Goal: Book appointment/travel/reservation

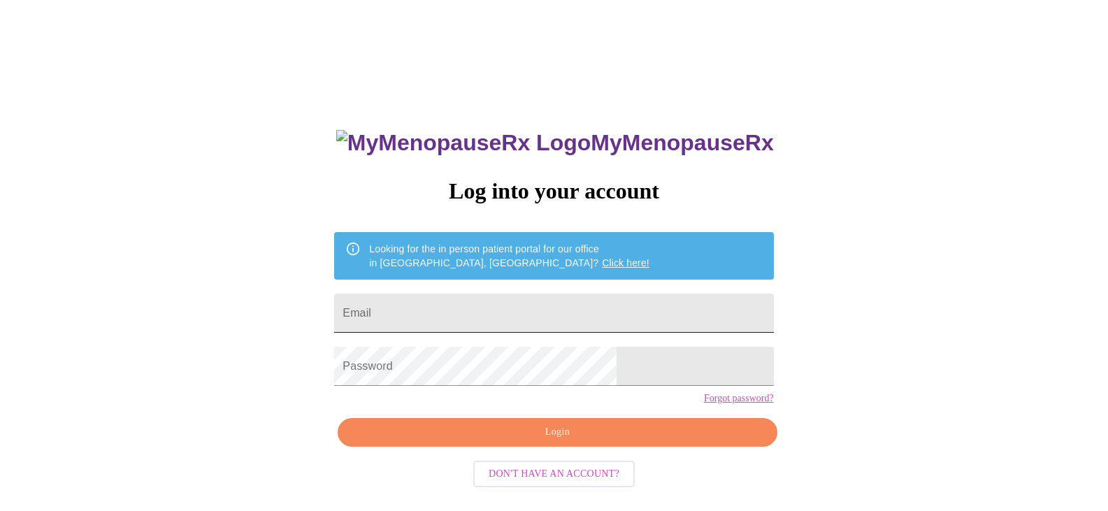
click at [492, 318] on input "Email" at bounding box center [553, 313] width 439 height 39
drag, startPoint x: 584, startPoint y: 321, endPoint x: 282, endPoint y: 309, distance: 302.3
click at [282, 309] on div "MyMenopauseRx Log into your account Looking for the in person patient portal fo…" at bounding box center [554, 312] width 1097 height 613
type input "[EMAIL_ADDRESS][DOMAIN_NAME]"
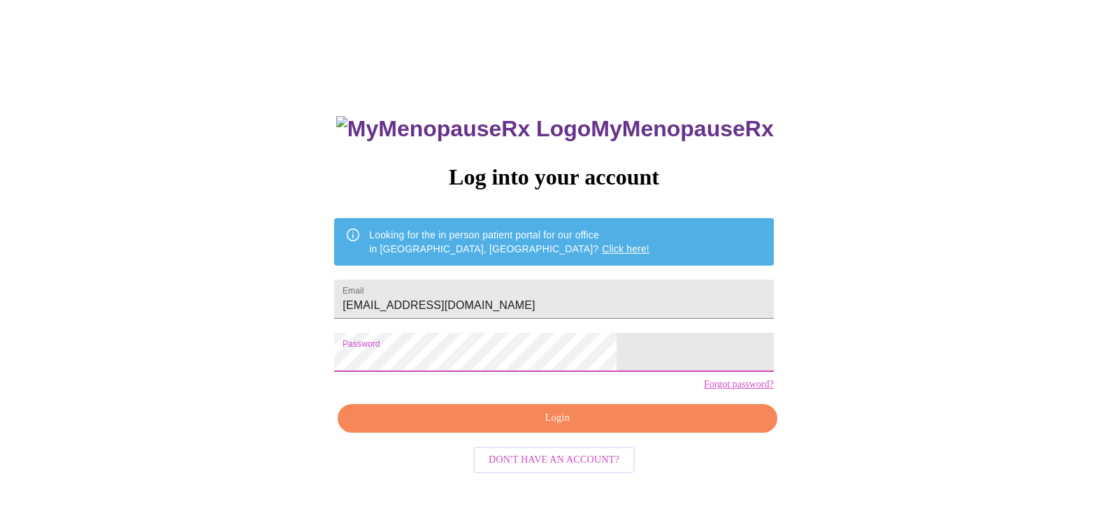
click at [636, 433] on button "Login" at bounding box center [557, 418] width 439 height 29
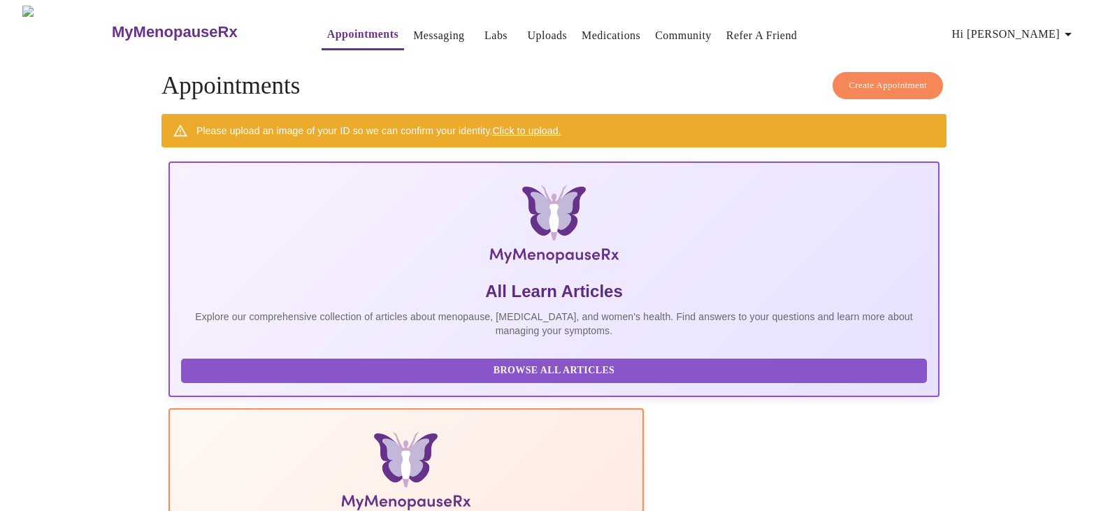
click at [849, 78] on span "Create Appointment" at bounding box center [888, 86] width 78 height 16
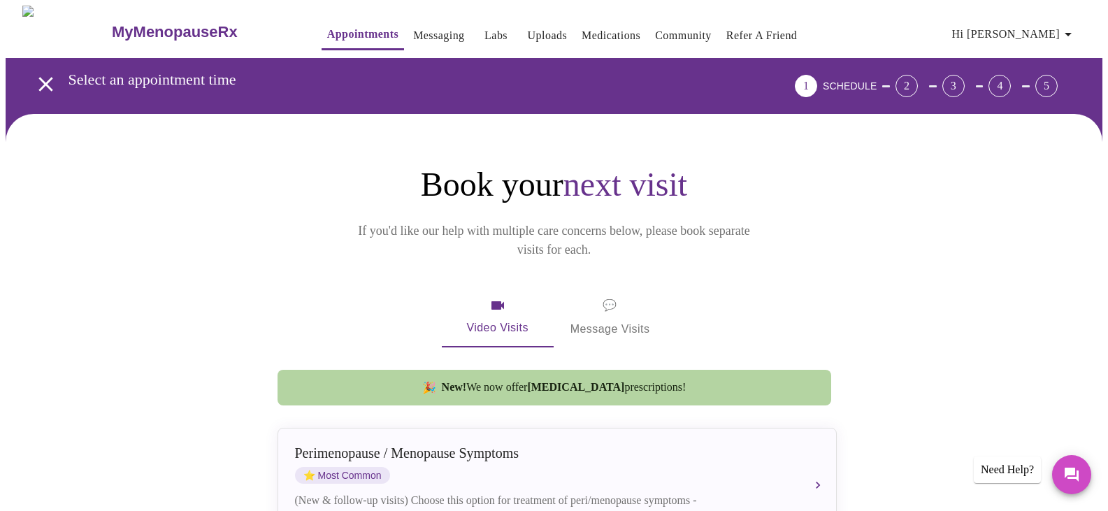
scroll to position [210, 0]
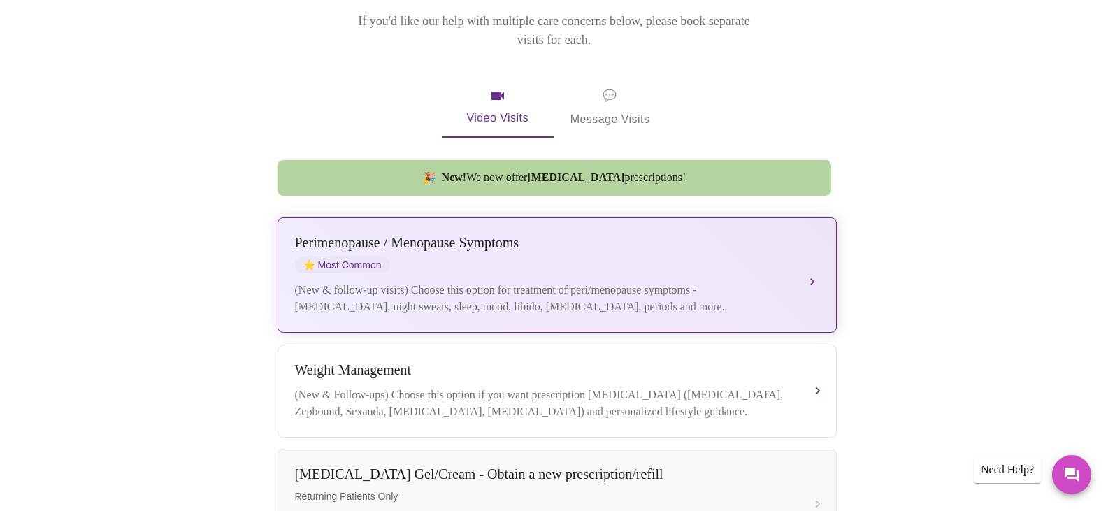
click at [367, 257] on span "⭐ Most Common" at bounding box center [342, 265] width 95 height 17
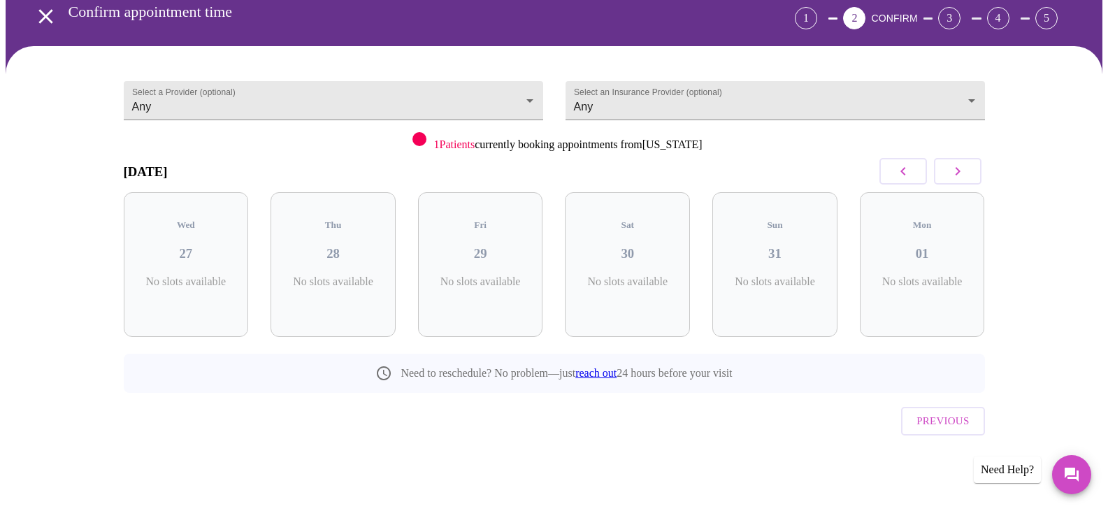
scroll to position [38, 0]
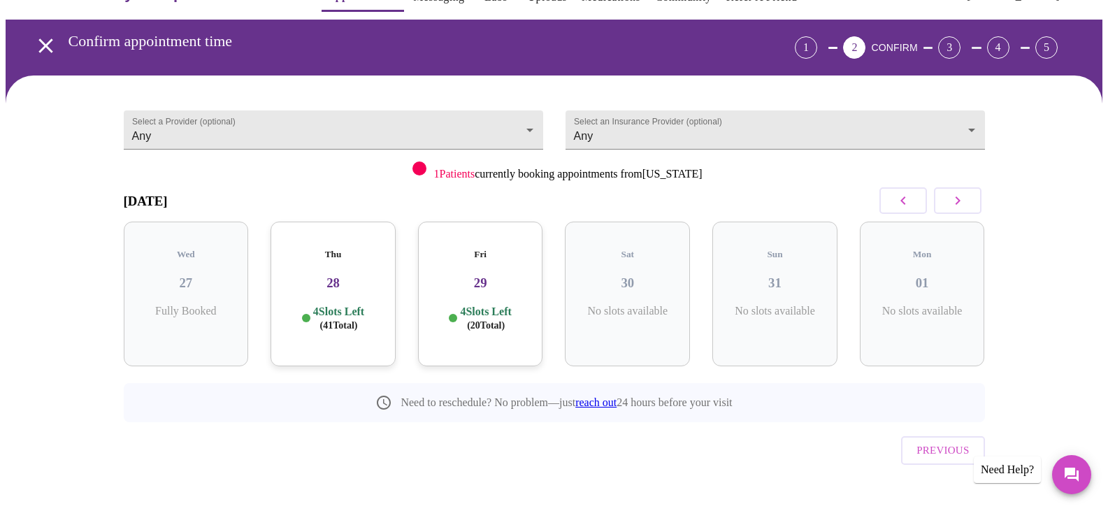
click at [484, 305] on p "4 Slots Left ( 20 Total)" at bounding box center [485, 318] width 51 height 27
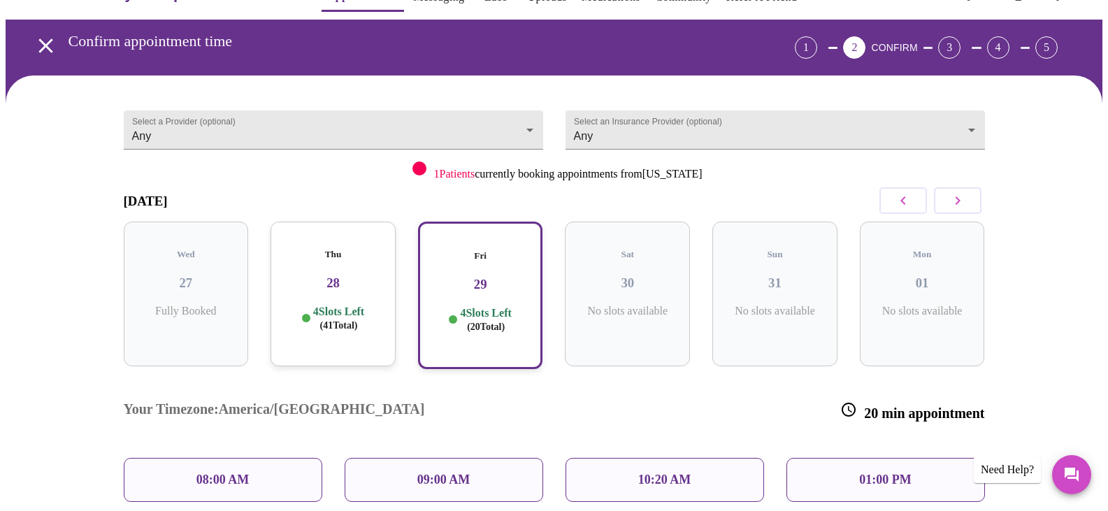
scroll to position [152, 0]
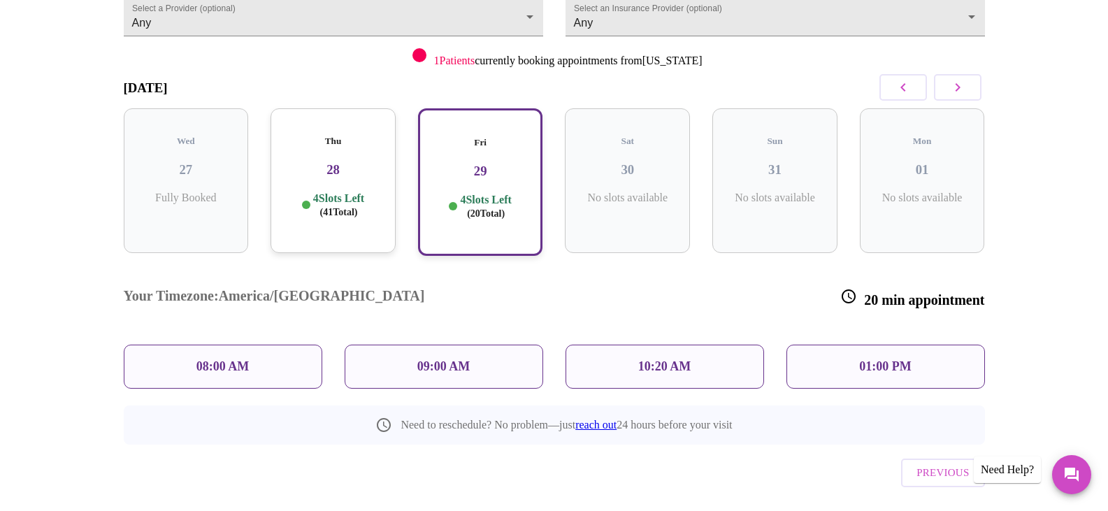
click at [652, 345] on div "10:20 AM" at bounding box center [665, 367] width 199 height 44
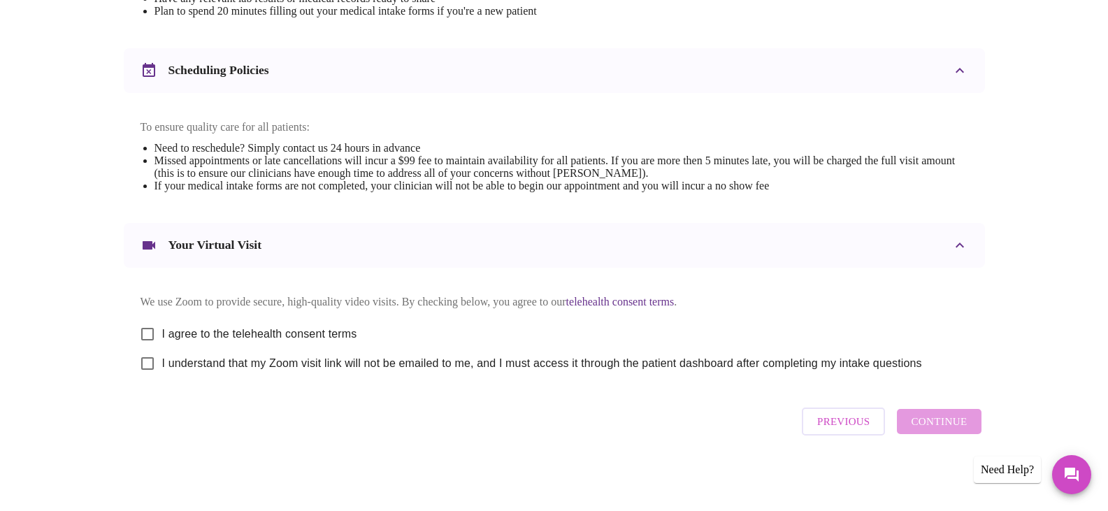
scroll to position [503, 0]
click at [150, 331] on input "I agree to the telehealth consent terms" at bounding box center [147, 333] width 29 height 29
checkbox input "true"
click at [945, 430] on div "Previous Continue" at bounding box center [891, 422] width 186 height 42
click at [958, 433] on div "Previous Continue" at bounding box center [891, 422] width 186 height 42
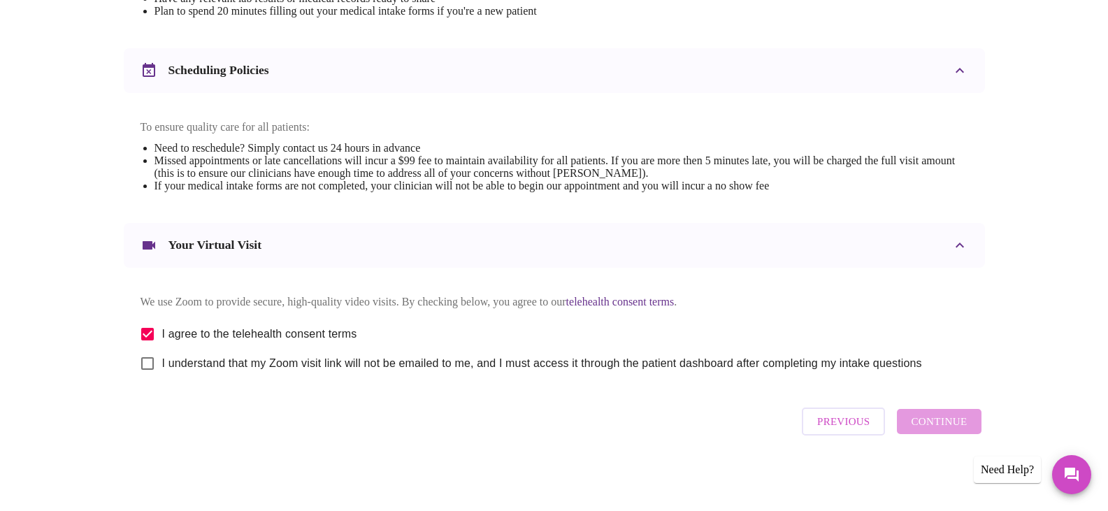
click at [946, 429] on div "Previous Continue" at bounding box center [891, 422] width 186 height 42
click at [935, 419] on div "Previous Continue" at bounding box center [891, 422] width 186 height 42
click at [150, 359] on input "I understand that my Zoom visit link will not be emailed to me, and I must acce…" at bounding box center [147, 363] width 29 height 29
checkbox input "true"
click at [940, 421] on span "Continue" at bounding box center [939, 421] width 56 height 18
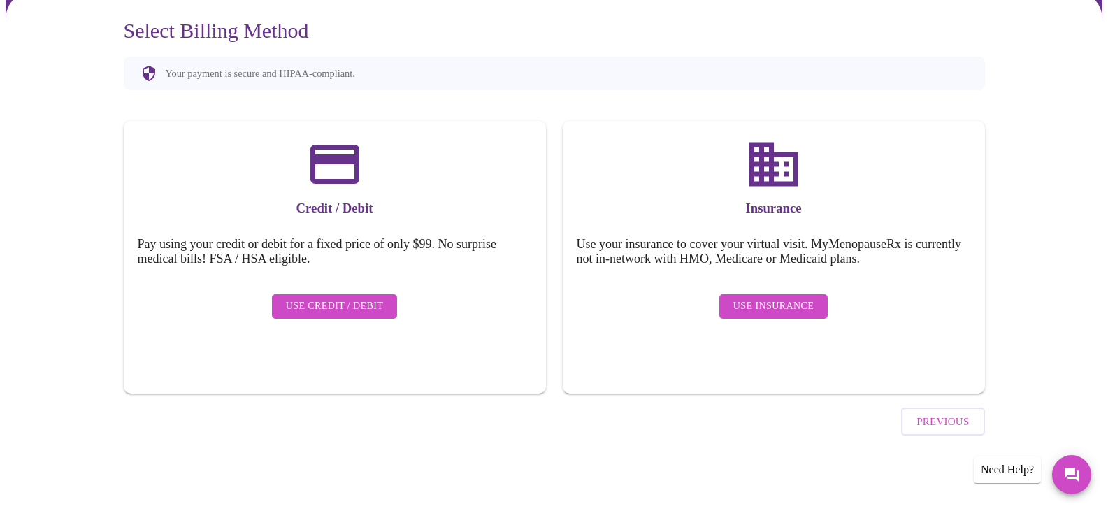
scroll to position [84, 0]
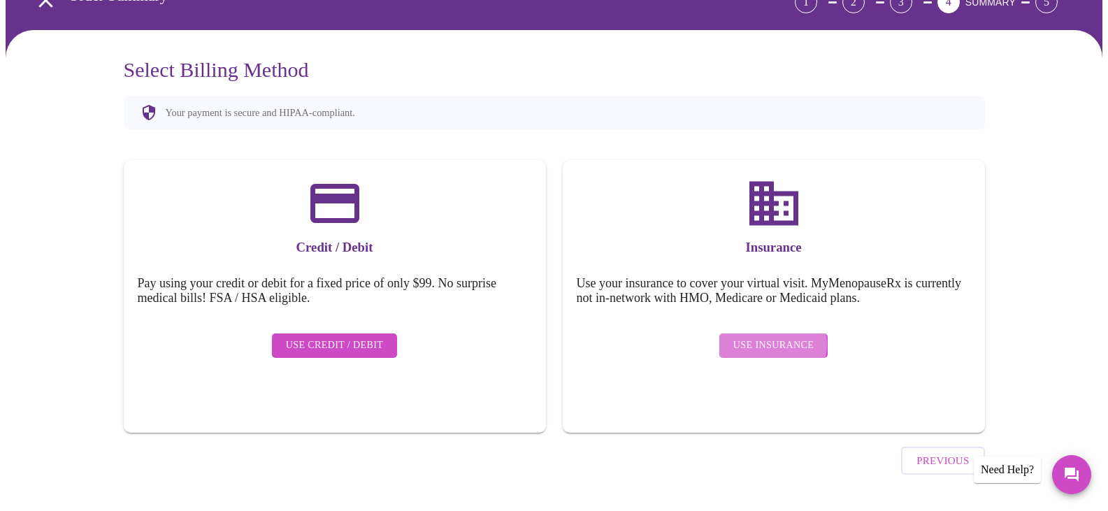
click at [769, 337] on span "Use Insurance" at bounding box center [773, 345] width 80 height 17
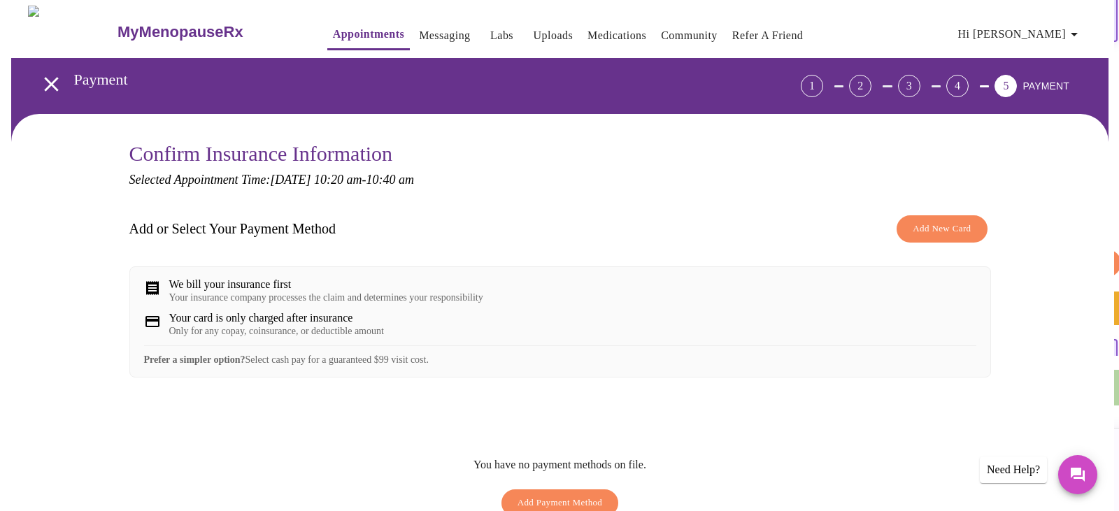
scroll to position [135, 0]
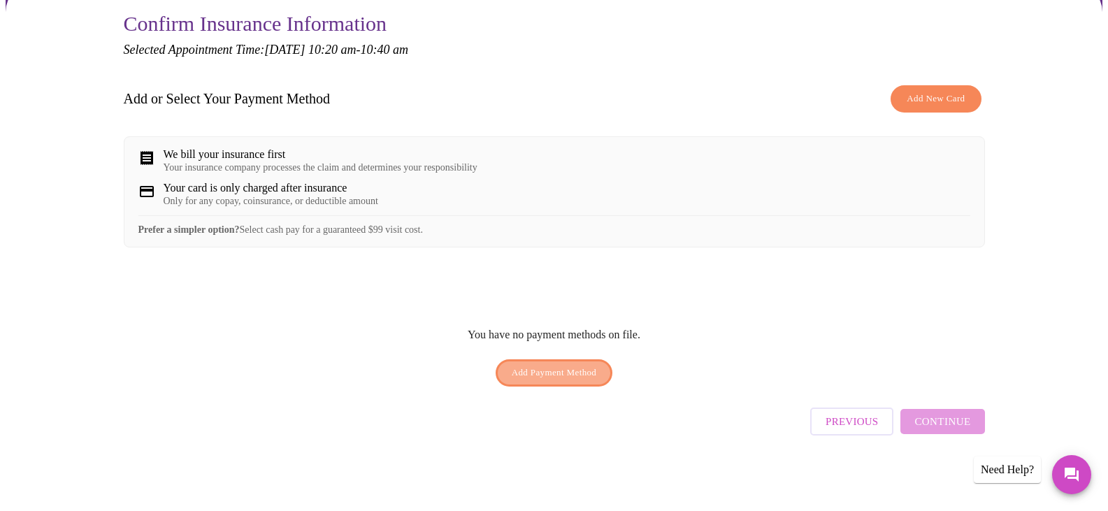
click at [562, 380] on span "Add Payment Method" at bounding box center [554, 373] width 85 height 16
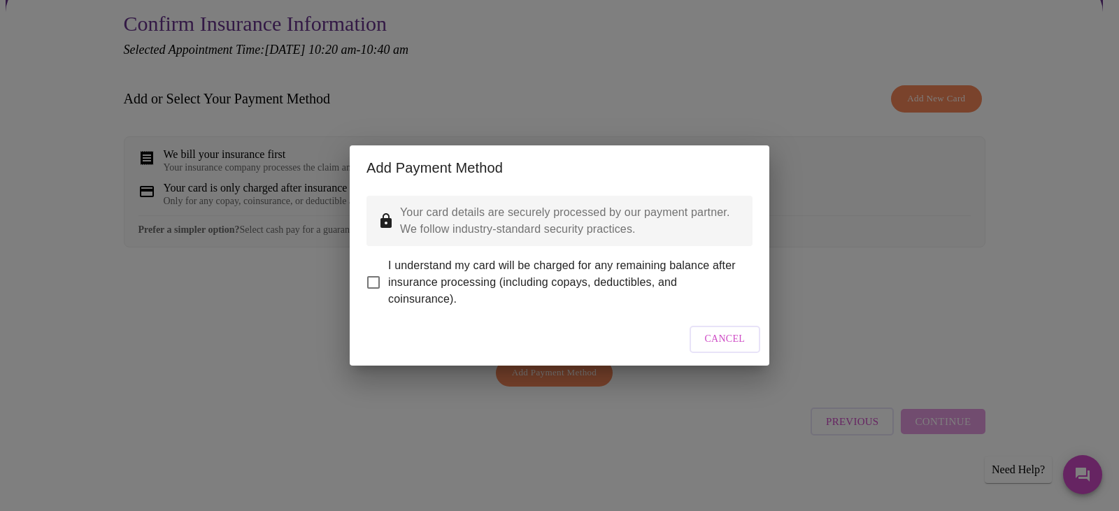
click at [372, 268] on input "I understand my card will be charged for any remaining balance after insurance …" at bounding box center [373, 282] width 29 height 29
checkbox input "true"
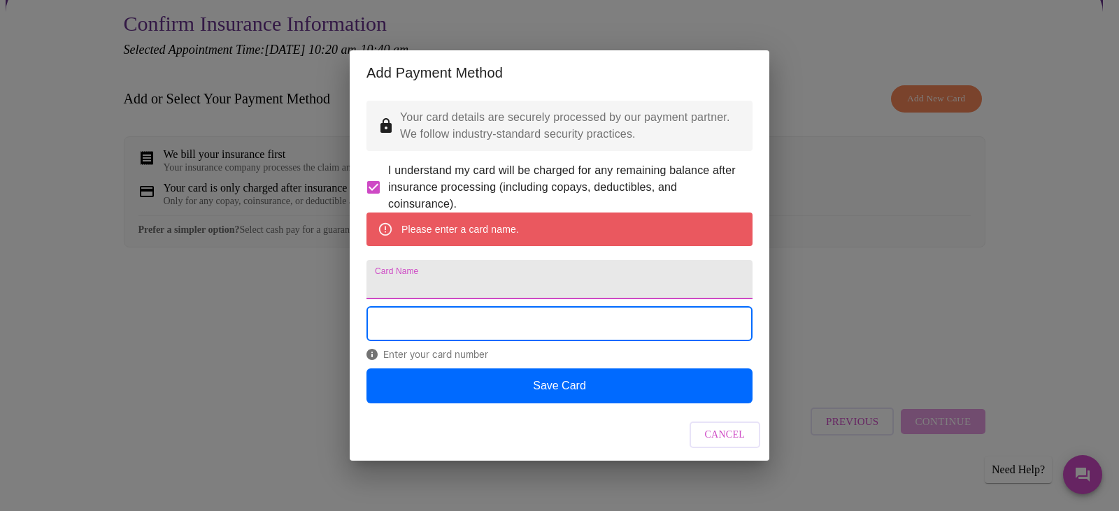
drag, startPoint x: 464, startPoint y: 291, endPoint x: 467, endPoint y: 284, distance: 7.5
click at [464, 287] on input "Card Name" at bounding box center [559, 279] width 386 height 39
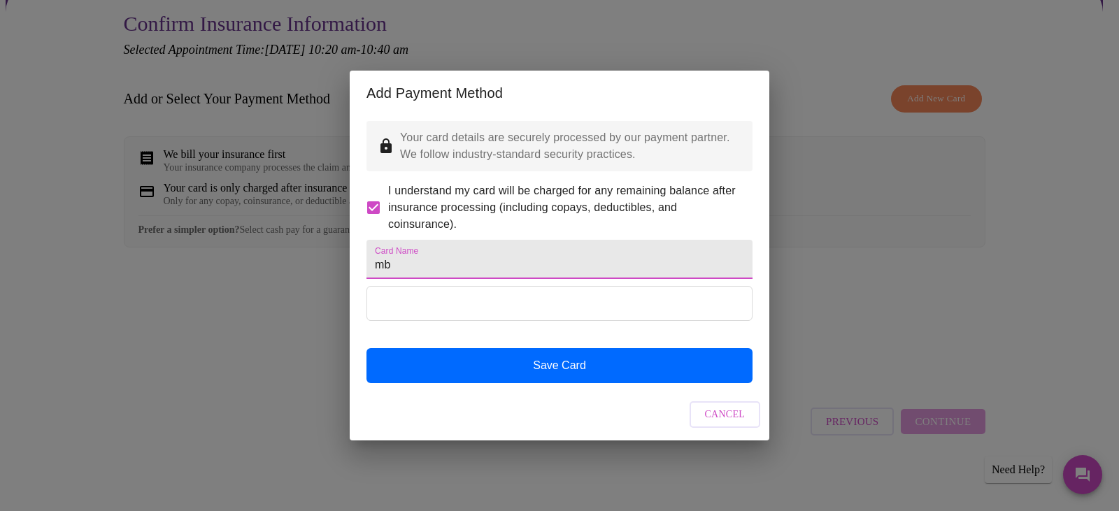
type input "m"
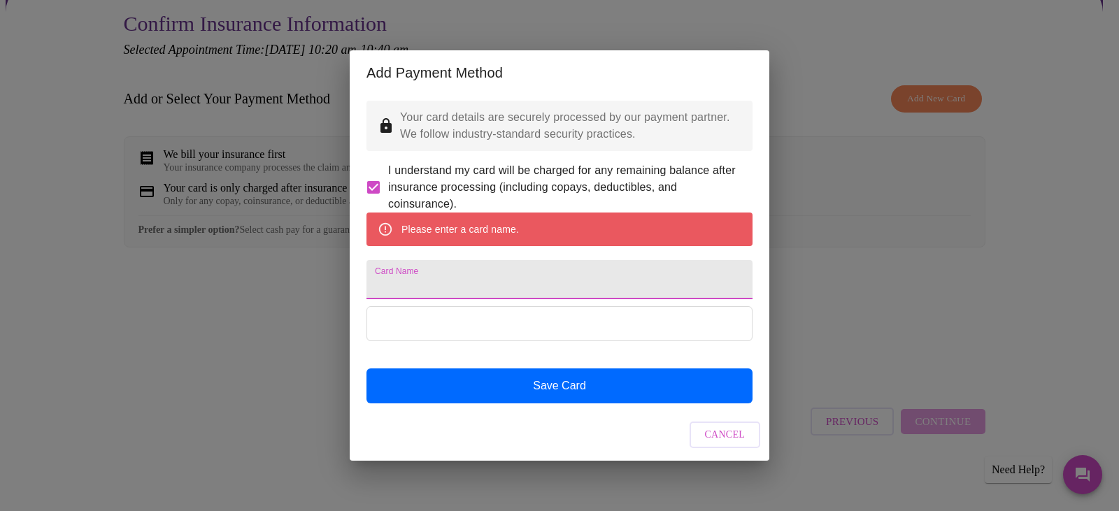
type input "b"
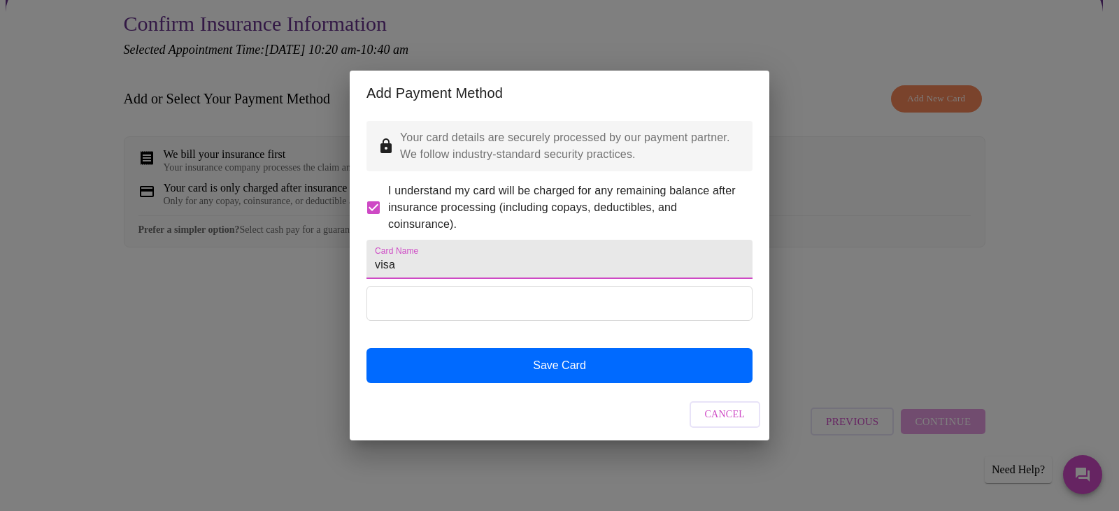
type input "visa"
click at [496, 347] on div at bounding box center [559, 317] width 386 height 62
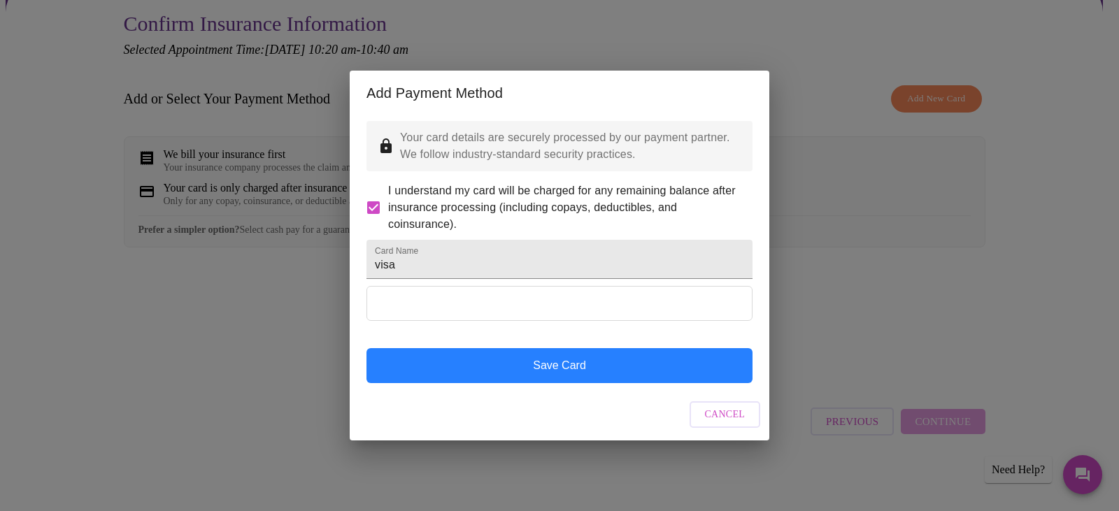
click at [554, 383] on button "Save Card" at bounding box center [559, 365] width 386 height 35
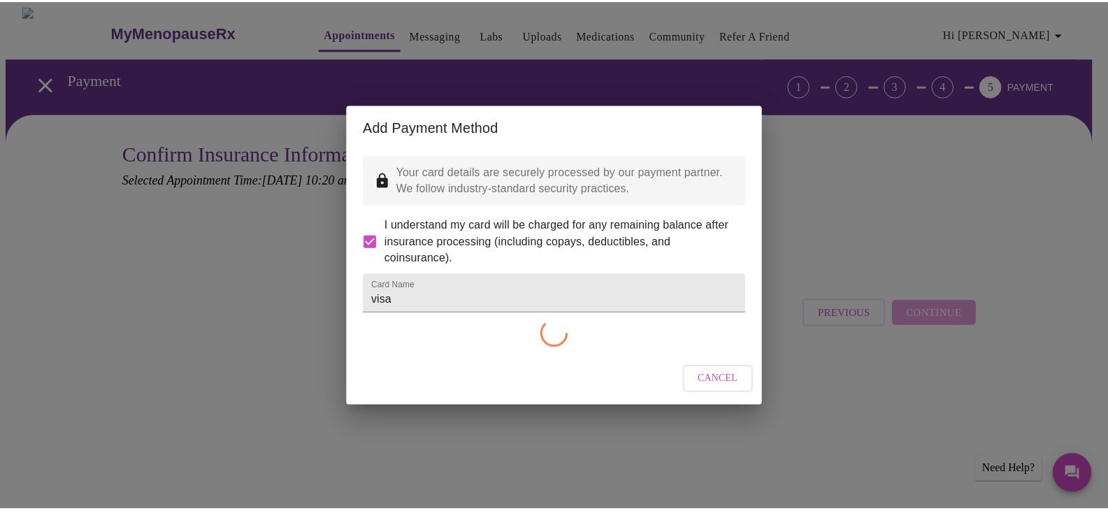
scroll to position [0, 0]
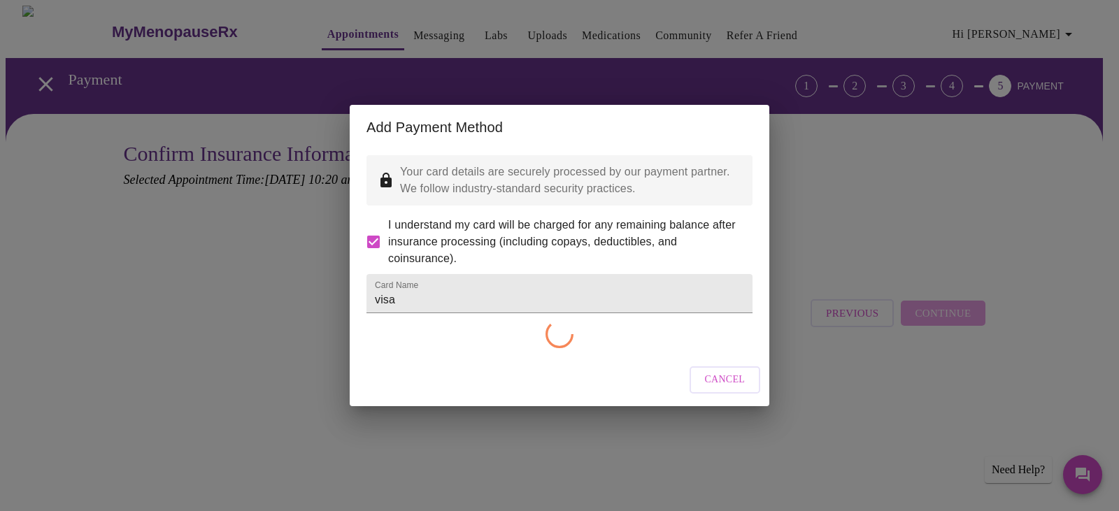
checkbox input "false"
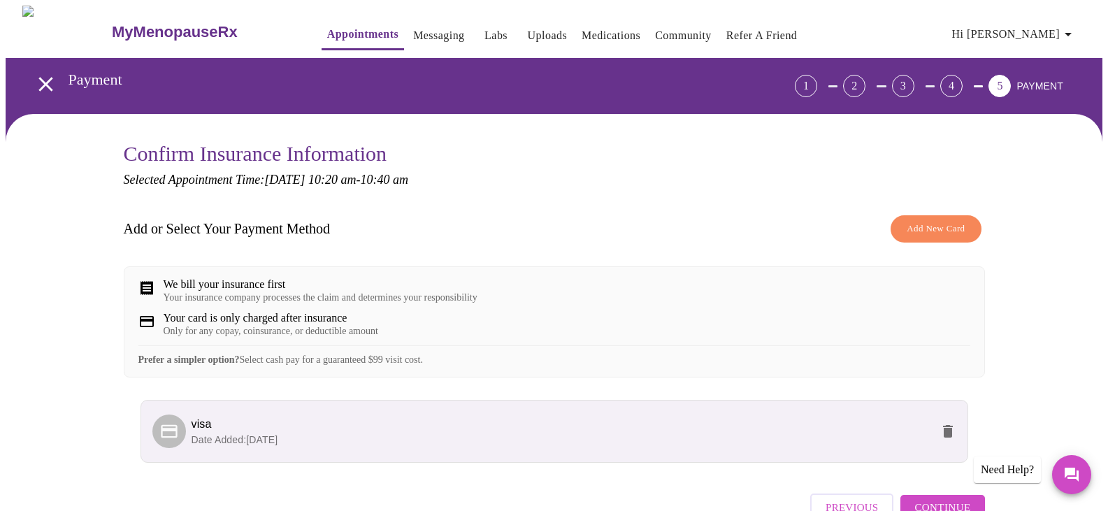
scroll to position [98, 0]
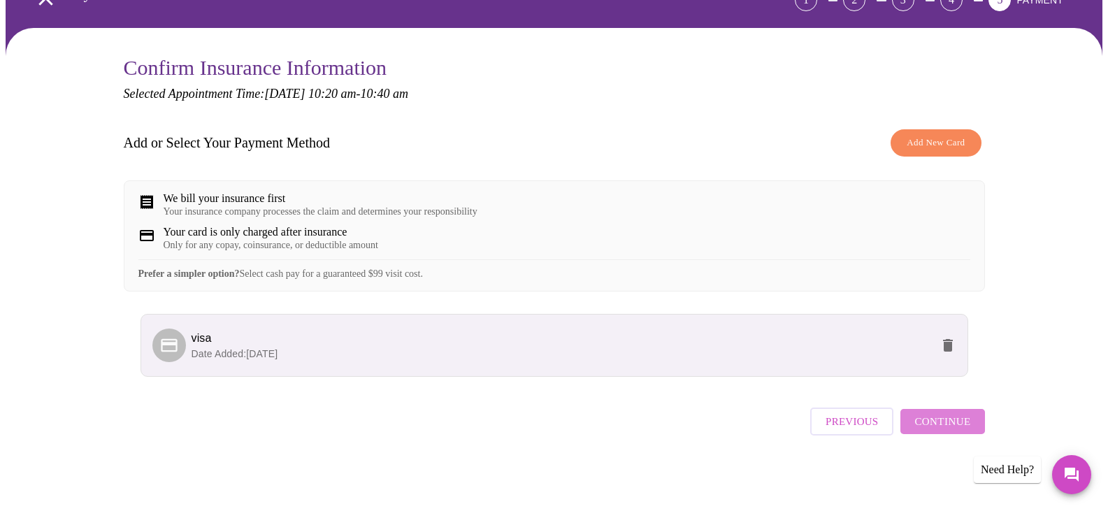
click at [952, 425] on span "Continue" at bounding box center [942, 421] width 56 height 18
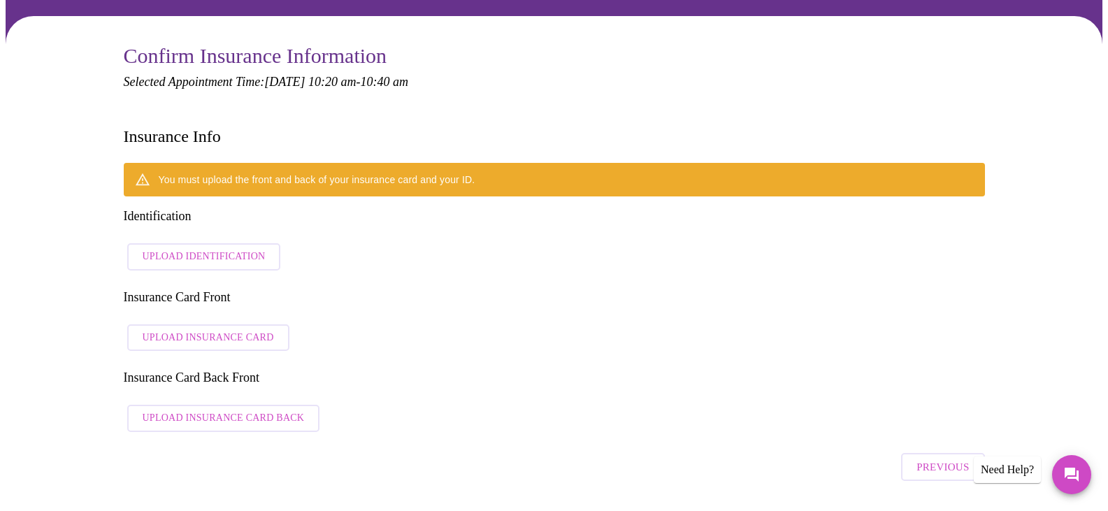
click at [197, 248] on span "Upload Identification" at bounding box center [204, 256] width 123 height 17
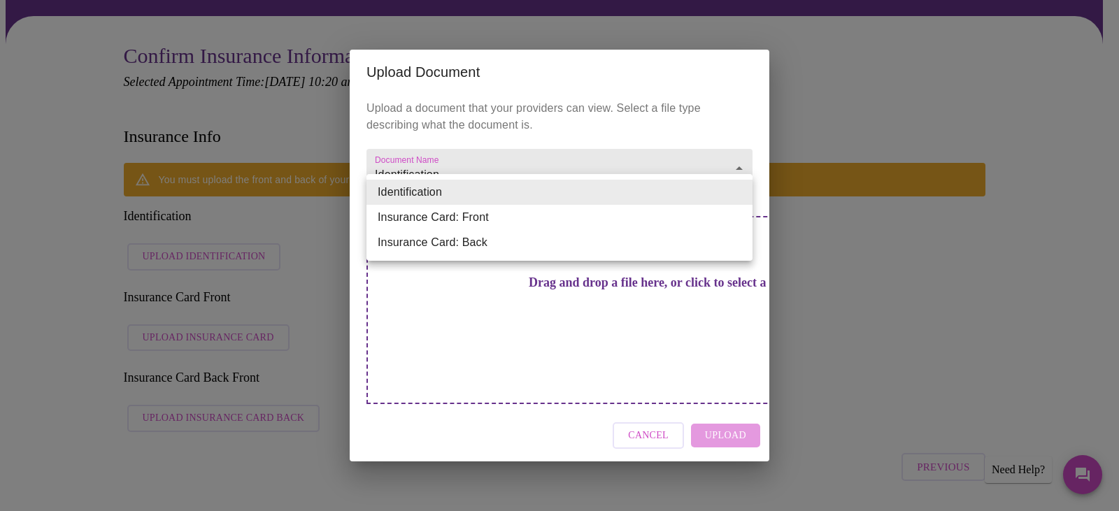
click at [835, 227] on div at bounding box center [559, 255] width 1119 height 511
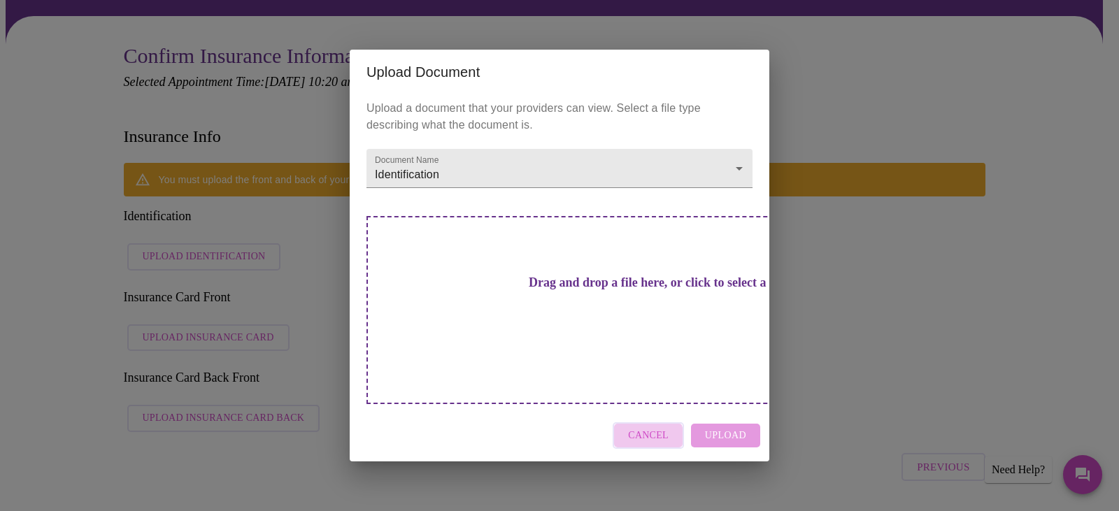
click at [649, 427] on span "Cancel" at bounding box center [648, 435] width 41 height 17
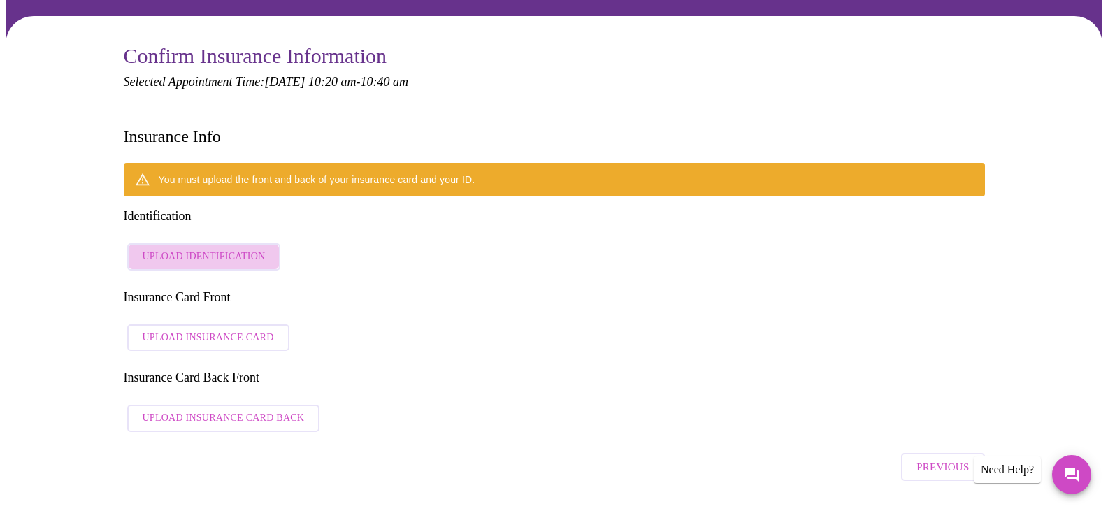
click at [220, 243] on button "Upload Identification" at bounding box center [204, 256] width 154 height 27
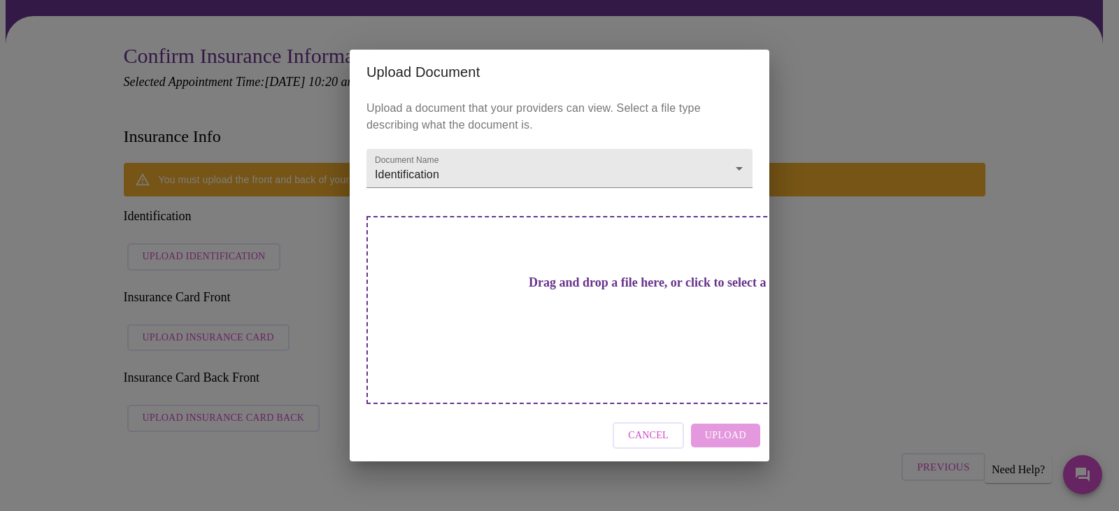
click at [730, 410] on div "Cancel Upload" at bounding box center [559, 436] width 419 height 52
click at [738, 412] on div "Cancel Upload" at bounding box center [559, 436] width 419 height 52
click at [736, 412] on div "Cancel Upload" at bounding box center [559, 436] width 419 height 52
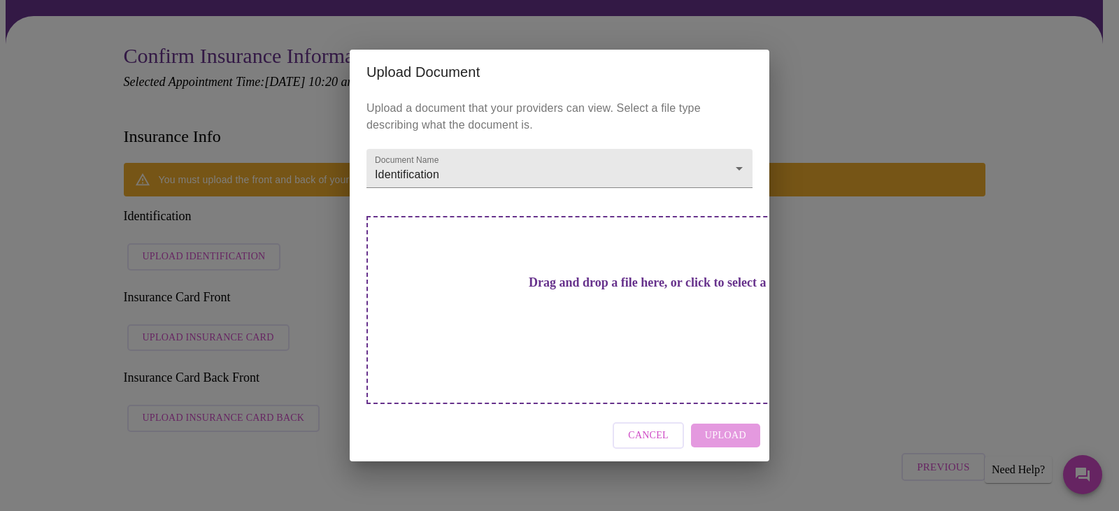
click at [736, 412] on div "Cancel Upload" at bounding box center [559, 436] width 419 height 52
click at [736, 411] on div "Cancel Upload" at bounding box center [559, 436] width 419 height 52
click at [736, 410] on div "Cancel Upload" at bounding box center [559, 436] width 419 height 52
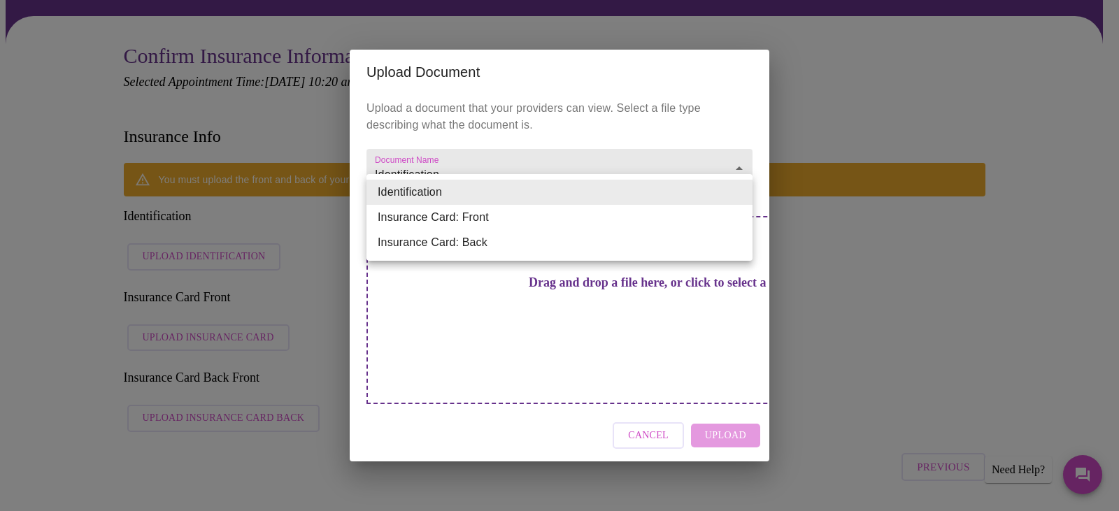
click at [580, 225] on li "Insurance Card: Front" at bounding box center [559, 217] width 386 height 25
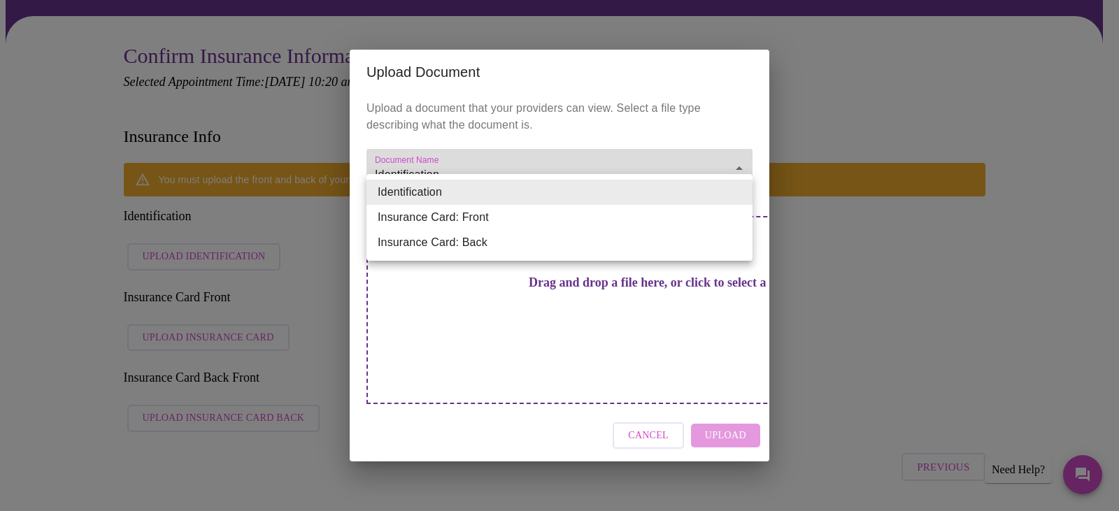
type input "Insurance Card: Front"
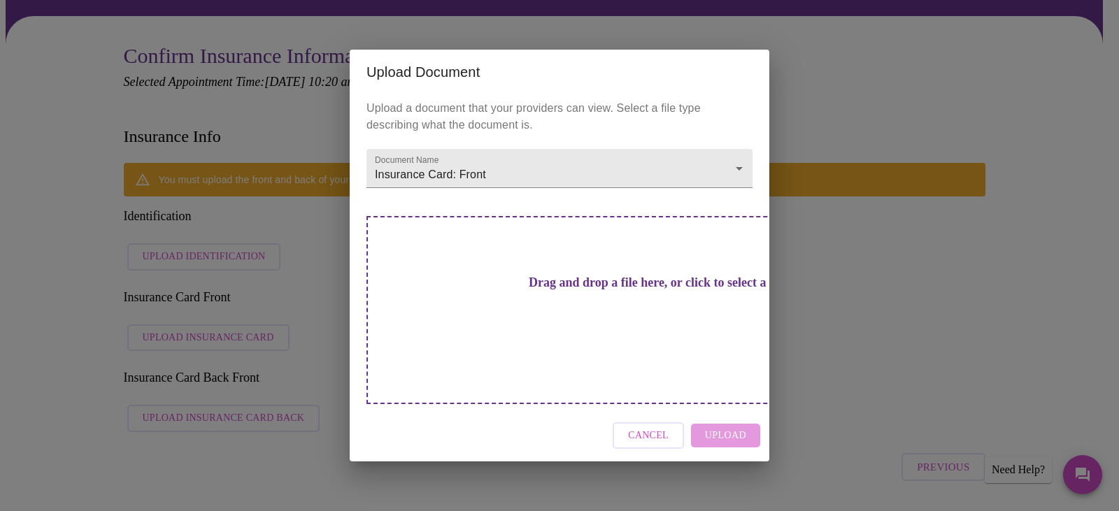
click at [720, 412] on div "Cancel Upload" at bounding box center [559, 436] width 419 height 52
click at [720, 411] on div "Cancel Upload" at bounding box center [559, 436] width 419 height 52
click at [720, 410] on div "Cancel Upload" at bounding box center [559, 436] width 419 height 52
click at [664, 427] on span "Cancel" at bounding box center [648, 435] width 41 height 17
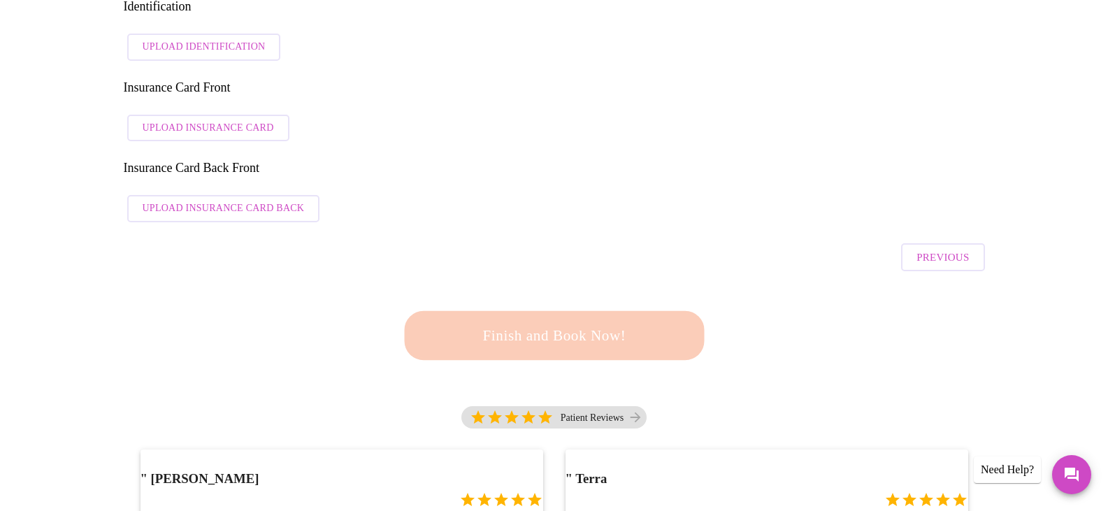
scroll to position [168, 0]
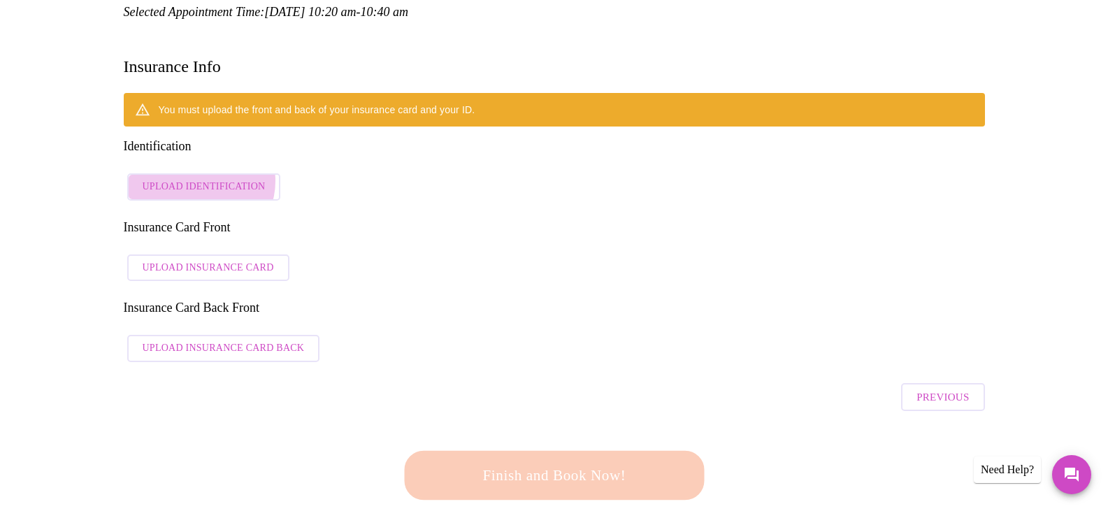
click at [199, 178] on span "Upload Identification" at bounding box center [204, 186] width 123 height 17
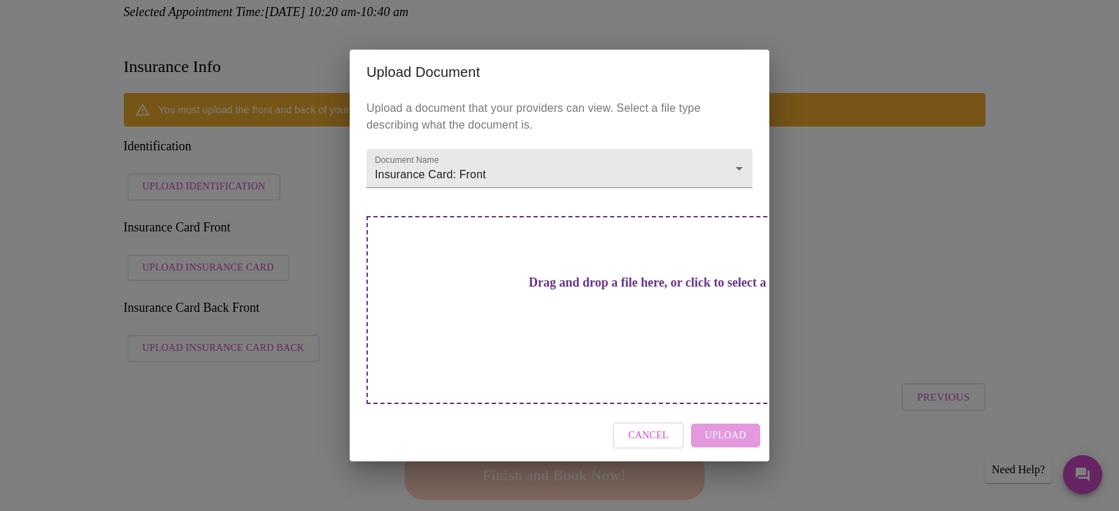
click at [591, 290] on h3 "Drag and drop a file here, or click to select a file" at bounding box center [657, 282] width 386 height 15
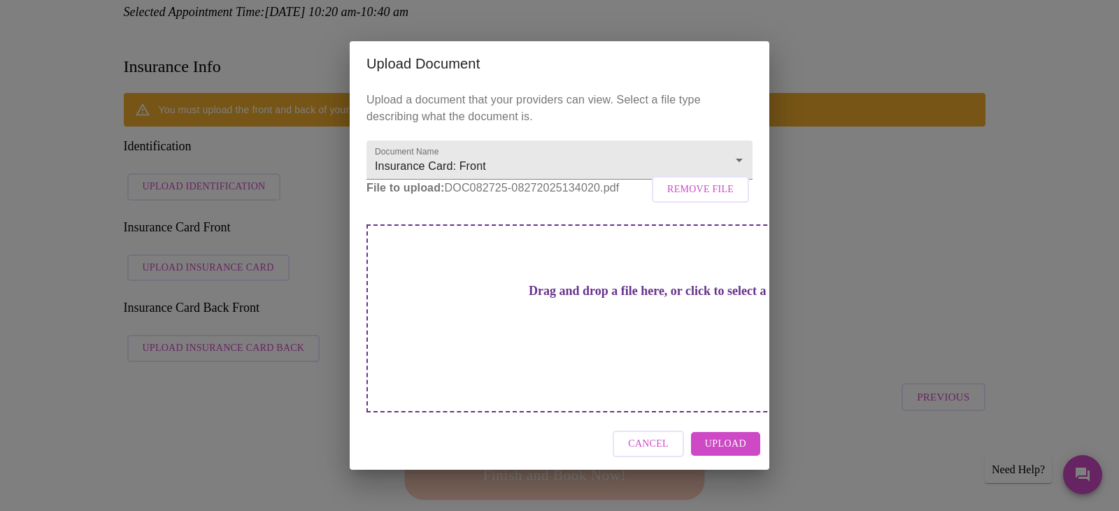
click at [733, 436] on span "Upload" at bounding box center [725, 444] width 41 height 17
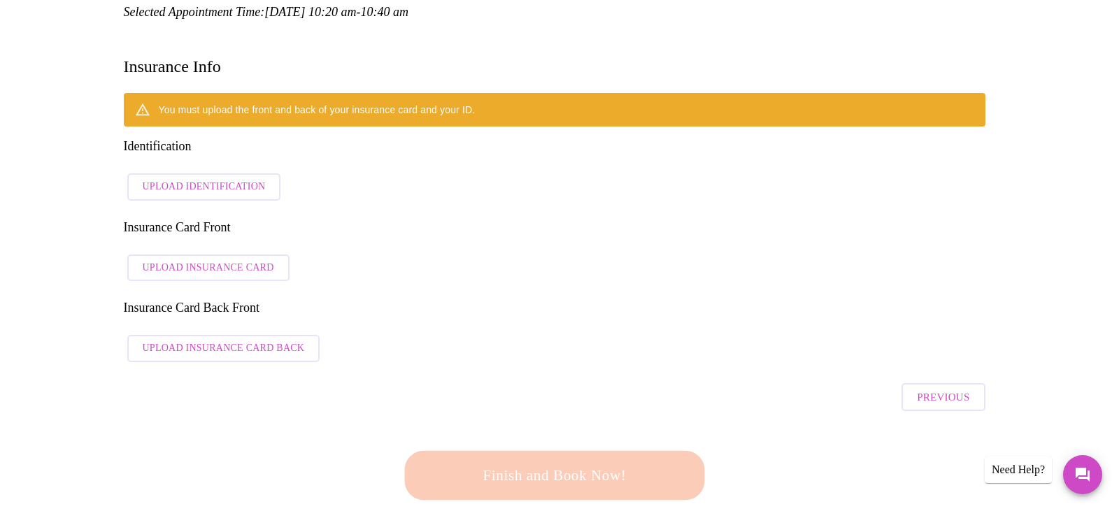
click at [171, 213] on div "Upload Document Upload a document that your providers can view. Select a file t…" at bounding box center [559, 255] width 1119 height 511
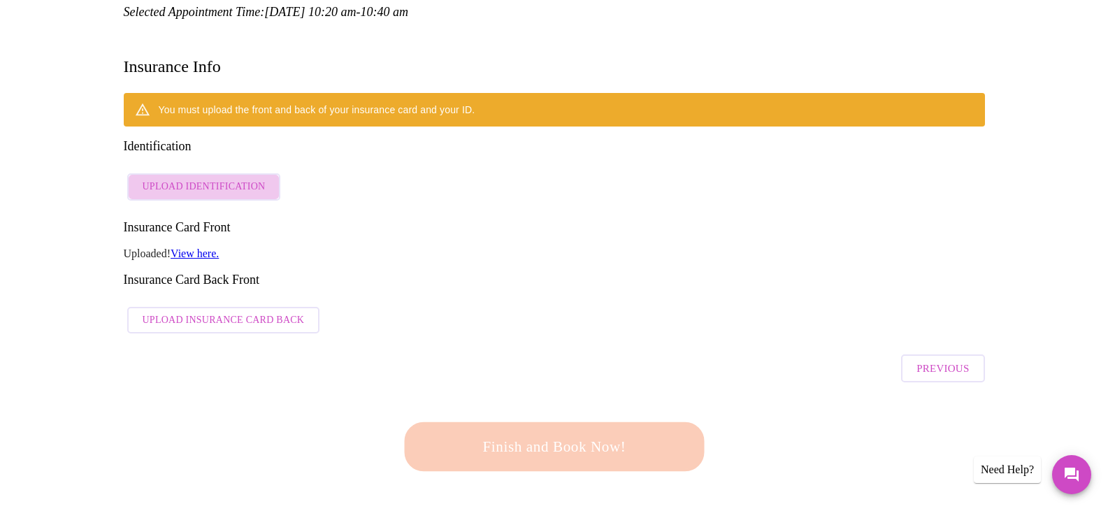
click at [217, 178] on span "Upload Identification" at bounding box center [204, 186] width 123 height 17
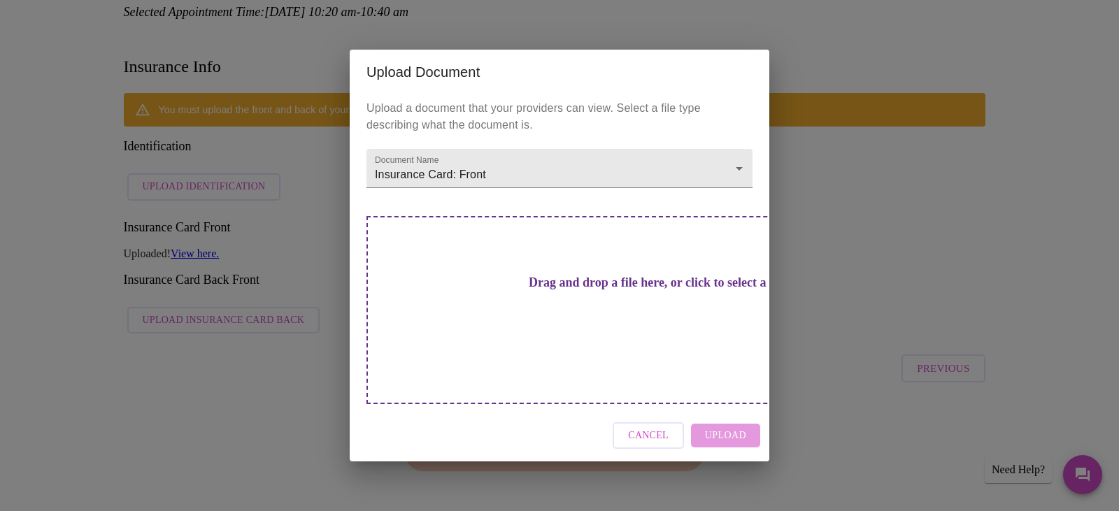
click at [726, 410] on div "Cancel Upload" at bounding box center [559, 436] width 419 height 52
click at [522, 290] on h3 "Drag and drop a file here, or click to select a file" at bounding box center [657, 282] width 386 height 15
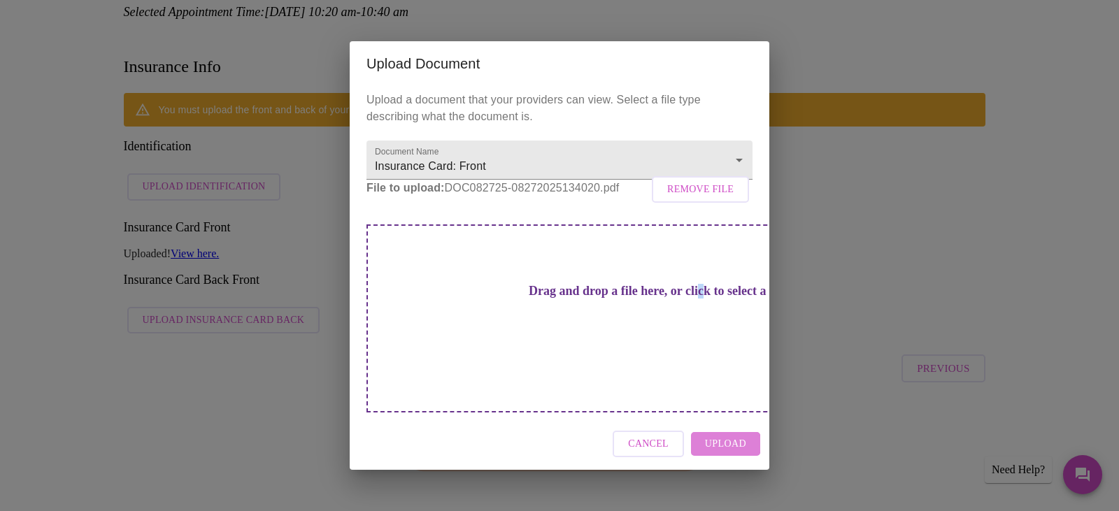
click at [719, 436] on span "Upload" at bounding box center [725, 444] width 41 height 17
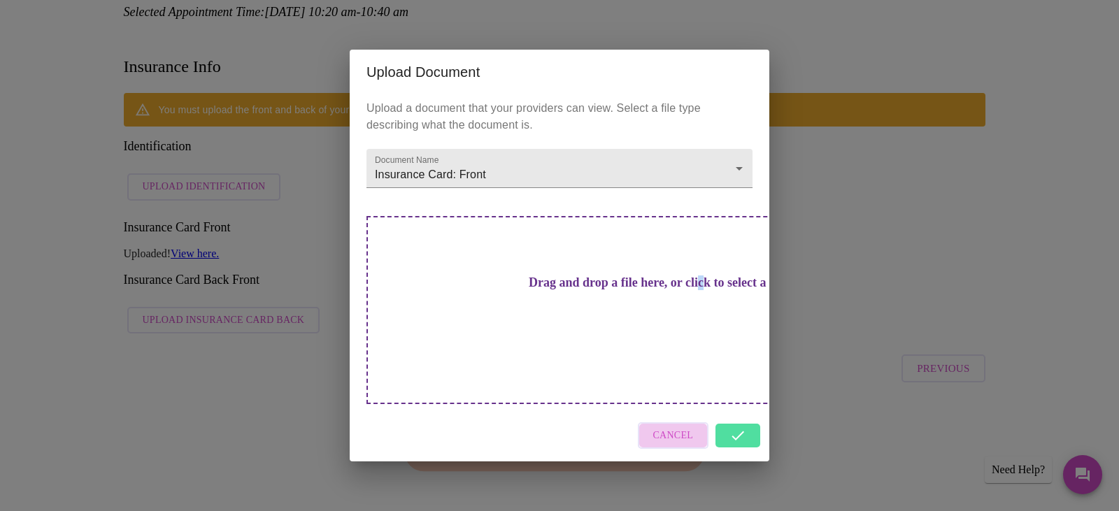
click at [681, 427] on span "Cancel" at bounding box center [673, 435] width 41 height 17
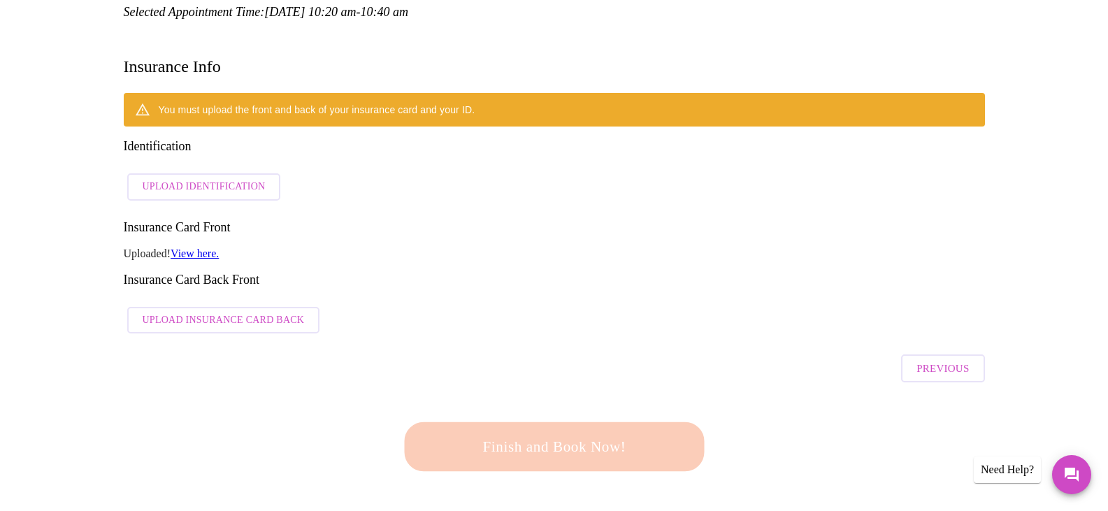
click at [194, 312] on span "Upload Insurance Card Back" at bounding box center [224, 320] width 162 height 17
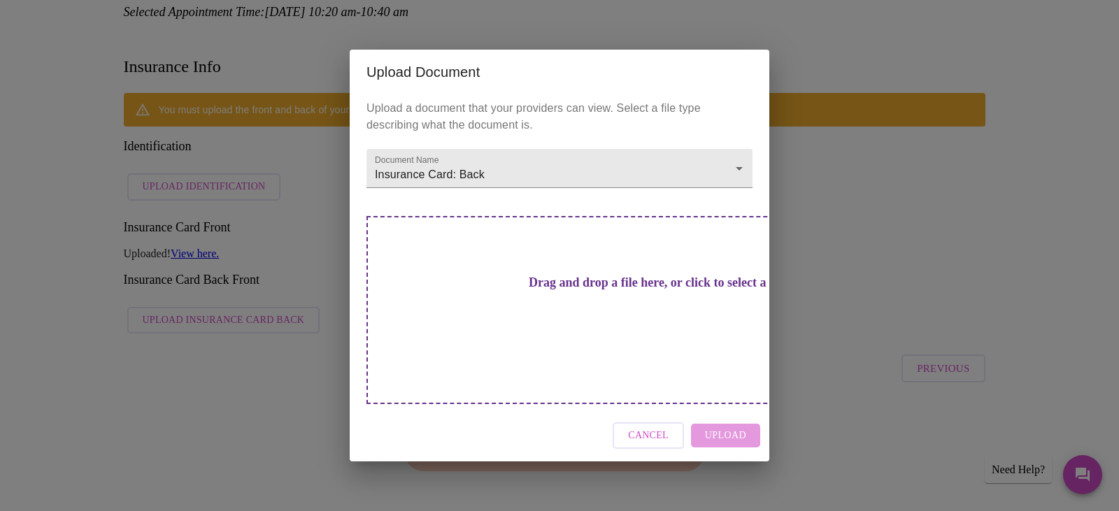
click at [720, 410] on div "Cancel Upload" at bounding box center [559, 436] width 419 height 52
click at [719, 410] on div "Cancel Upload" at bounding box center [559, 436] width 419 height 52
click at [712, 410] on div "Cancel Upload" at bounding box center [559, 436] width 419 height 52
drag, startPoint x: 710, startPoint y: 399, endPoint x: 713, endPoint y: 408, distance: 8.8
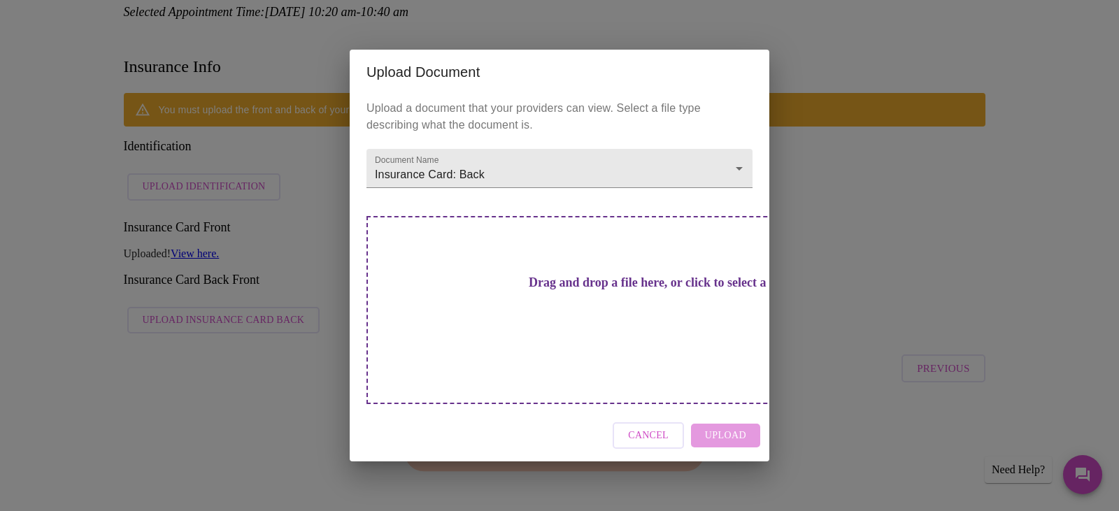
click at [710, 410] on div "Cancel Upload" at bounding box center [559, 436] width 419 height 52
click at [713, 410] on div "Cancel Upload" at bounding box center [559, 436] width 419 height 52
click at [674, 331] on div "Drag and drop a file here, or click to select a file" at bounding box center [657, 310] width 582 height 188
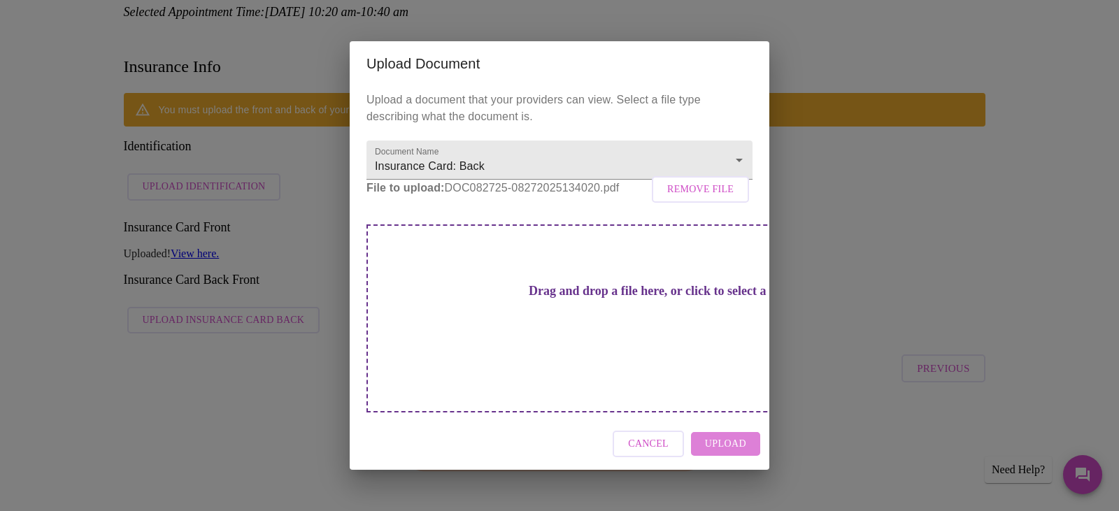
click at [722, 436] on span "Upload" at bounding box center [725, 444] width 41 height 17
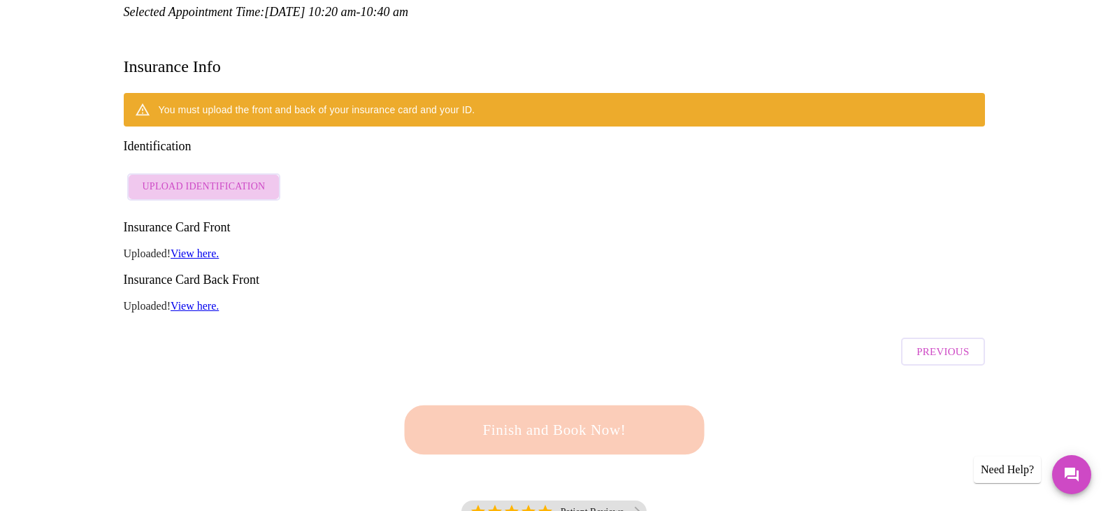
click at [223, 173] on button "Upload Identification" at bounding box center [204, 186] width 154 height 27
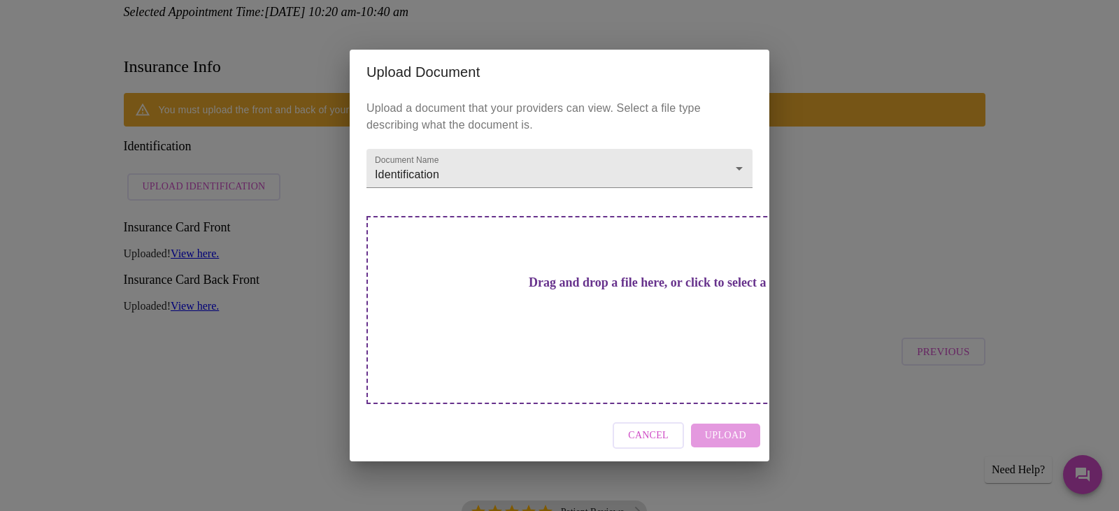
click at [716, 410] on div "Cancel Upload" at bounding box center [559, 436] width 419 height 52
click at [492, 281] on div "Drag and drop a file here, or click to select a file" at bounding box center [657, 310] width 582 height 188
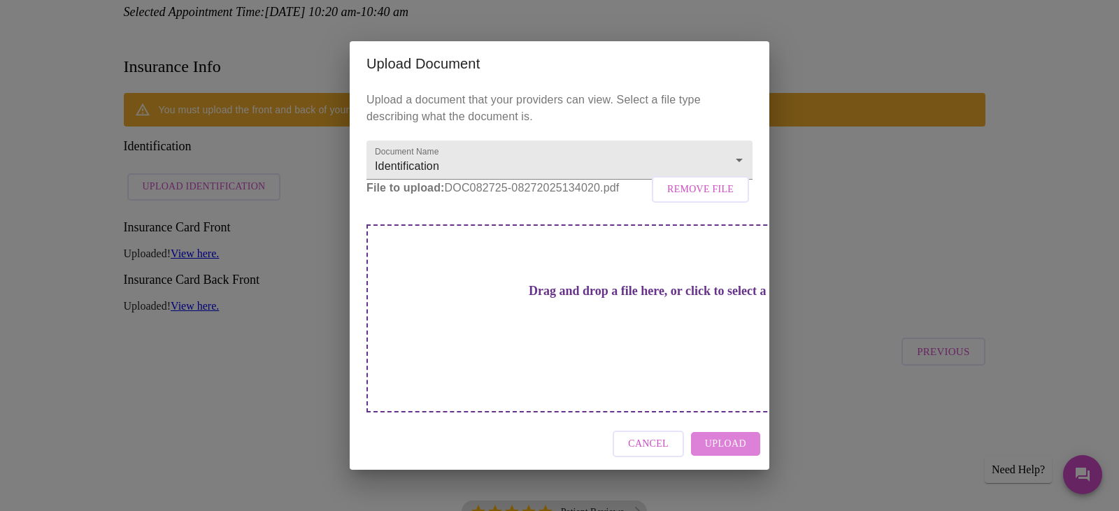
click at [728, 436] on span "Upload" at bounding box center [725, 444] width 41 height 17
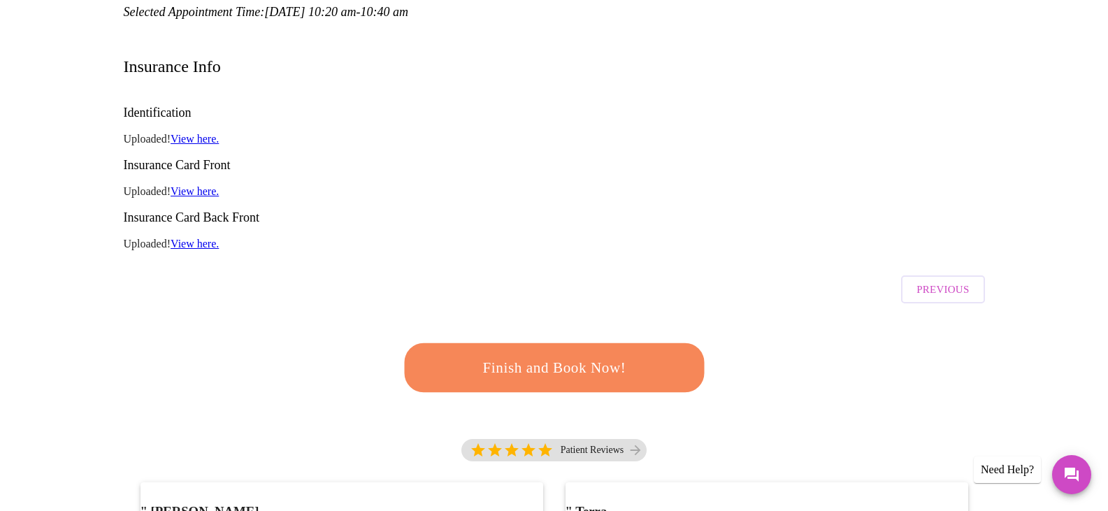
click at [611, 355] on span "Finish and Book Now!" at bounding box center [554, 368] width 259 height 26
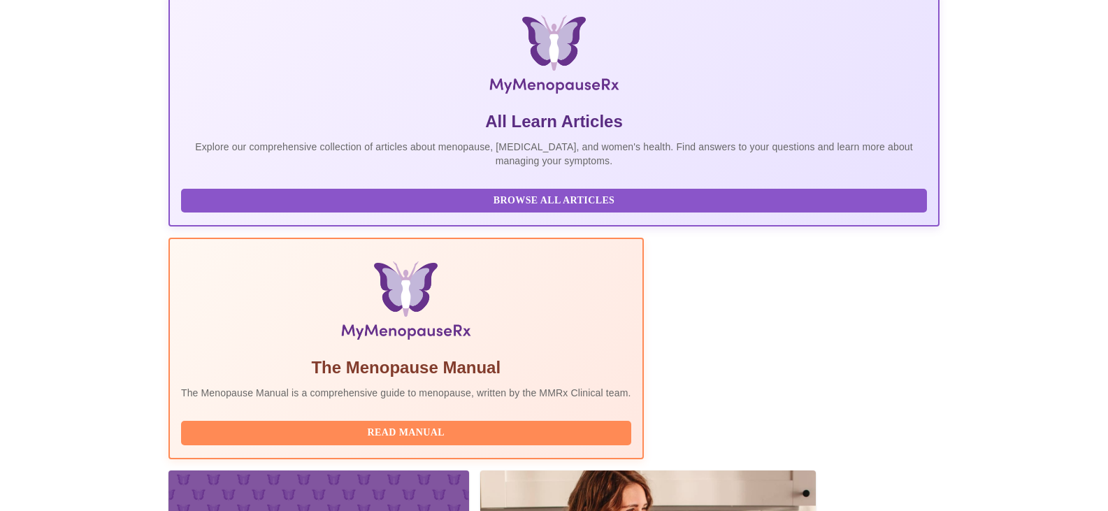
scroll to position [254, 0]
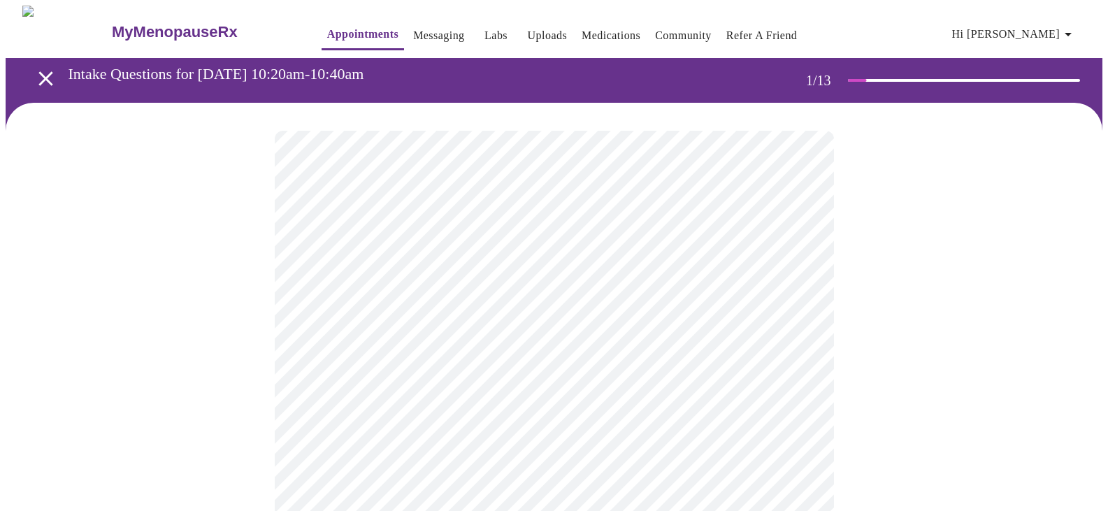
scroll to position [140, 0]
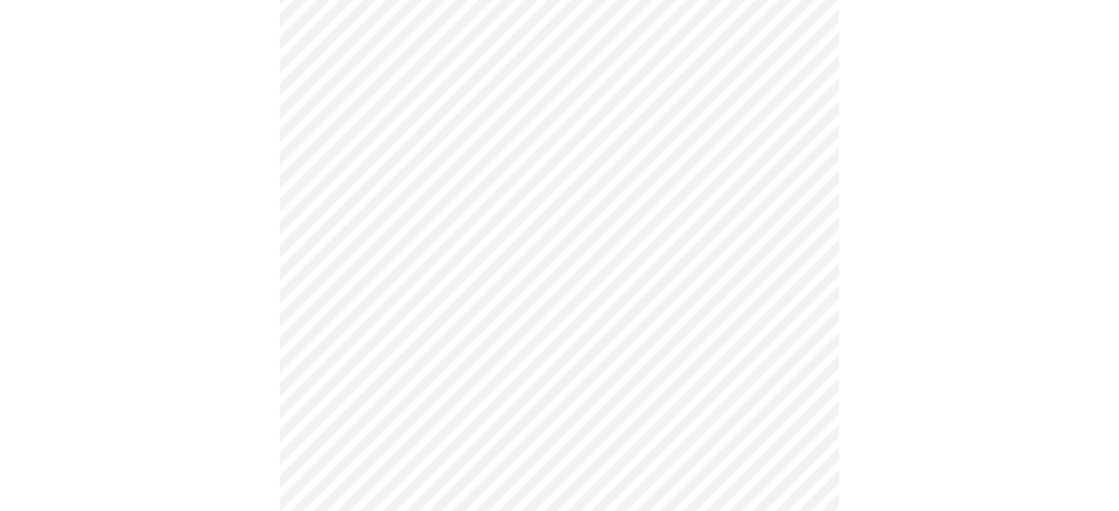
click at [800, 273] on body "MyMenopauseRx Appointments Messaging Labs Uploads Medications Community Refer a…" at bounding box center [559, 504] width 1107 height 1277
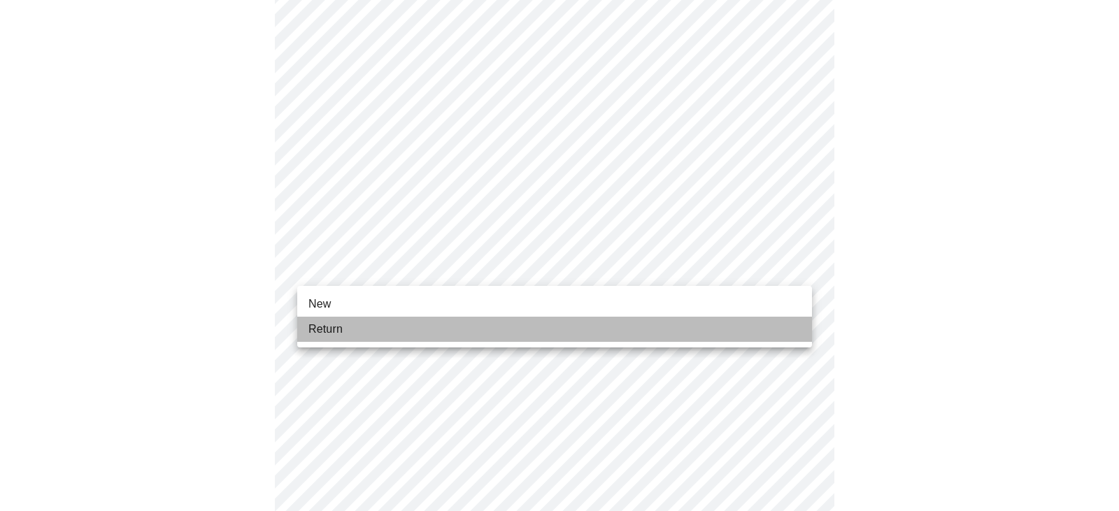
click at [469, 323] on li "Return" at bounding box center [554, 329] width 515 height 25
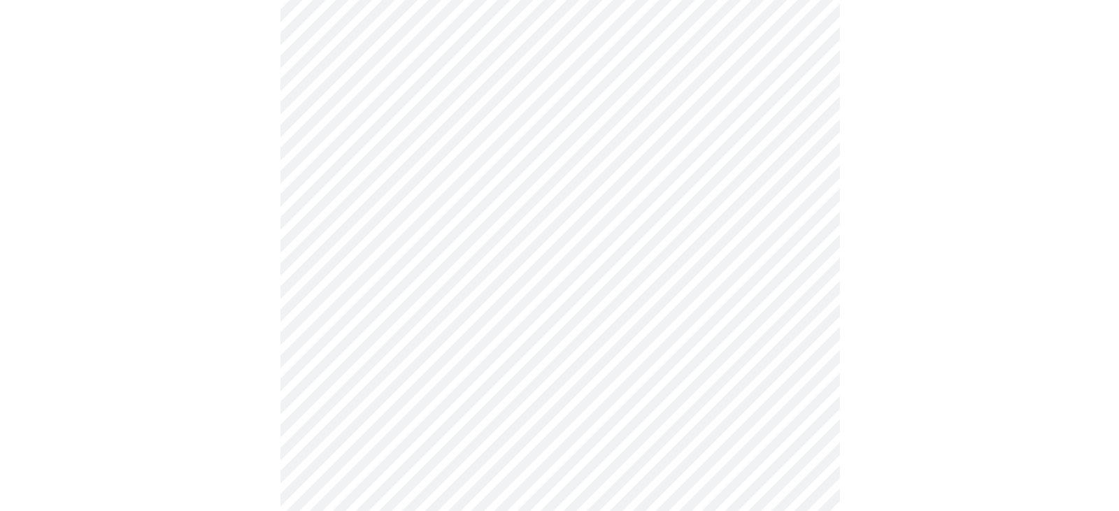
scroll to position [747, 0]
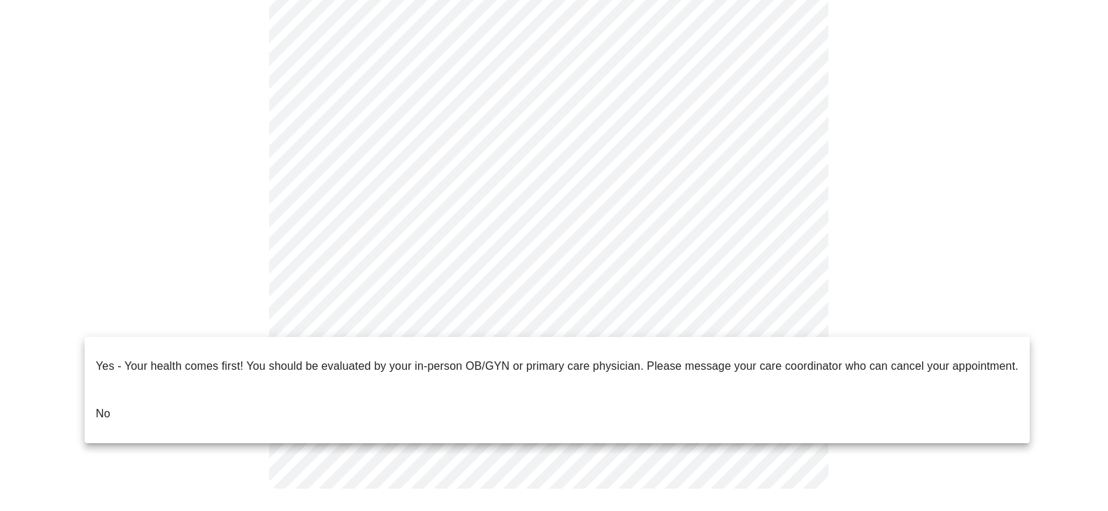
click at [138, 390] on li "No" at bounding box center [557, 414] width 945 height 48
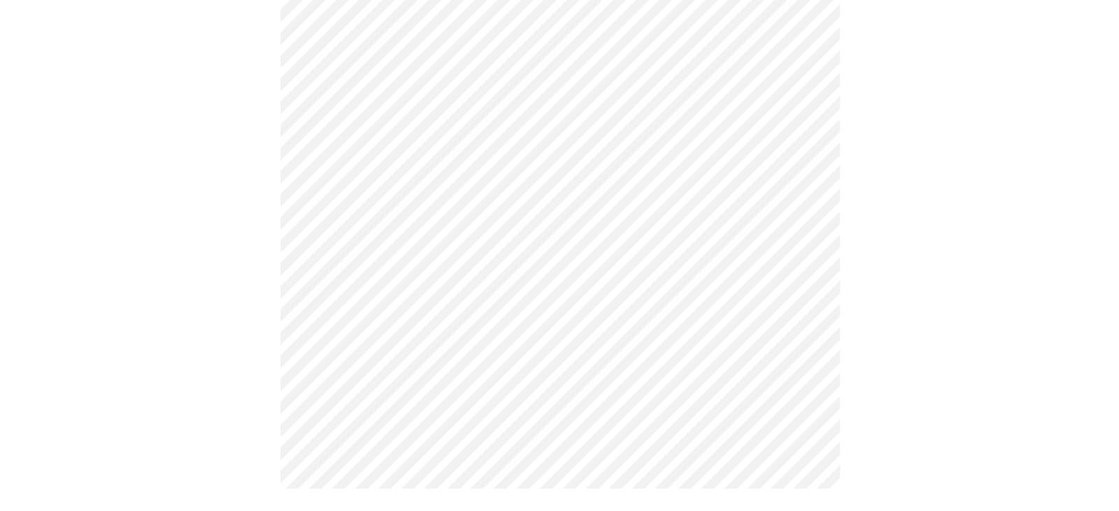
scroll to position [120, 0]
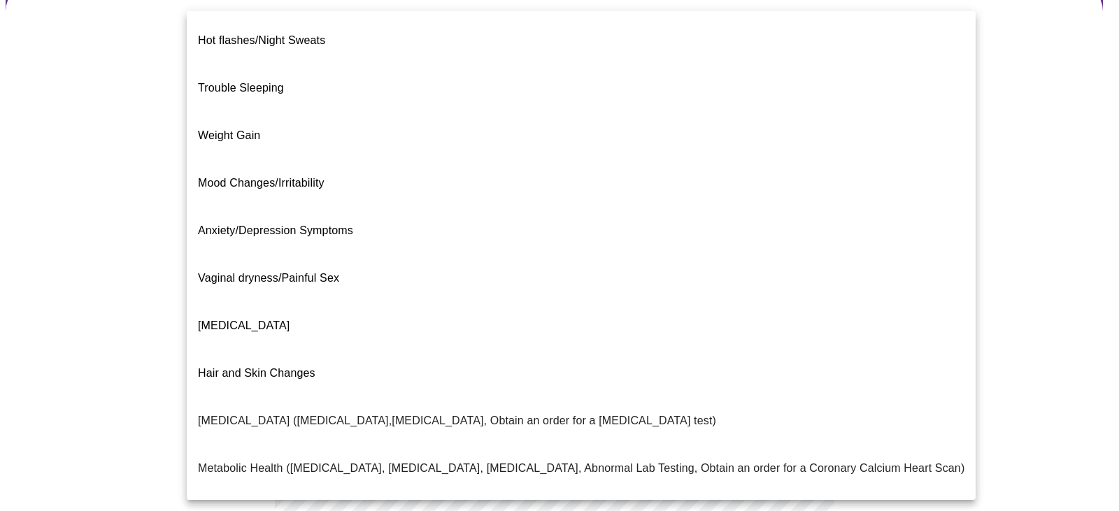
click at [792, 165] on body "MyMenopauseRx Appointments Messaging Labs Uploads Medications Community Refer a…" at bounding box center [559, 306] width 1107 height 840
click at [395, 64] on li "Trouble Sleeping" at bounding box center [581, 88] width 789 height 48
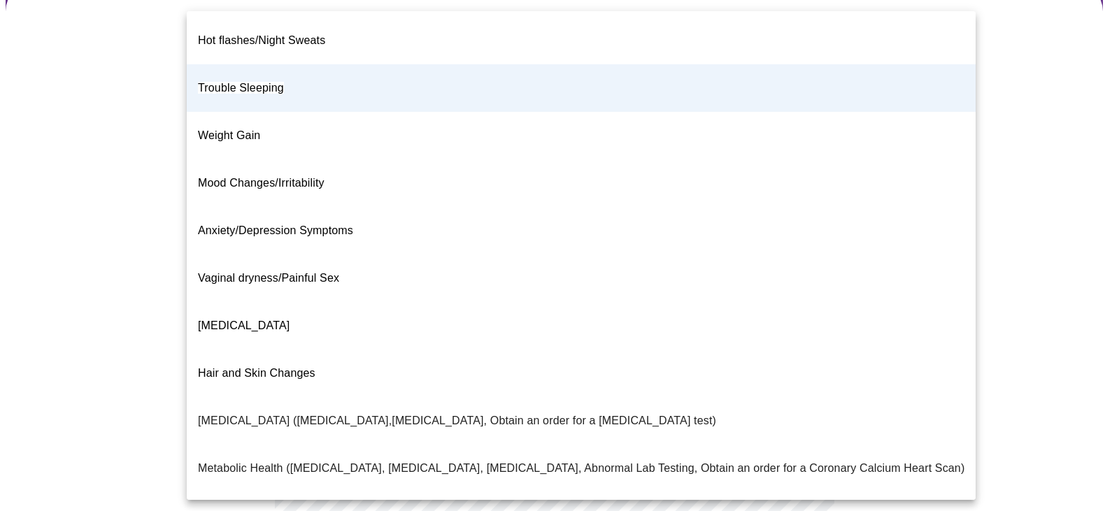
click at [796, 179] on body "MyMenopauseRx Appointments Messaging Labs Uploads Medications Community Refer a…" at bounding box center [559, 302] width 1107 height 832
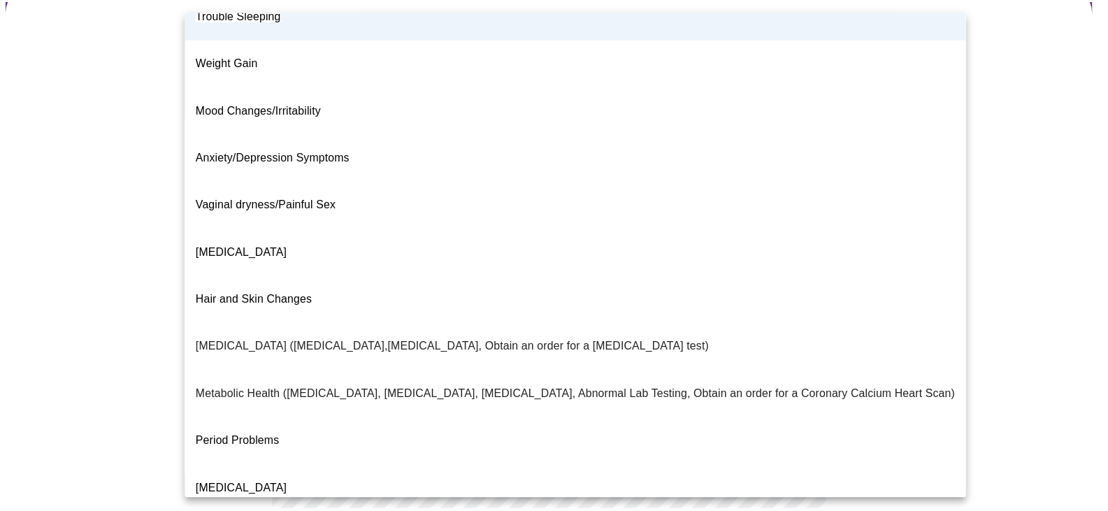
scroll to position [0, 0]
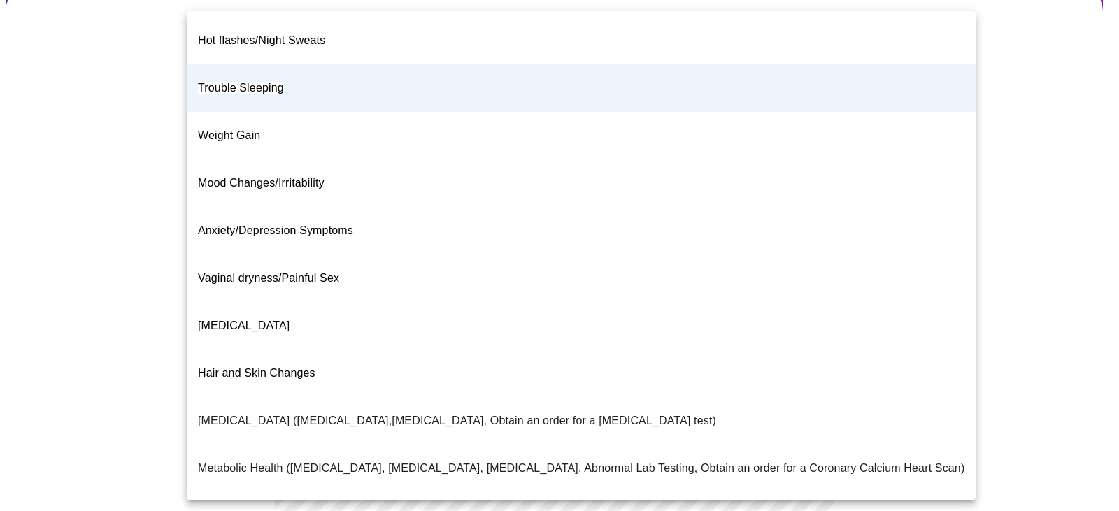
drag, startPoint x: 1068, startPoint y: 192, endPoint x: 1042, endPoint y: 201, distance: 27.2
click at [1067, 193] on div at bounding box center [559, 255] width 1119 height 511
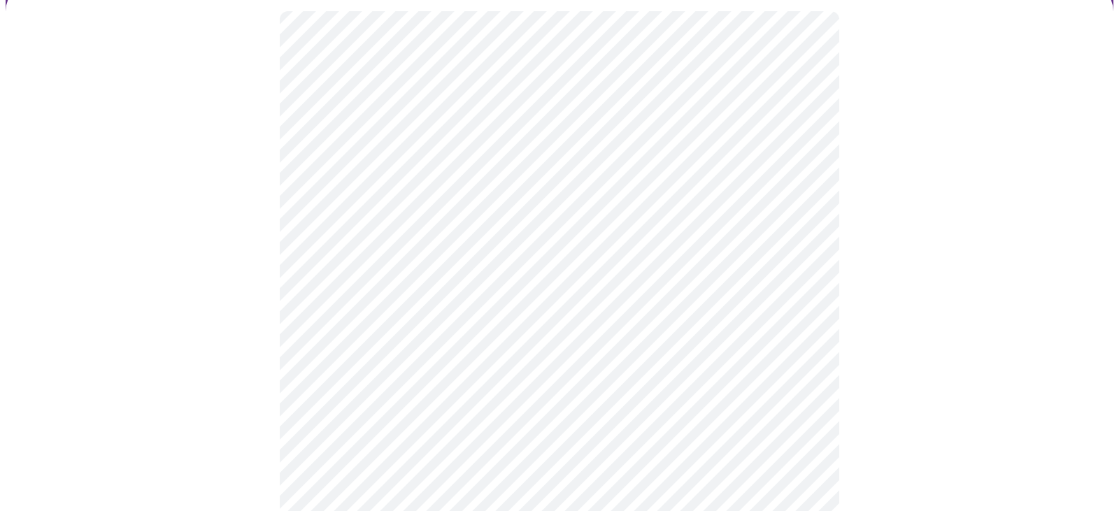
click at [800, 306] on body "MyMenopauseRx Appointments Messaging Labs Uploads Medications Community Refer a…" at bounding box center [559, 302] width 1107 height 832
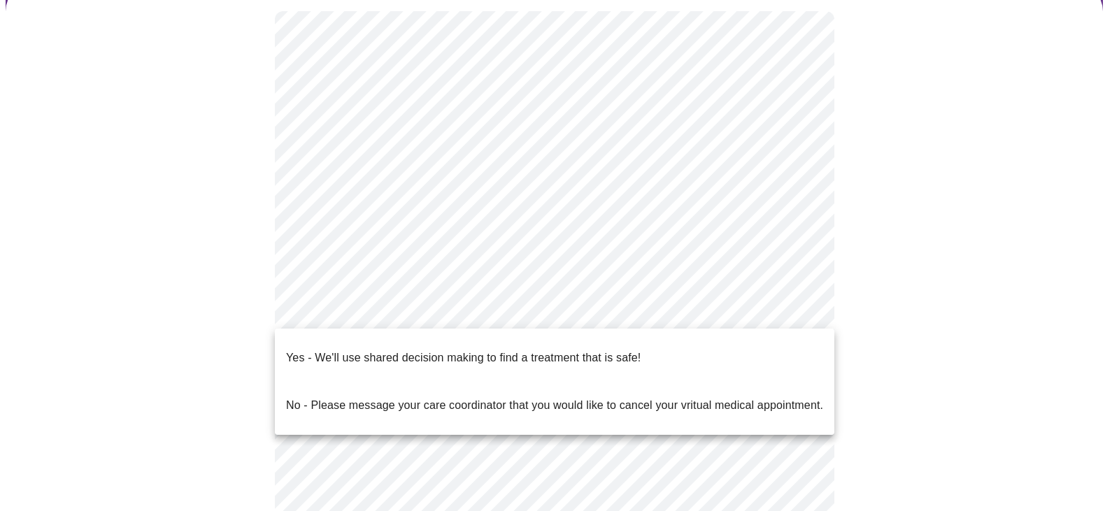
click at [742, 352] on li "Yes - We'll use shared decision making to find a treatment that is safe!" at bounding box center [554, 358] width 559 height 48
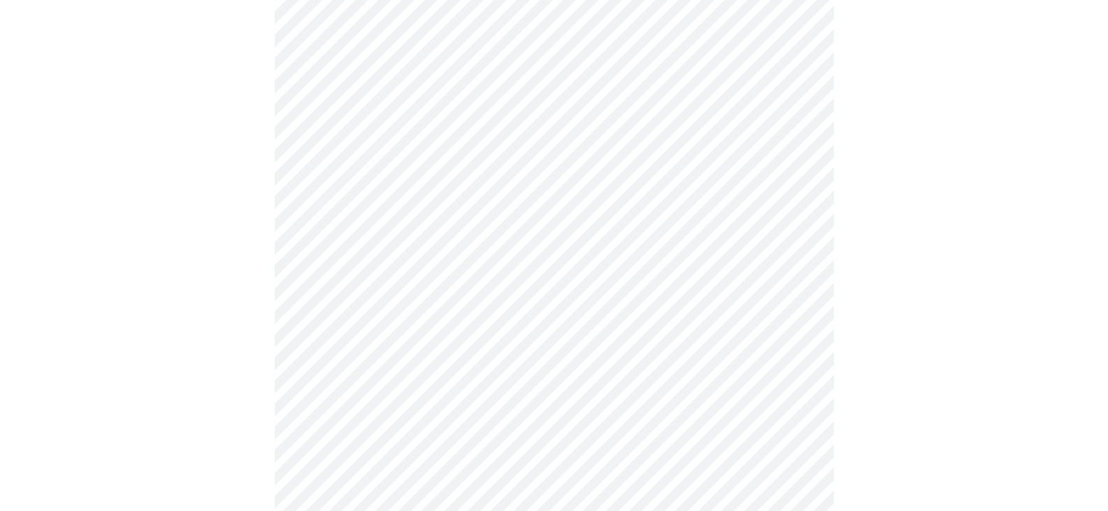
scroll to position [210, 0]
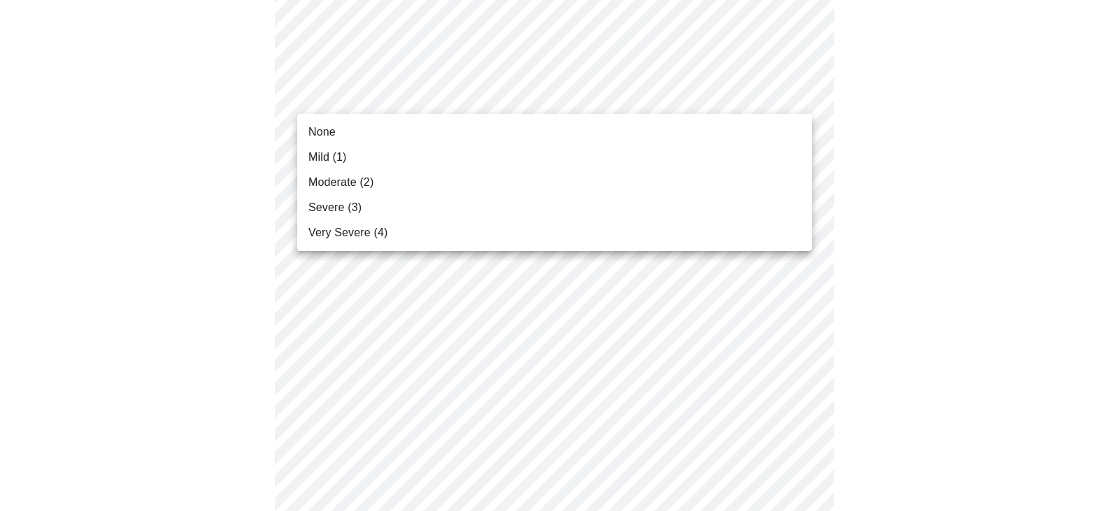
click at [745, 161] on li "Mild (1)" at bounding box center [554, 157] width 515 height 25
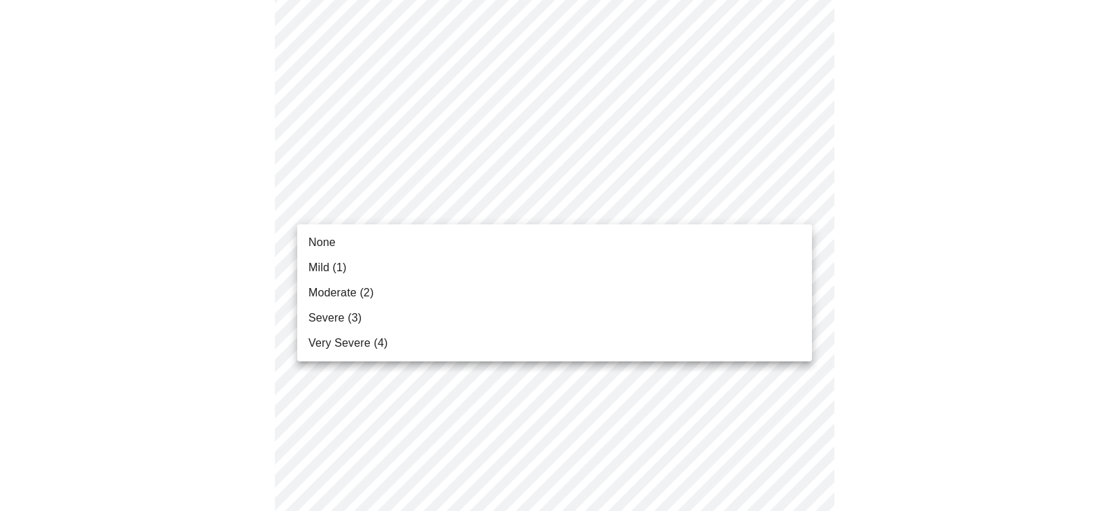
click at [731, 241] on li "None" at bounding box center [554, 242] width 515 height 25
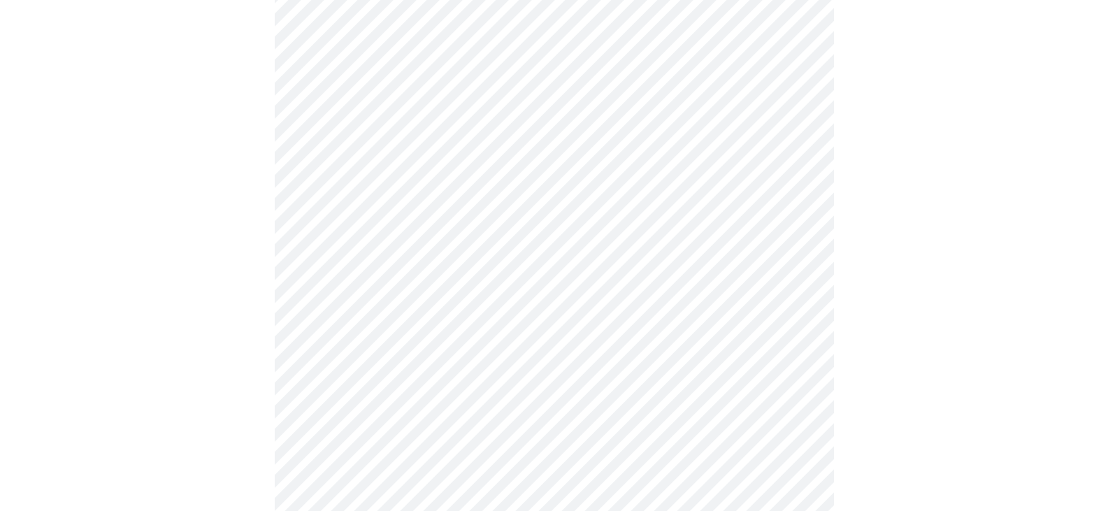
scroll to position [350, 0]
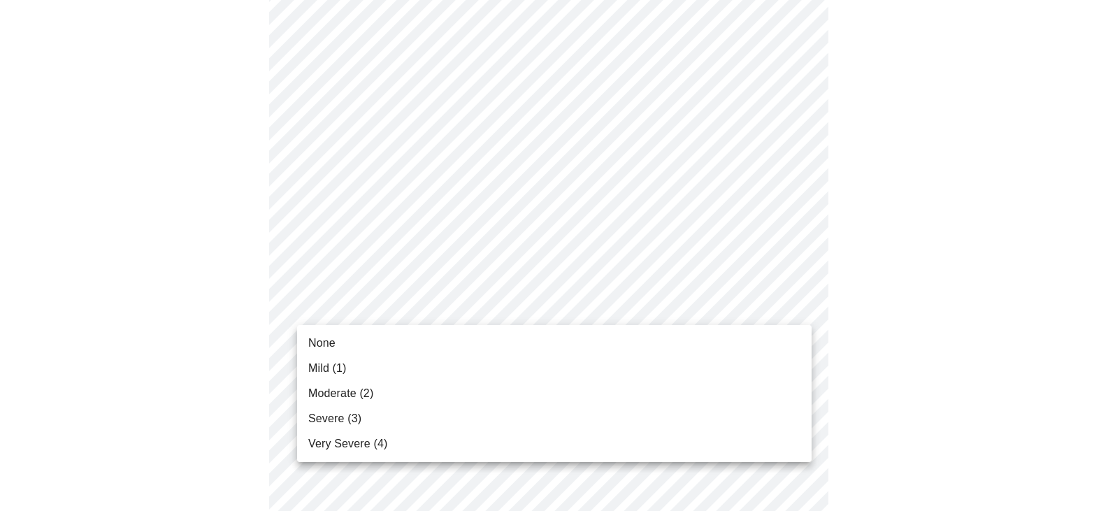
click at [762, 376] on li "Mild (1)" at bounding box center [554, 368] width 515 height 25
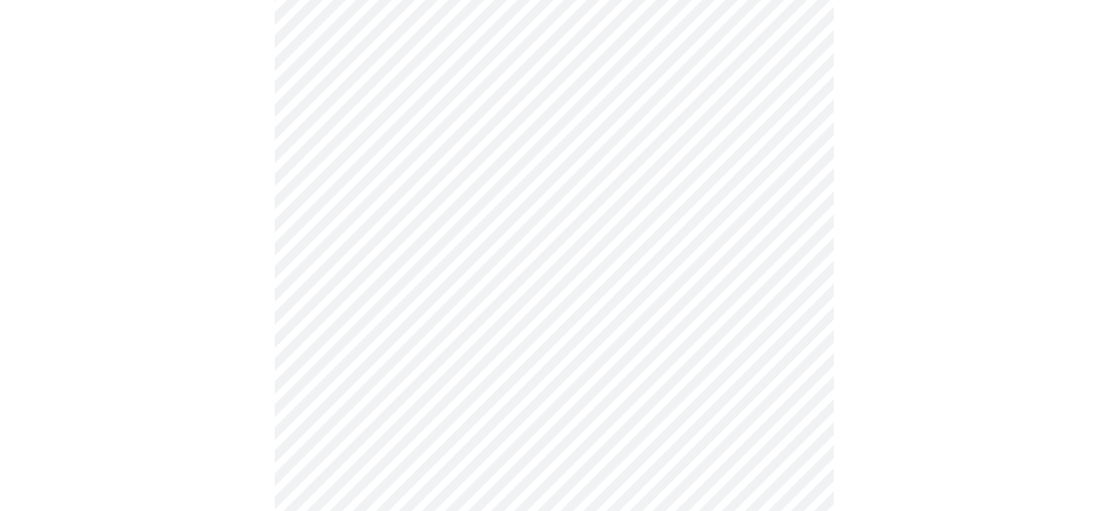
scroll to position [489, 0]
click at [795, 366] on body "MyMenopauseRx Appointments Messaging Labs Uploads Medications Community Refer a…" at bounding box center [559, 416] width 1107 height 1801
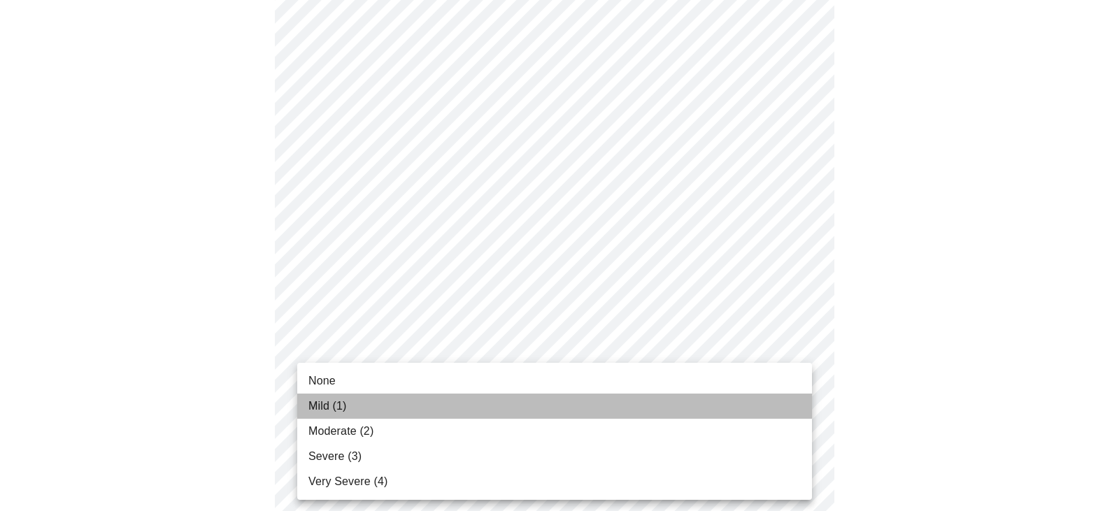
click at [752, 397] on li "Mild (1)" at bounding box center [554, 406] width 515 height 25
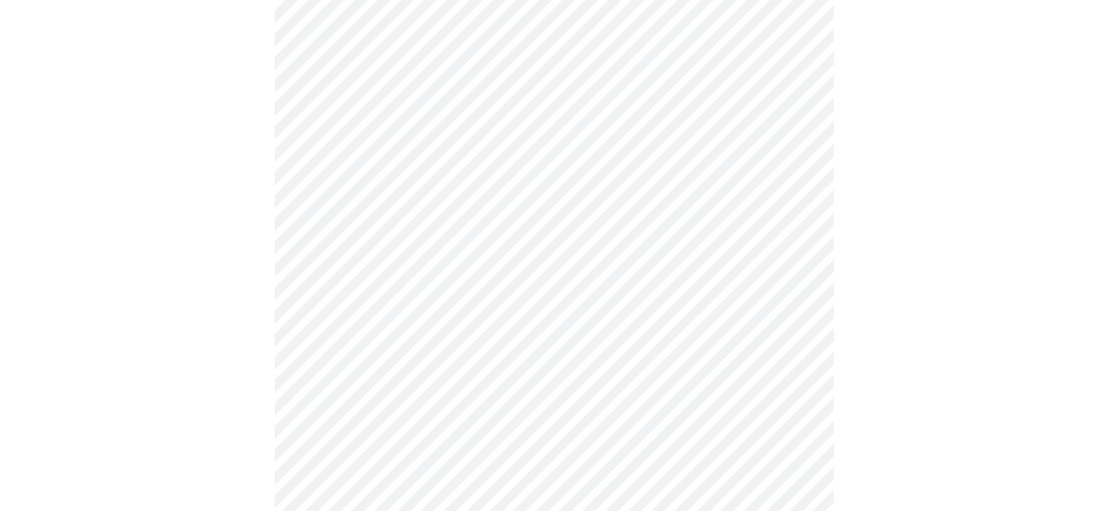
scroll to position [699, 0]
click at [802, 397] on body "MyMenopauseRx Appointments Messaging Labs Uploads Medications Community Refer a…" at bounding box center [554, 196] width 1097 height 1781
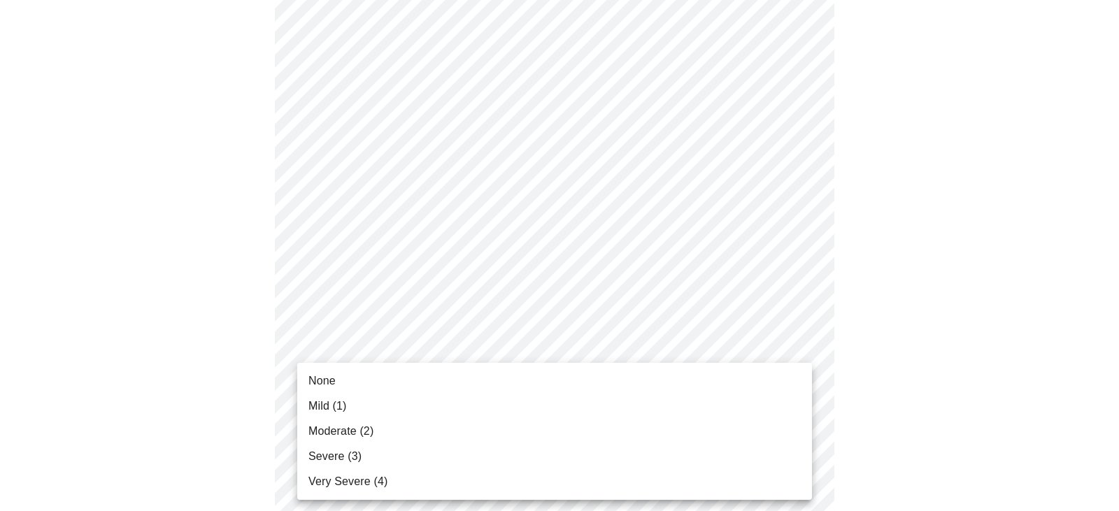
click at [769, 383] on li "None" at bounding box center [554, 380] width 515 height 25
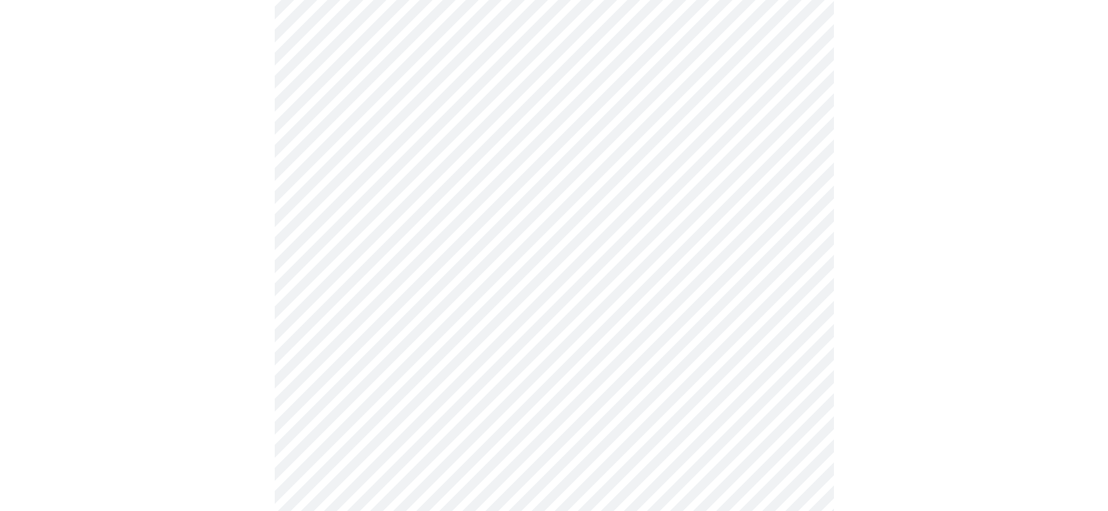
scroll to position [1119, 0]
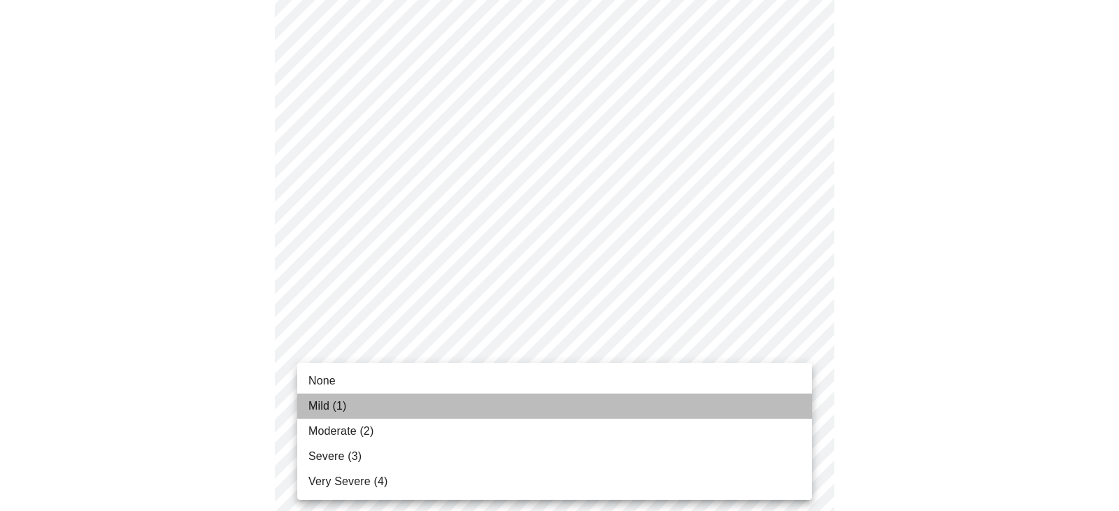
click at [769, 407] on li "Mild (1)" at bounding box center [554, 406] width 515 height 25
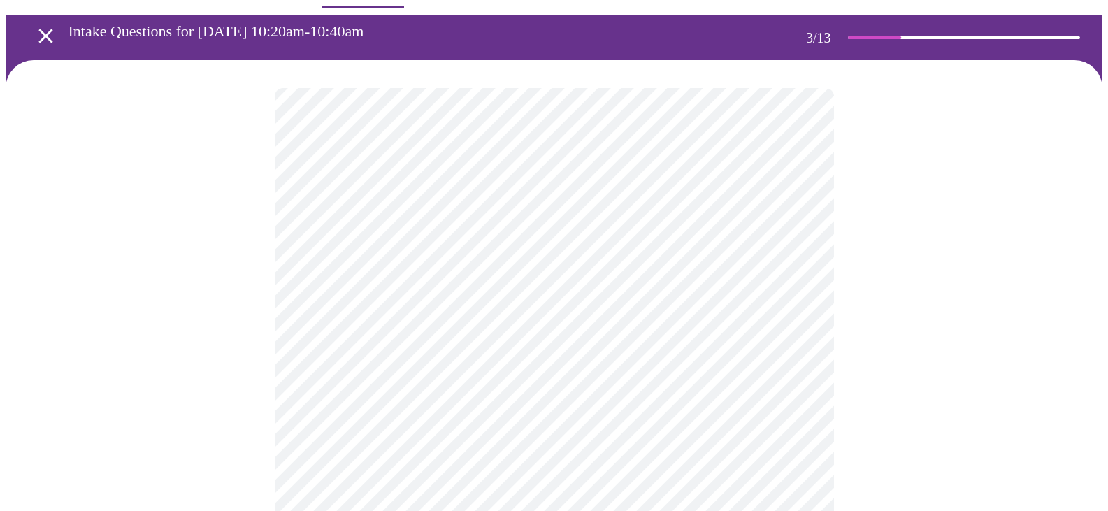
scroll to position [322, 0]
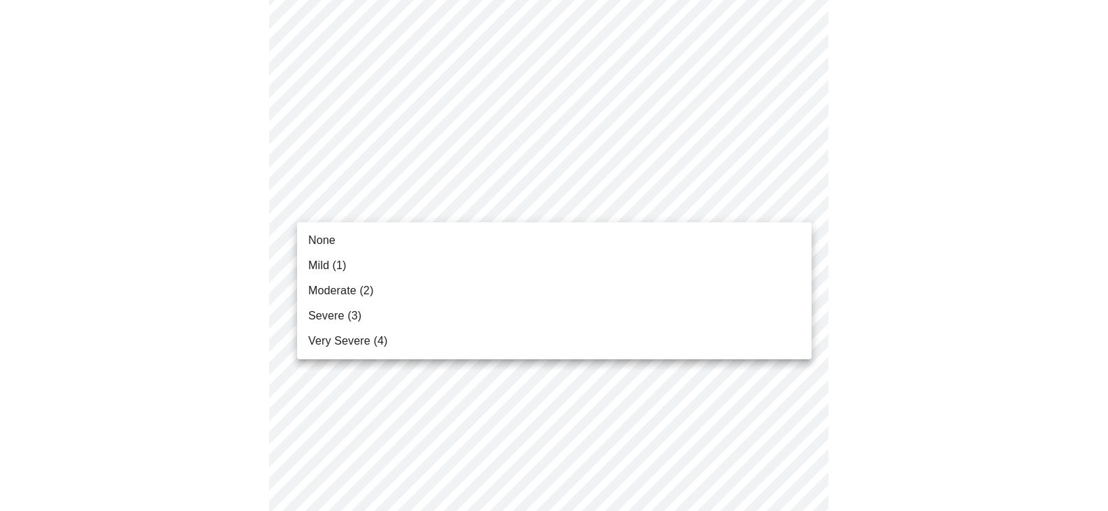
click at [747, 268] on li "Mild (1)" at bounding box center [554, 265] width 515 height 25
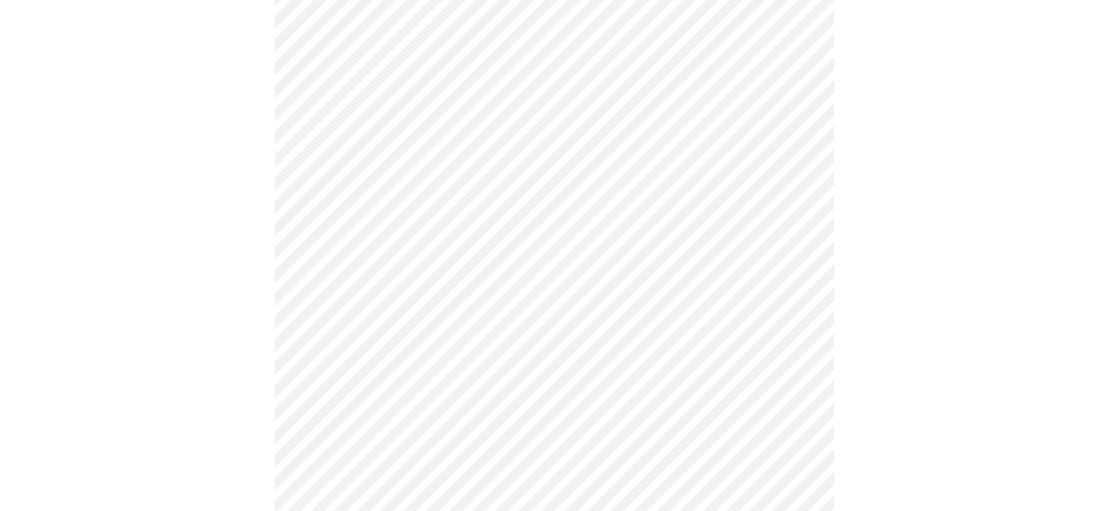
scroll to position [462, 0]
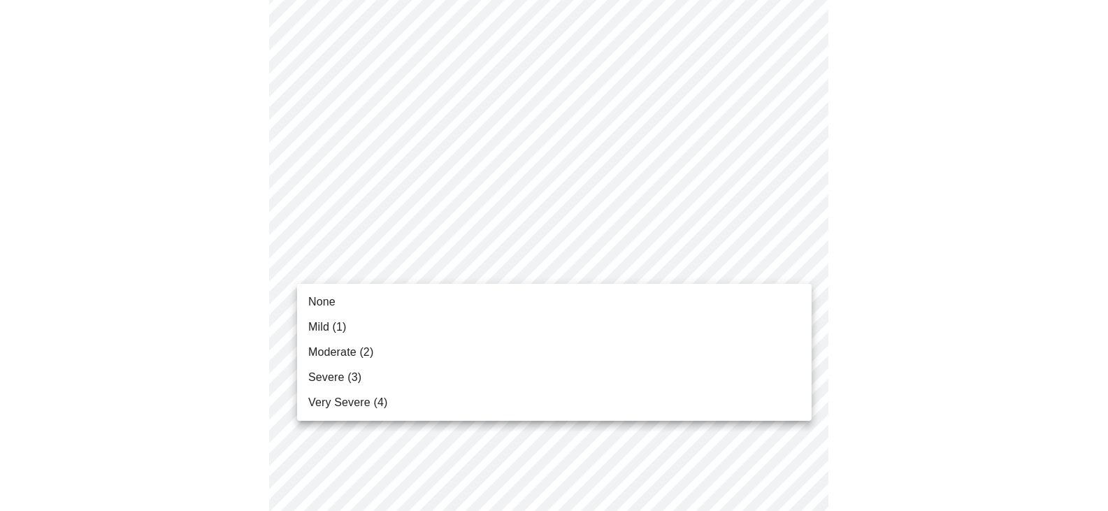
click at [796, 269] on body "MyMenopauseRx Appointments Messaging Labs Uploads Medications Community Refer a…" at bounding box center [554, 404] width 1097 height 1723
click at [761, 320] on li "Mild (1)" at bounding box center [554, 327] width 515 height 25
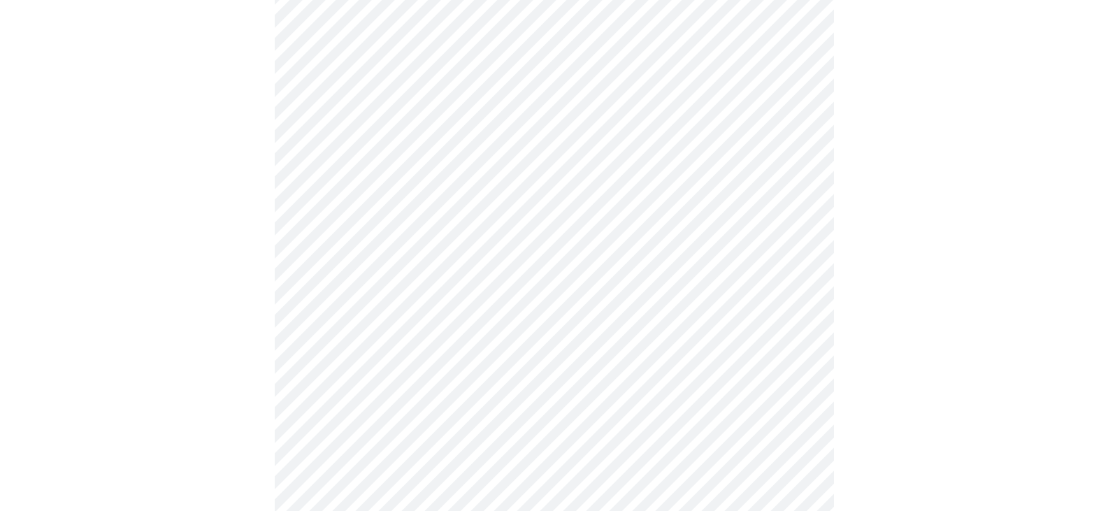
scroll to position [602, 0]
click at [798, 328] on body "MyMenopauseRx Appointments Messaging Labs Uploads Medications Community Refer a…" at bounding box center [554, 255] width 1097 height 1703
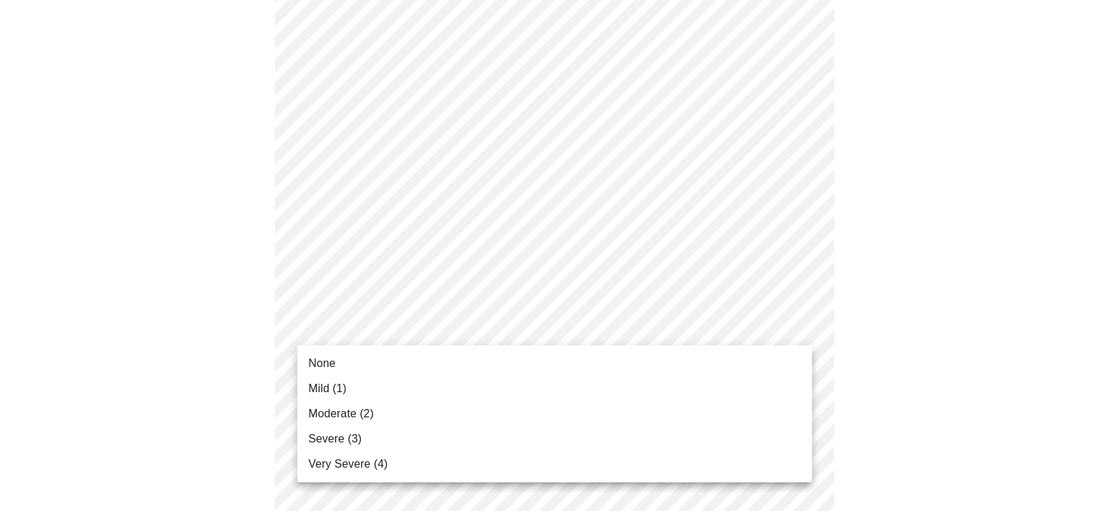
click at [770, 378] on li "Mild (1)" at bounding box center [554, 388] width 515 height 25
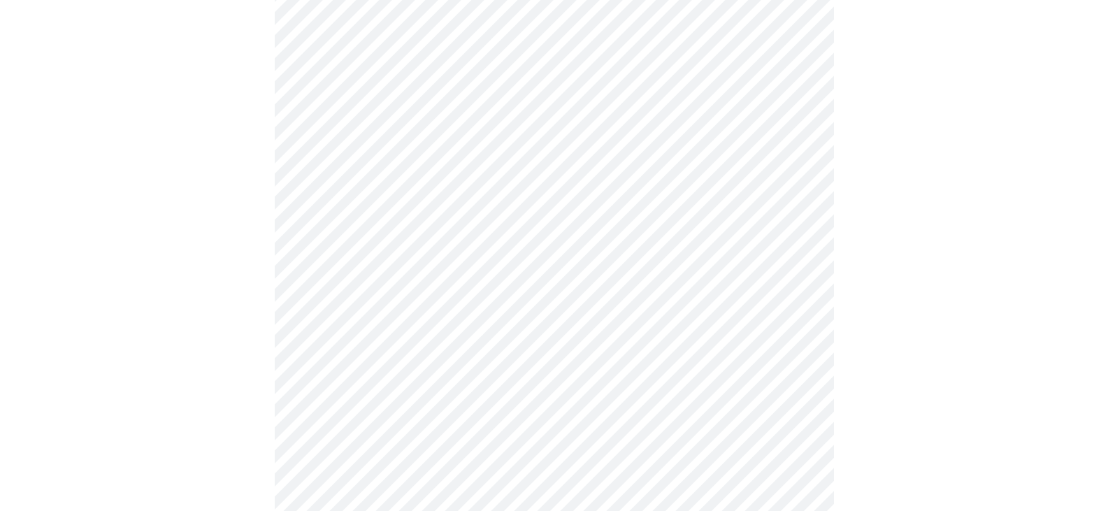
scroll to position [812, 0]
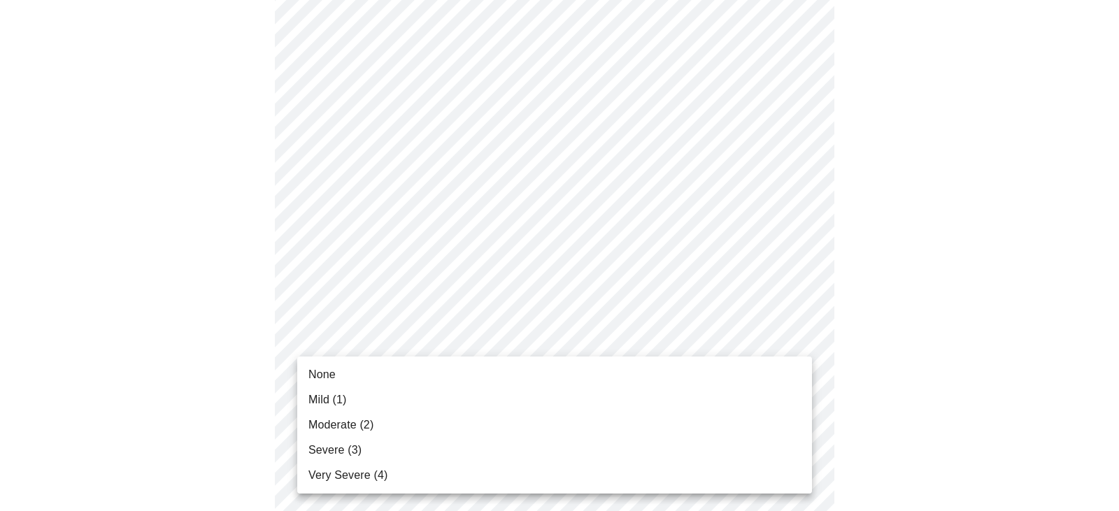
click at [807, 341] on body "MyMenopauseRx Appointments Messaging Labs Uploads Medications Community Refer a…" at bounding box center [559, 35] width 1107 height 1683
click at [793, 364] on li "None" at bounding box center [554, 374] width 515 height 25
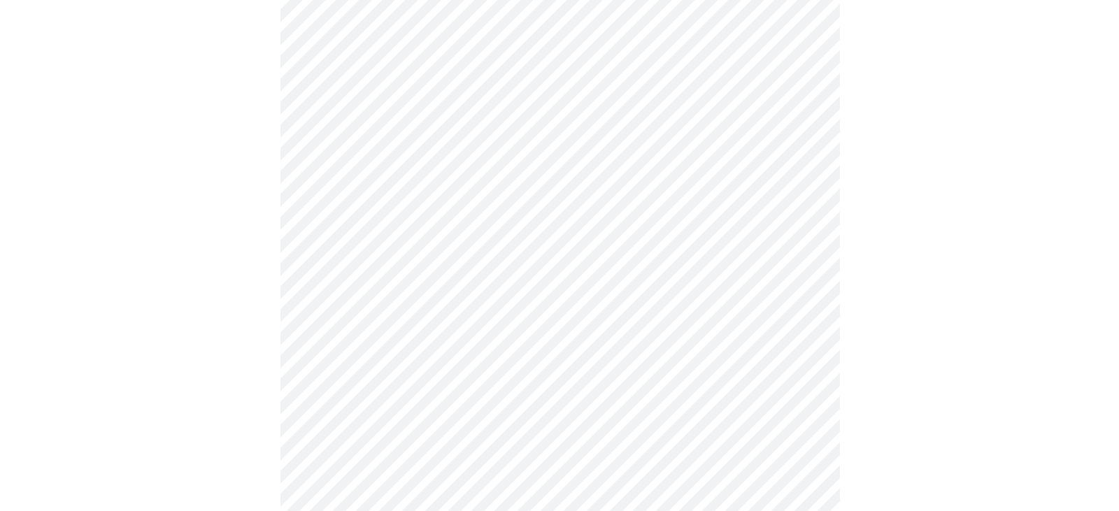
scroll to position [1153, 0]
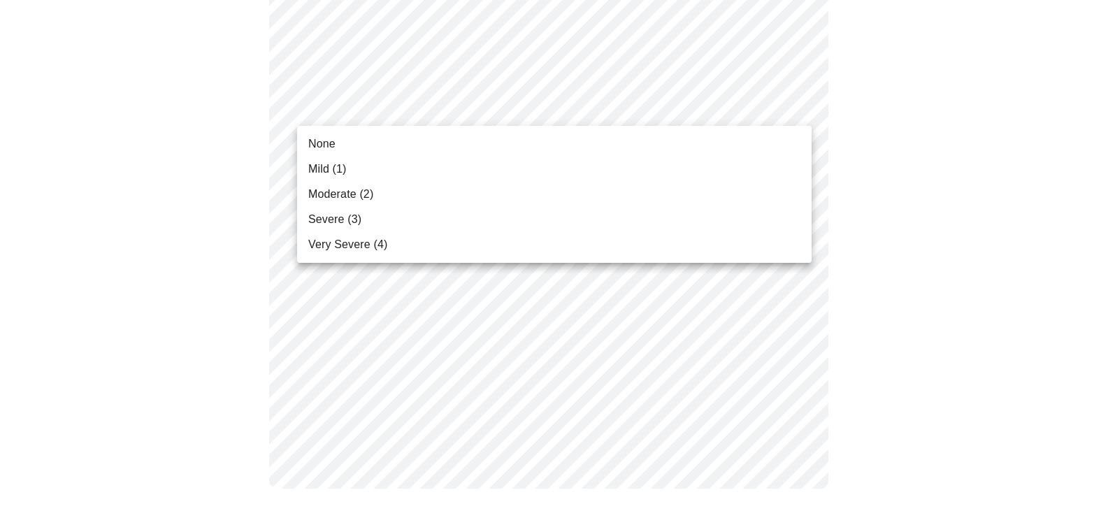
click at [751, 157] on li "Mild (1)" at bounding box center [554, 169] width 515 height 25
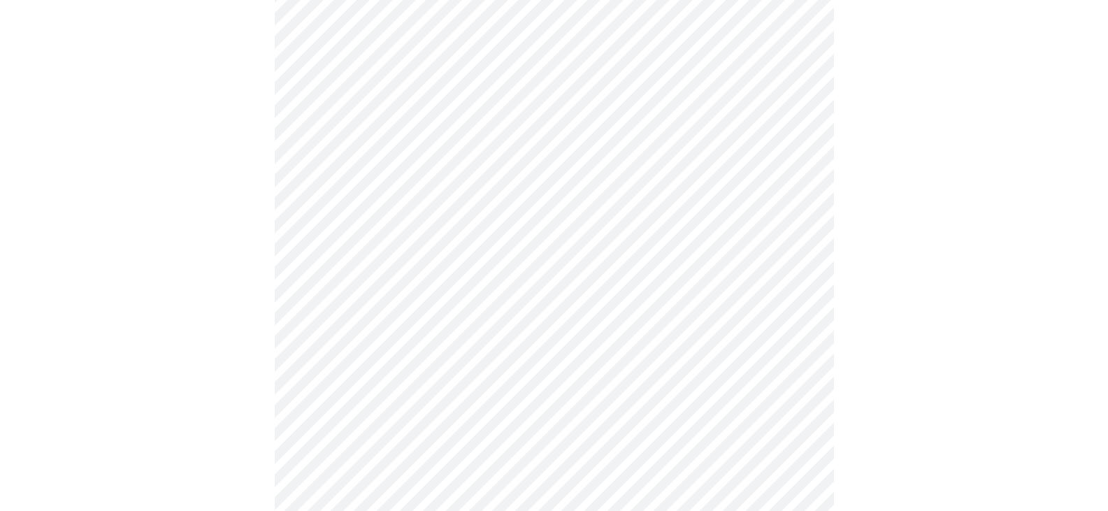
scroll to position [559, 0]
click at [793, 266] on body "MyMenopauseRx Appointments Messaging Labs Uploads Medications Community Refer a…" at bounding box center [554, 123] width 1097 height 1354
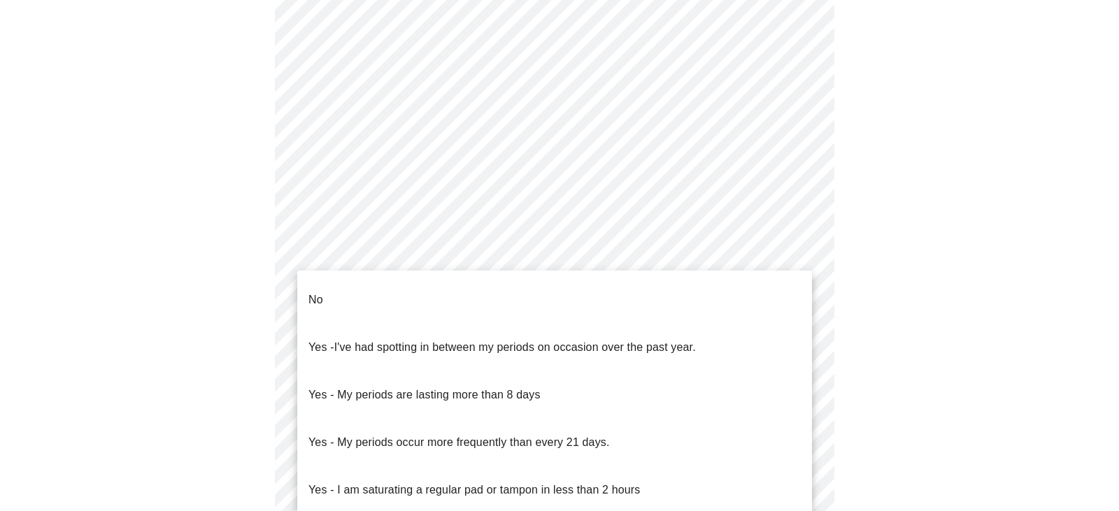
click at [717, 282] on li "No" at bounding box center [554, 300] width 515 height 48
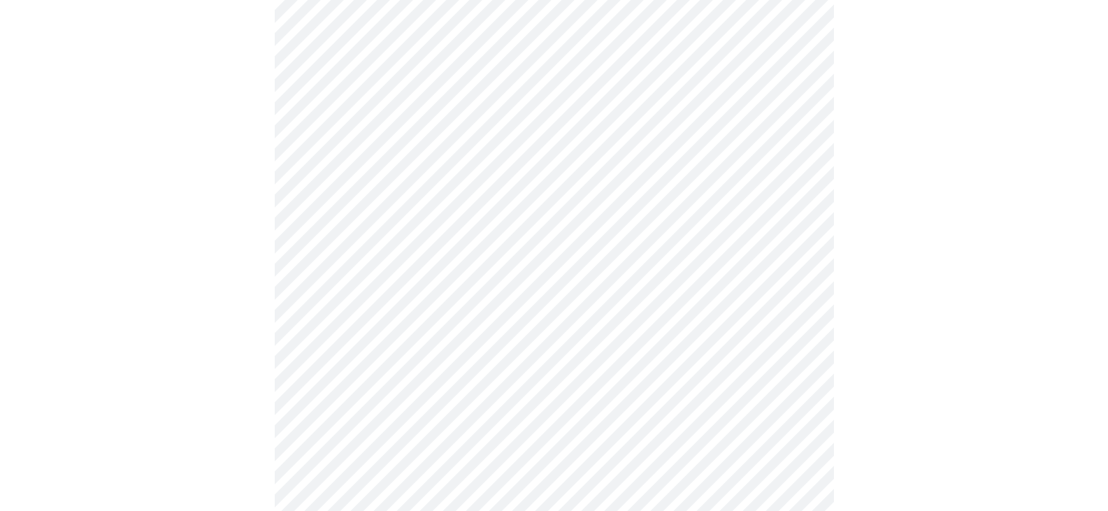
scroll to position [699, 0]
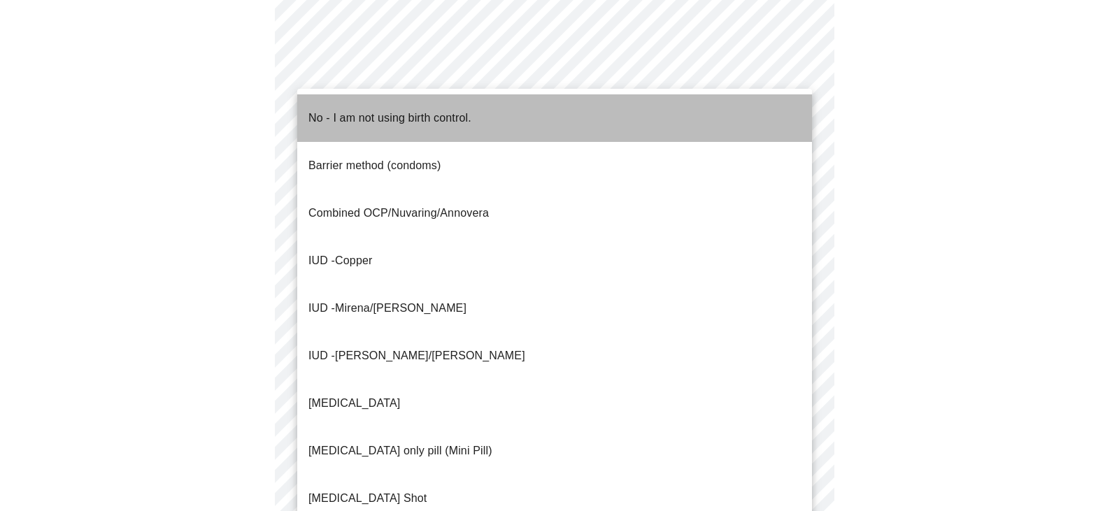
click at [616, 113] on li "No - I am not using birth control." at bounding box center [554, 118] width 515 height 48
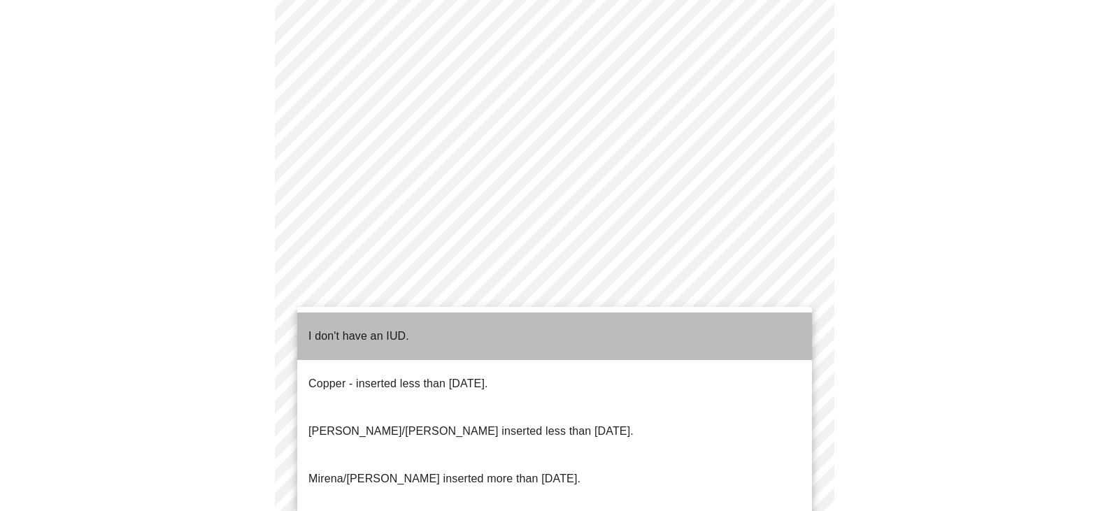
click at [763, 329] on li "I don't have an IUD." at bounding box center [554, 337] width 515 height 48
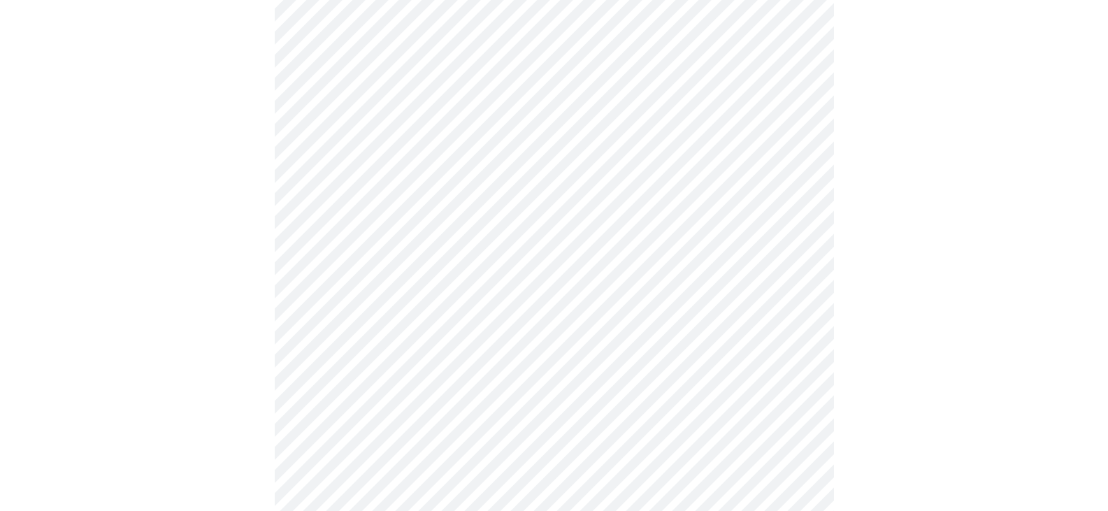
scroll to position [769, 0]
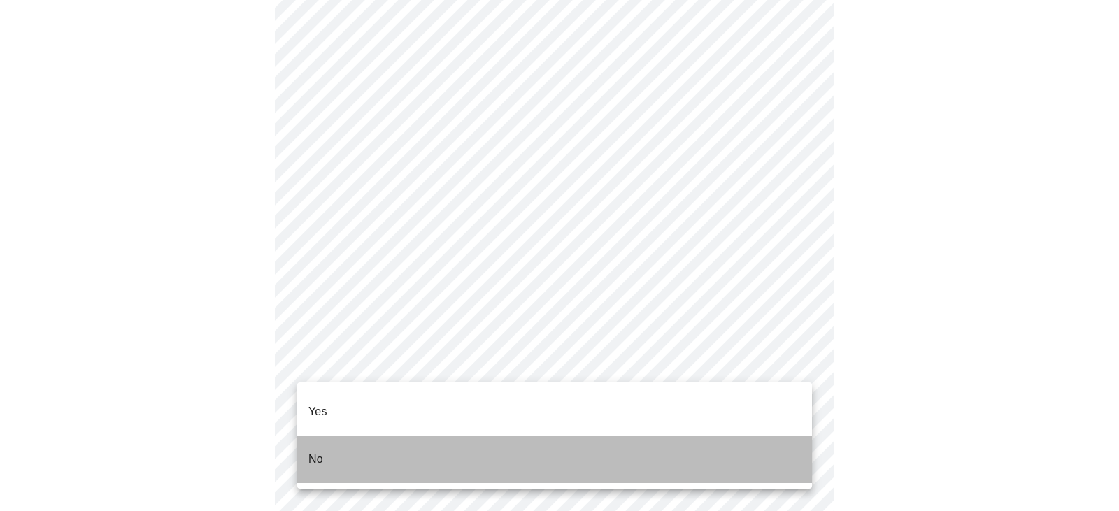
click at [749, 436] on li "No" at bounding box center [554, 460] width 515 height 48
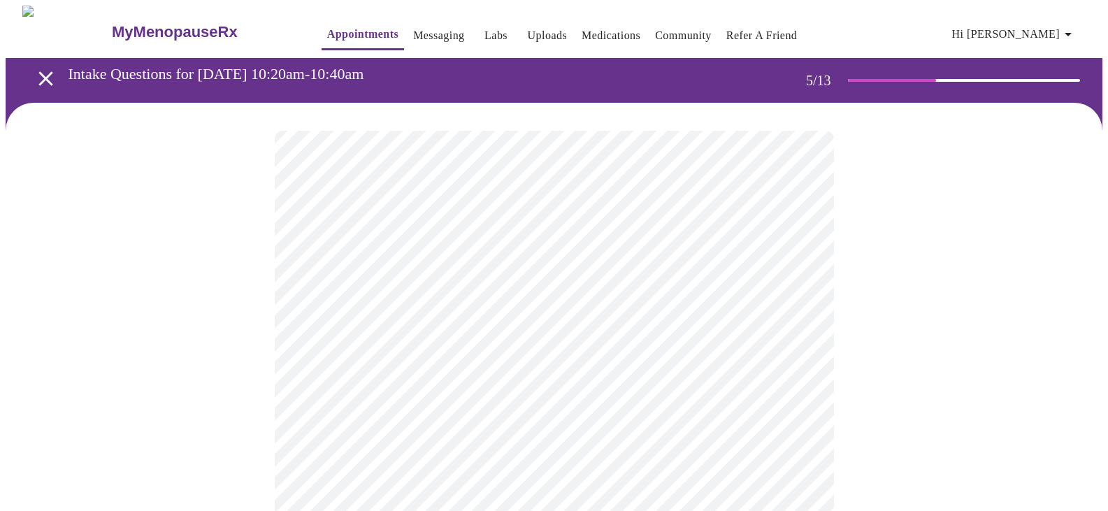
scroll to position [140, 0]
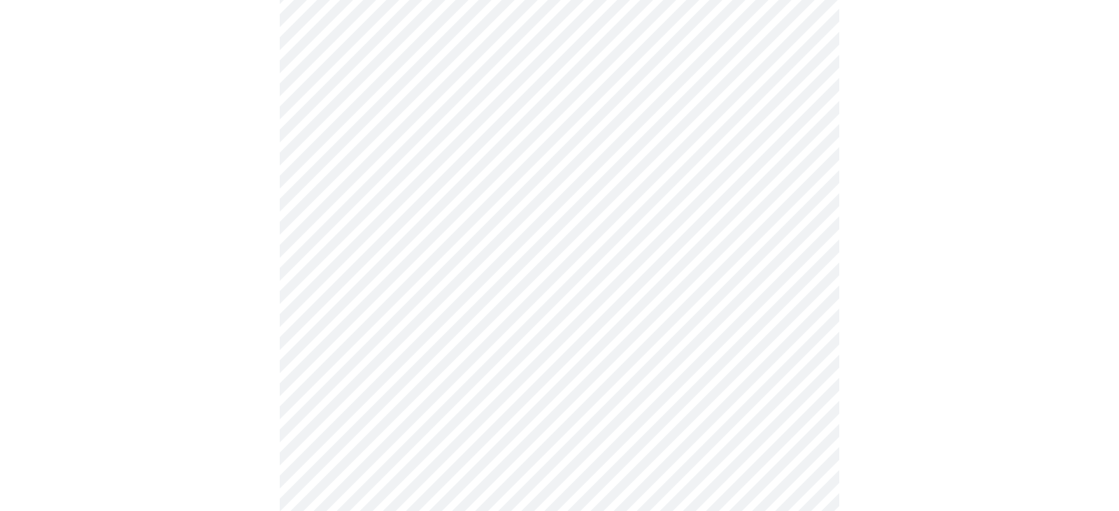
click at [795, 226] on body "MyMenopauseRx Appointments Messaging Labs Uploads Medications Community Refer a…" at bounding box center [559, 432] width 1107 height 1133
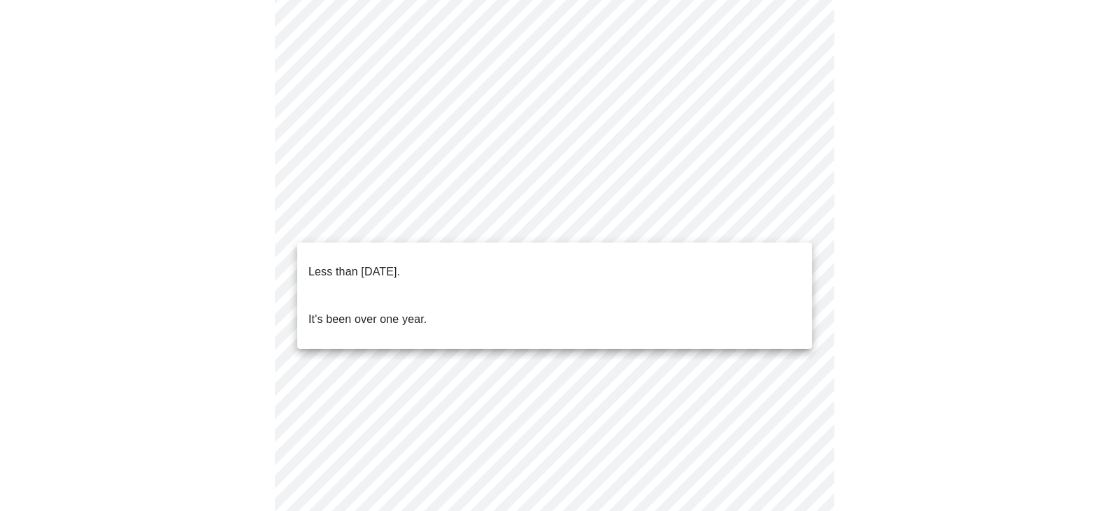
click at [761, 255] on li "Less than [DATE]." at bounding box center [554, 272] width 515 height 48
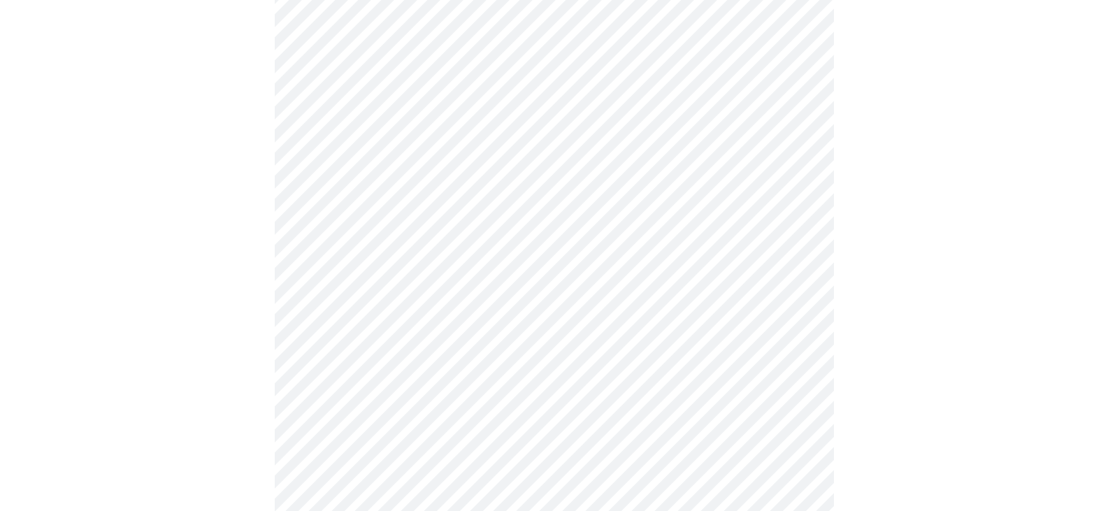
click at [801, 344] on body "MyMenopauseRx Appointments Messaging Labs Uploads Medications Community Refer a…" at bounding box center [554, 428] width 1097 height 1124
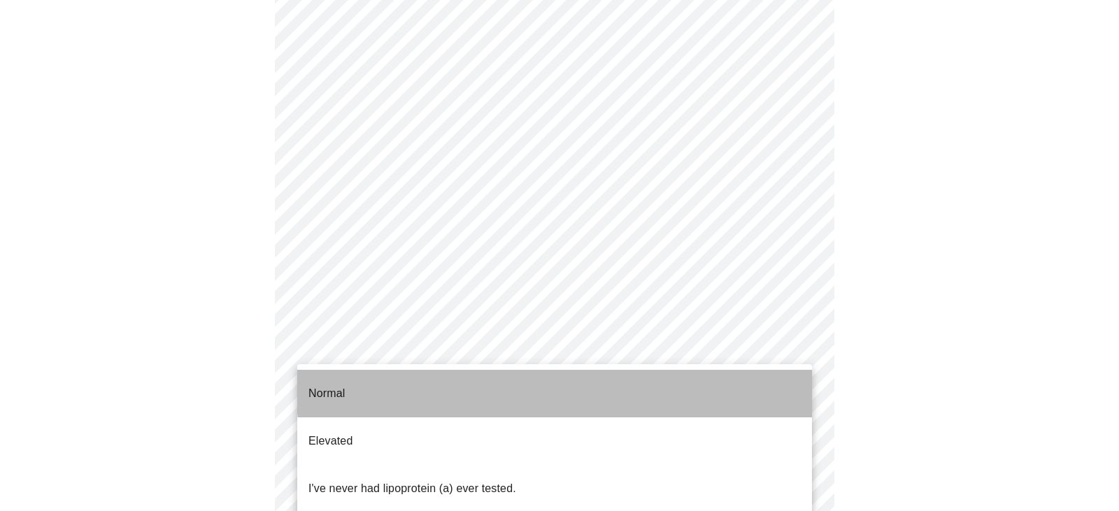
click at [749, 370] on li "Normal" at bounding box center [554, 394] width 515 height 48
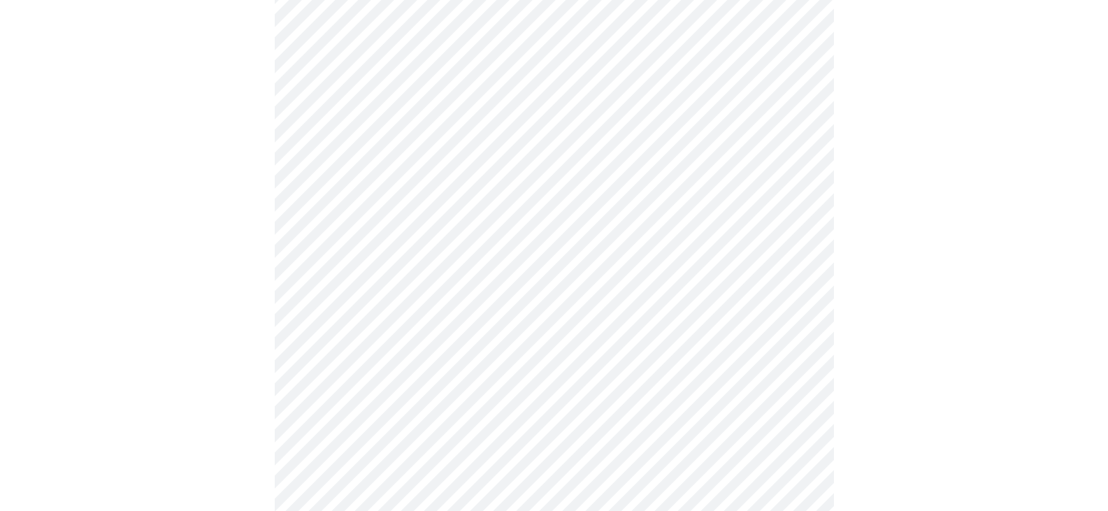
scroll to position [280, 0]
click at [840, 345] on div at bounding box center [554, 332] width 1097 height 1019
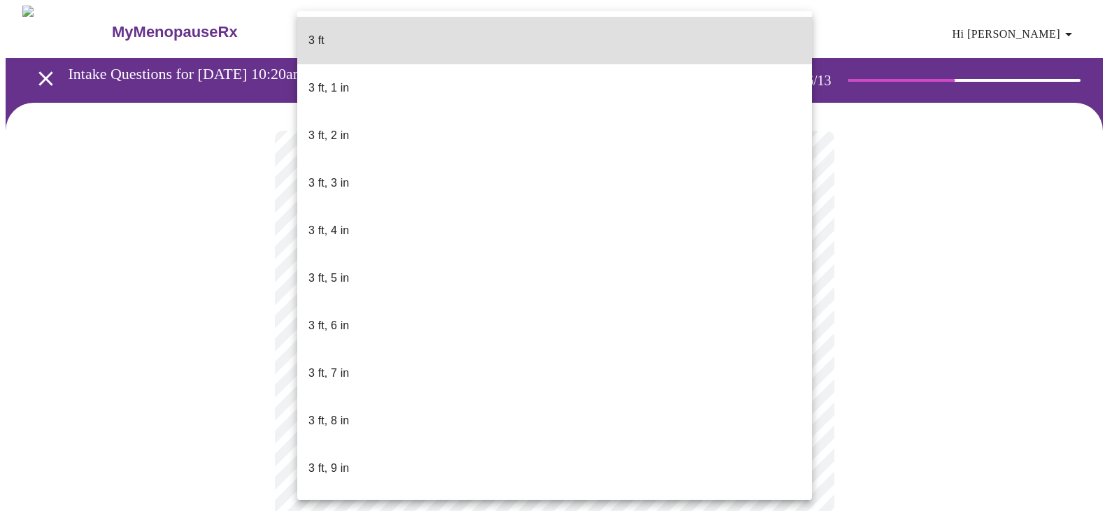
click at [405, 401] on body "MyMenopauseRx Appointments Messaging Labs Uploads Medications Community Refer a…" at bounding box center [559, 379] width 1107 height 747
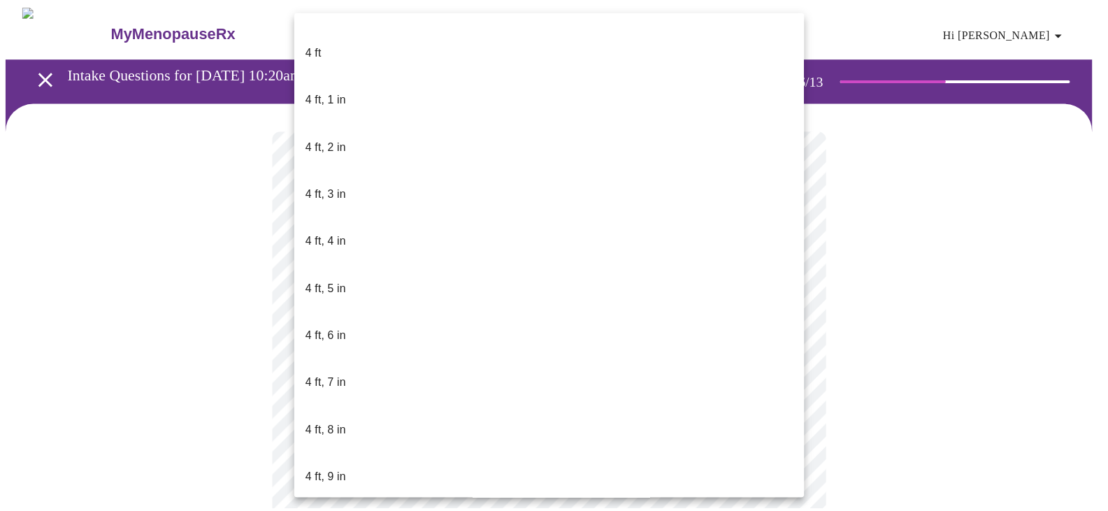
scroll to position [839, 0]
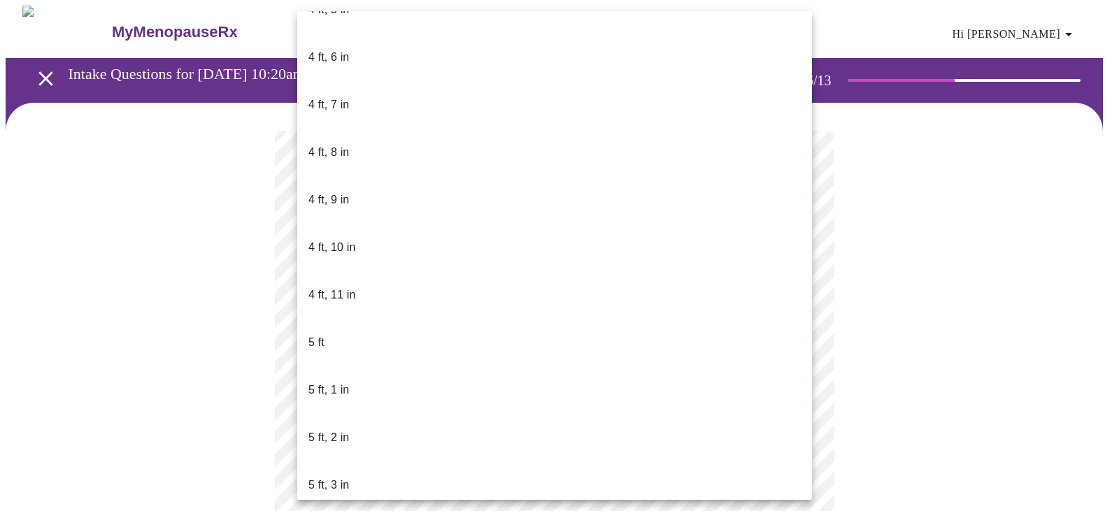
click at [354, 366] on li "5 ft, 1 in" at bounding box center [554, 390] width 515 height 48
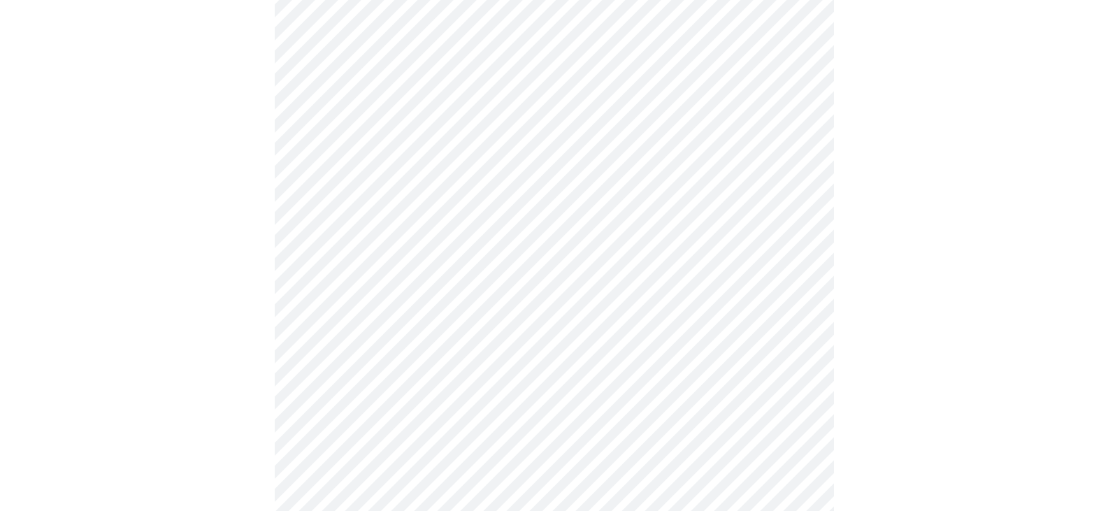
scroll to position [3635, 0]
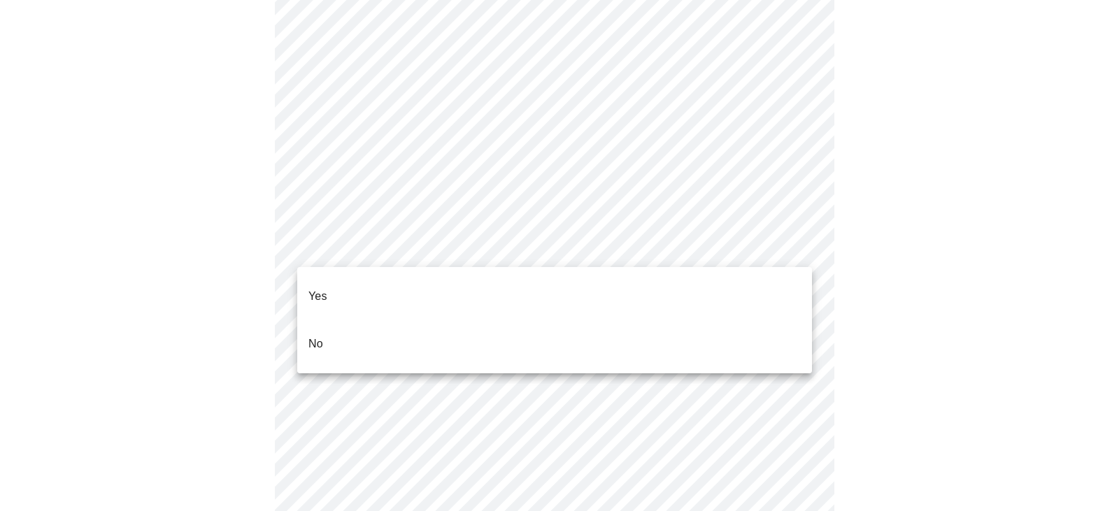
click at [612, 334] on li "No" at bounding box center [554, 344] width 515 height 48
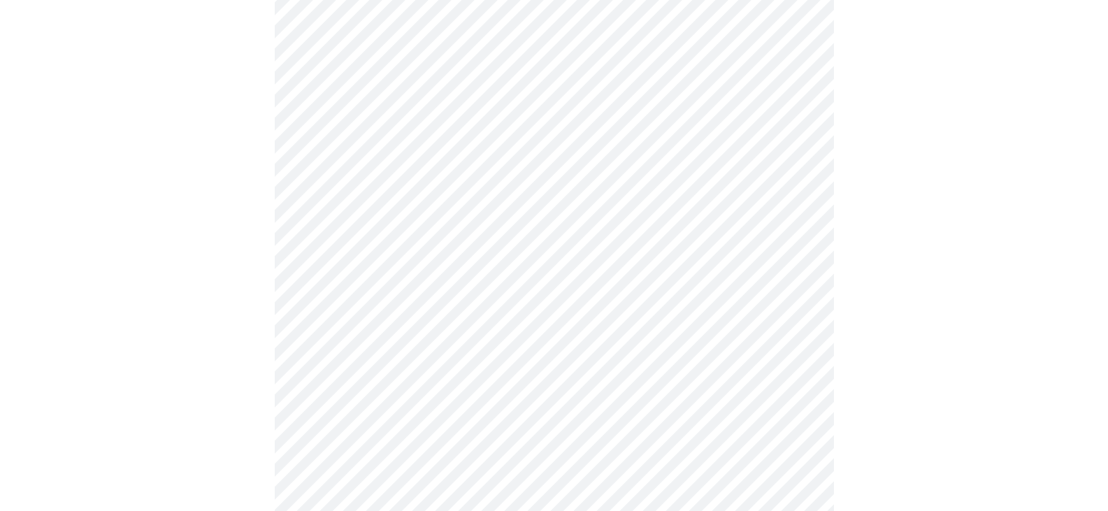
scroll to position [3775, 0]
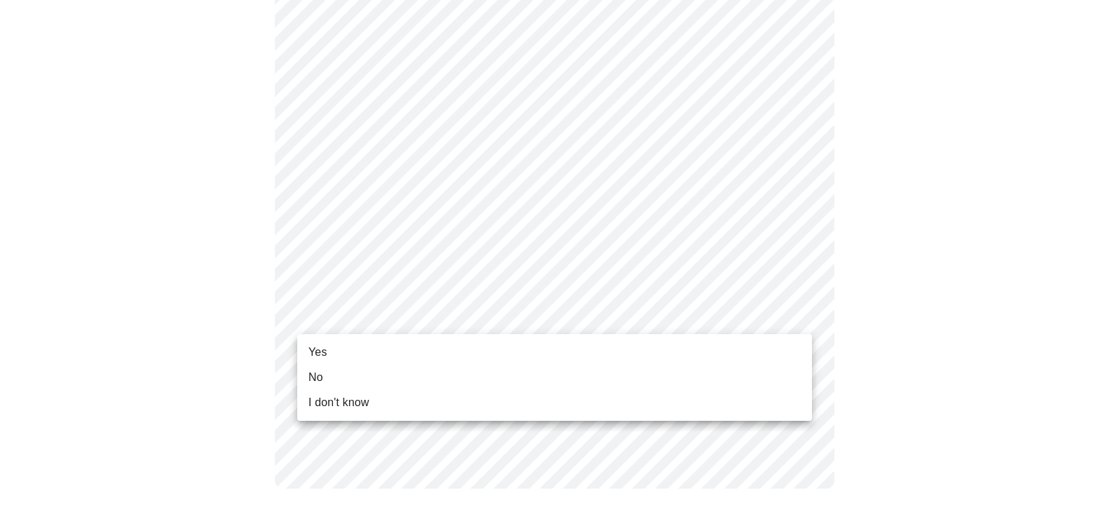
click at [731, 349] on li "Yes" at bounding box center [554, 352] width 515 height 25
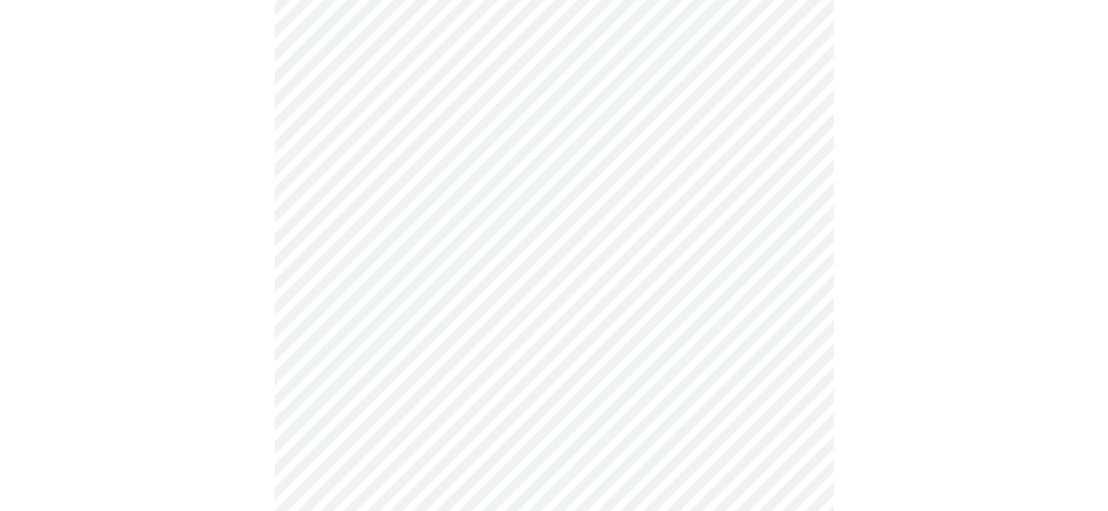
scroll to position [0, 0]
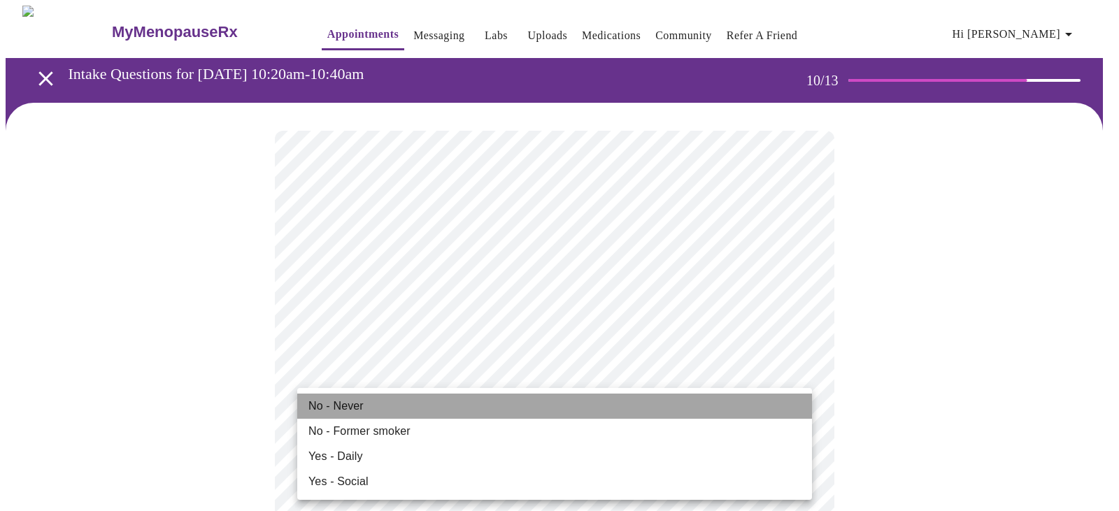
click at [770, 417] on li "No - Never" at bounding box center [554, 406] width 515 height 25
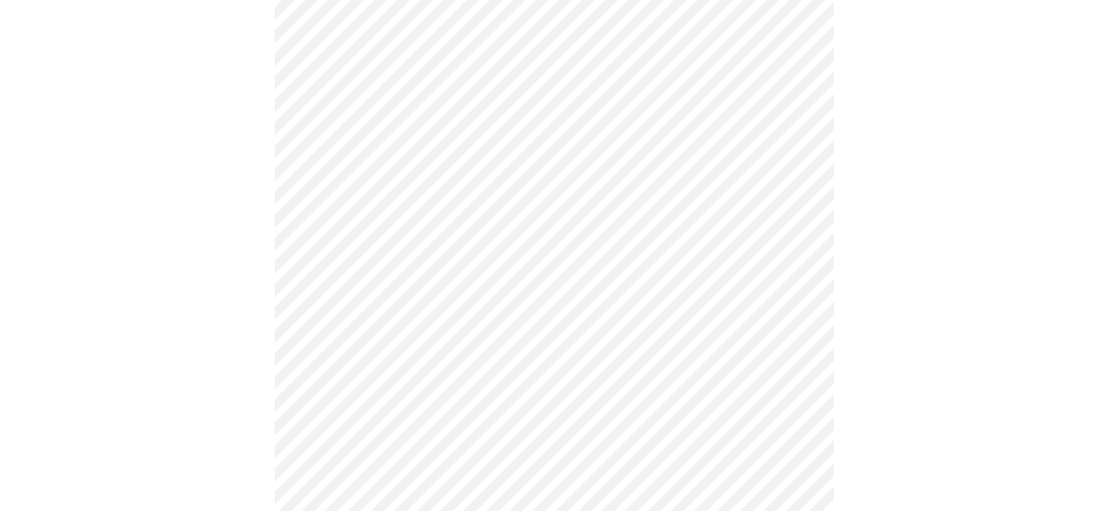
scroll to position [1049, 0]
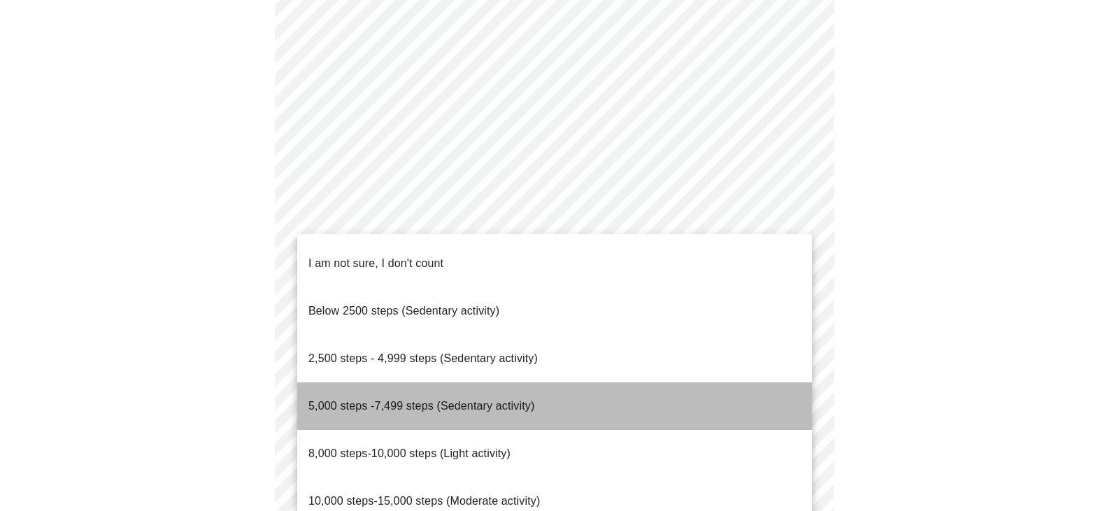
click at [712, 382] on li "5,000 steps -7,499 steps (Sedentary activity)" at bounding box center [554, 406] width 515 height 48
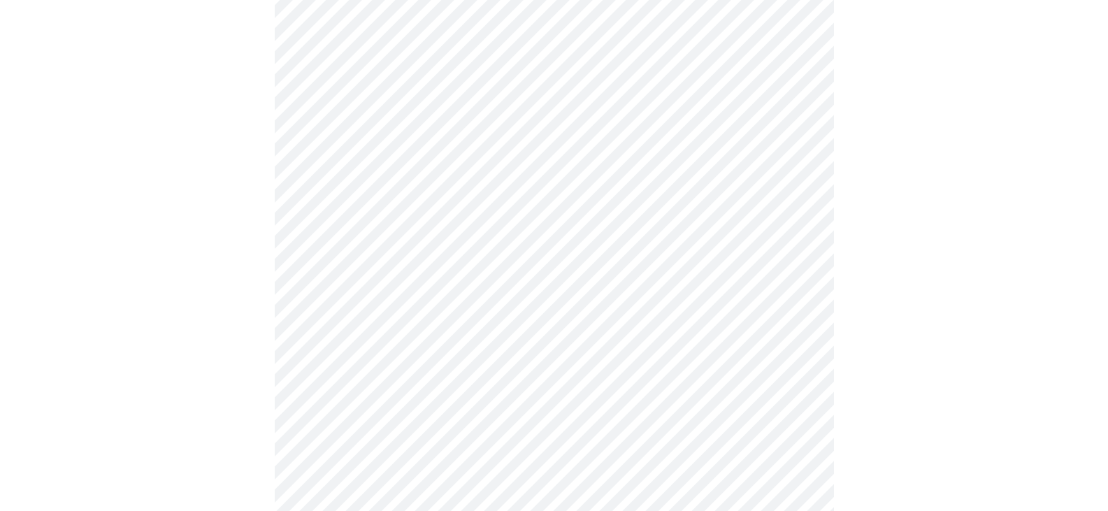
scroll to position [1189, 0]
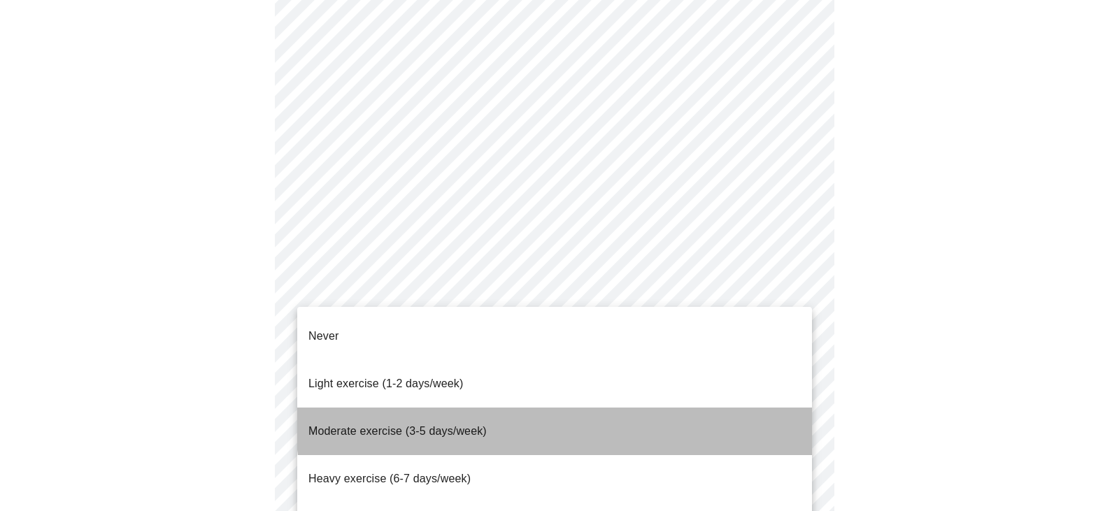
click at [708, 408] on li "Moderate exercise (3-5 days/week)" at bounding box center [554, 432] width 515 height 48
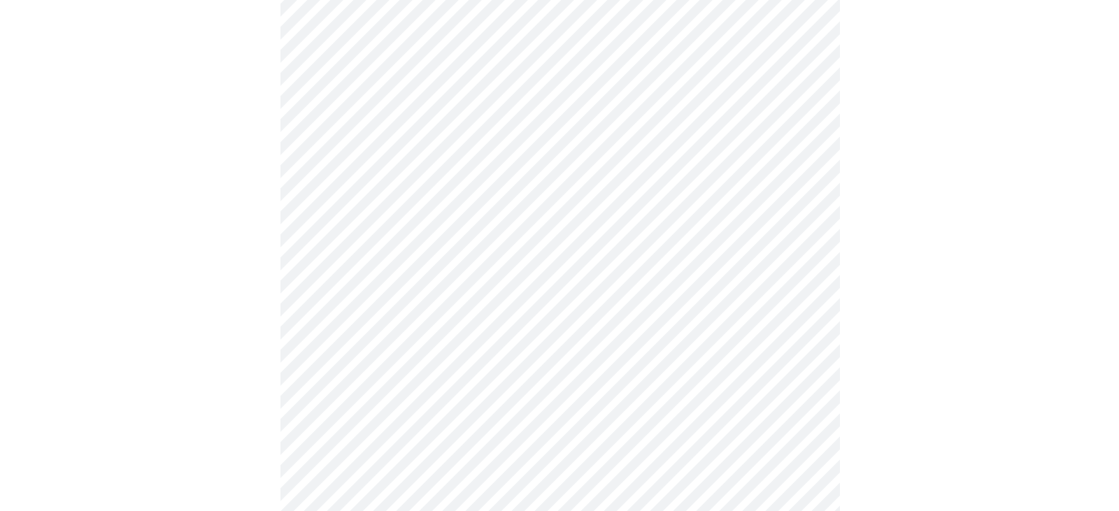
scroll to position [1304, 0]
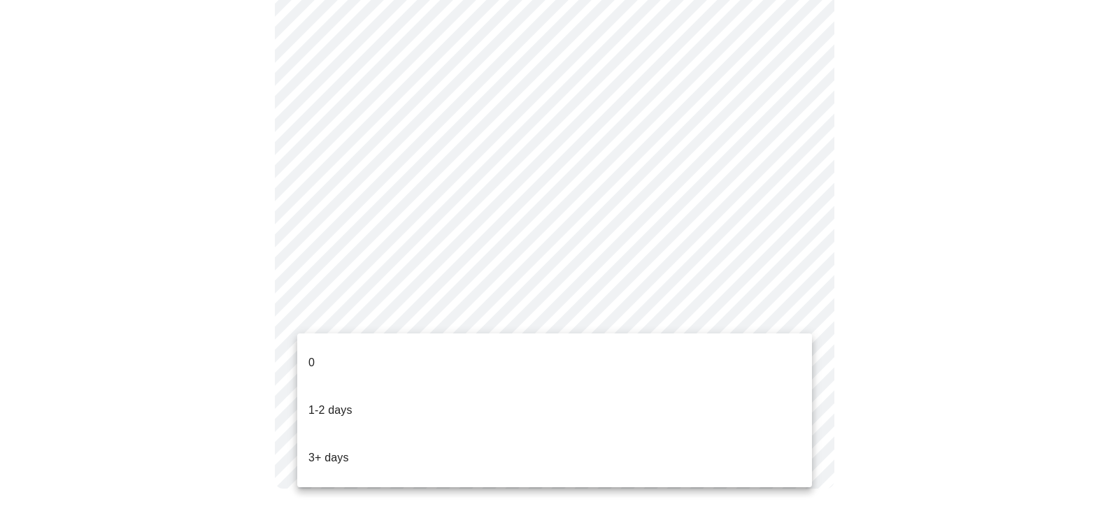
click at [736, 387] on li "1-2 days" at bounding box center [554, 411] width 515 height 48
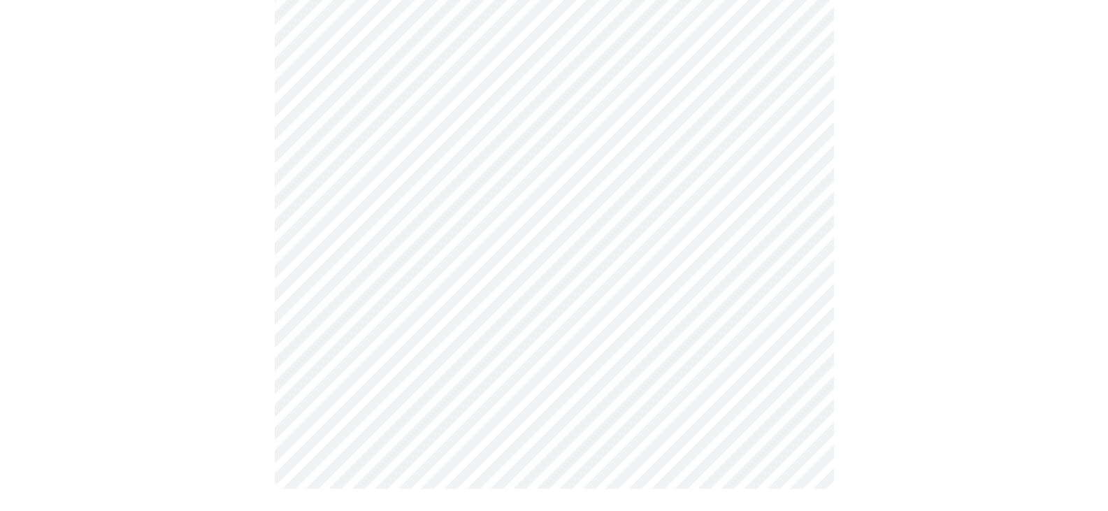
scroll to position [0, 0]
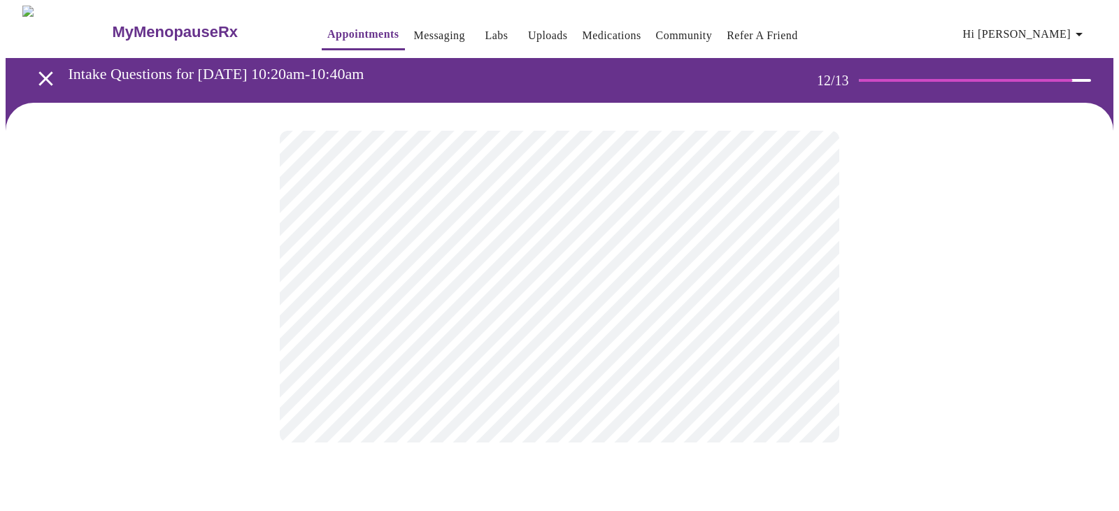
click at [800, 289] on body "MyMenopauseRx Appointments Messaging Labs Uploads Medications Community Refer a…" at bounding box center [559, 238] width 1107 height 465
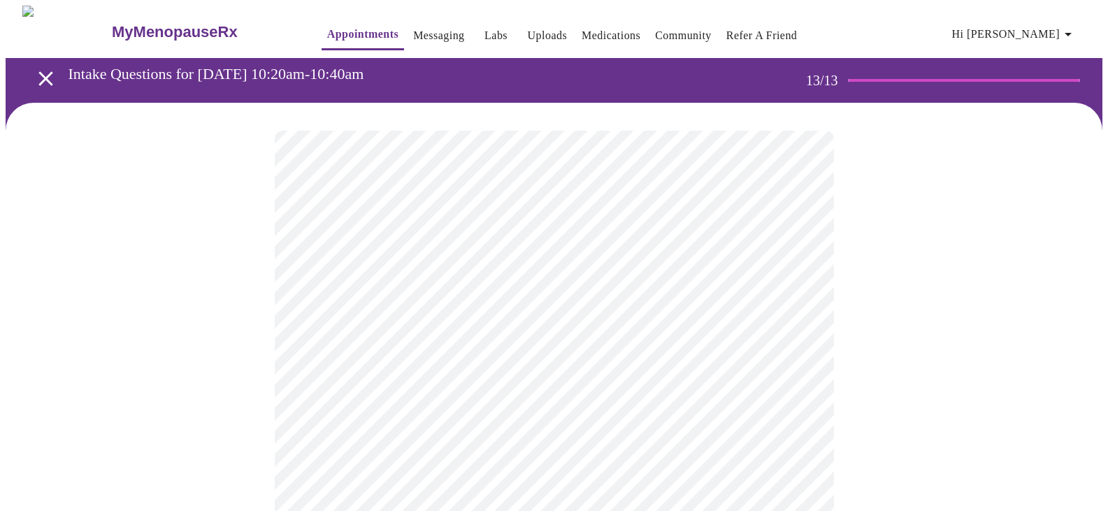
scroll to position [70, 0]
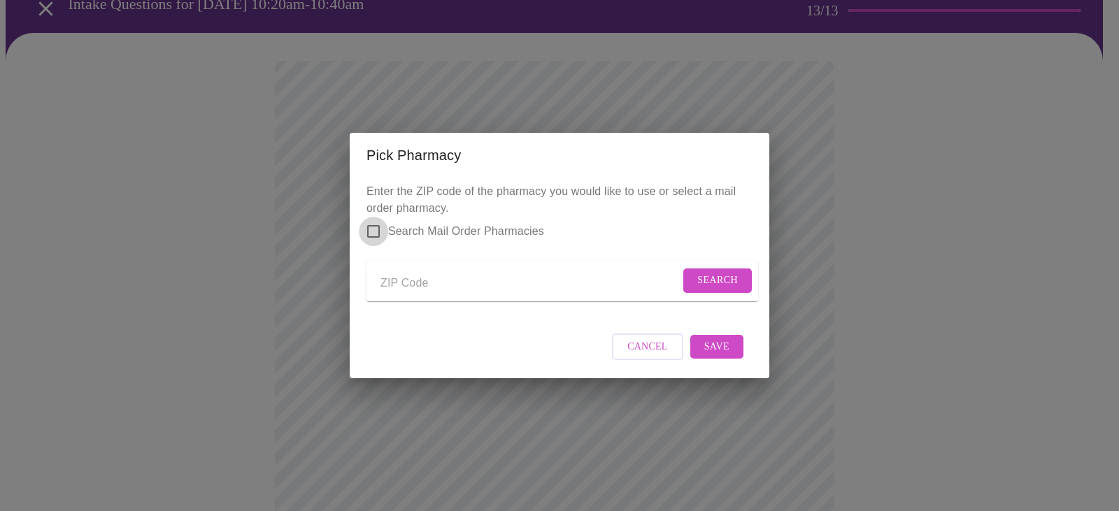
click at [373, 222] on input "Search Mail Order Pharmacies" at bounding box center [373, 231] width 29 height 29
checkbox input "true"
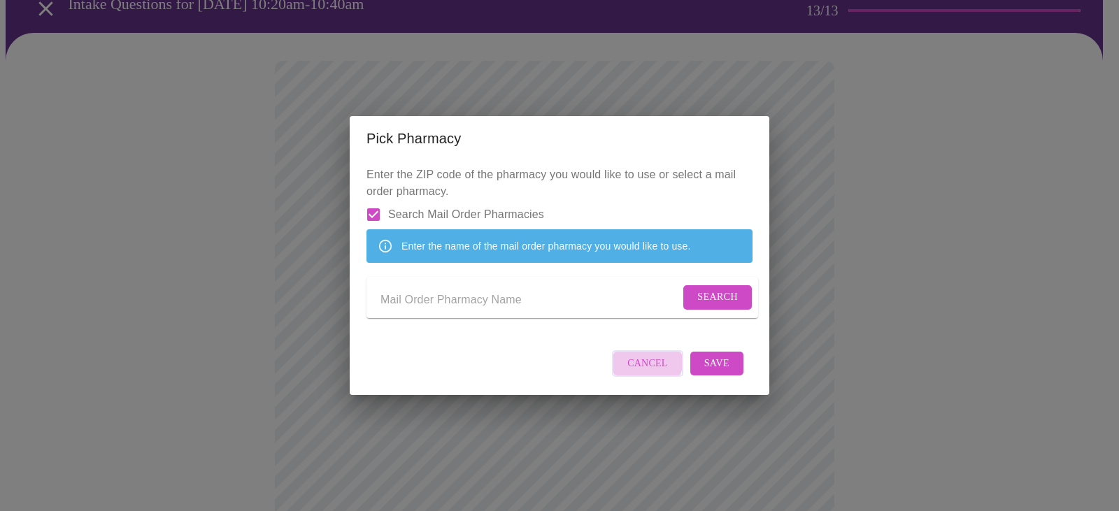
click at [642, 373] on span "Cancel" at bounding box center [647, 363] width 41 height 17
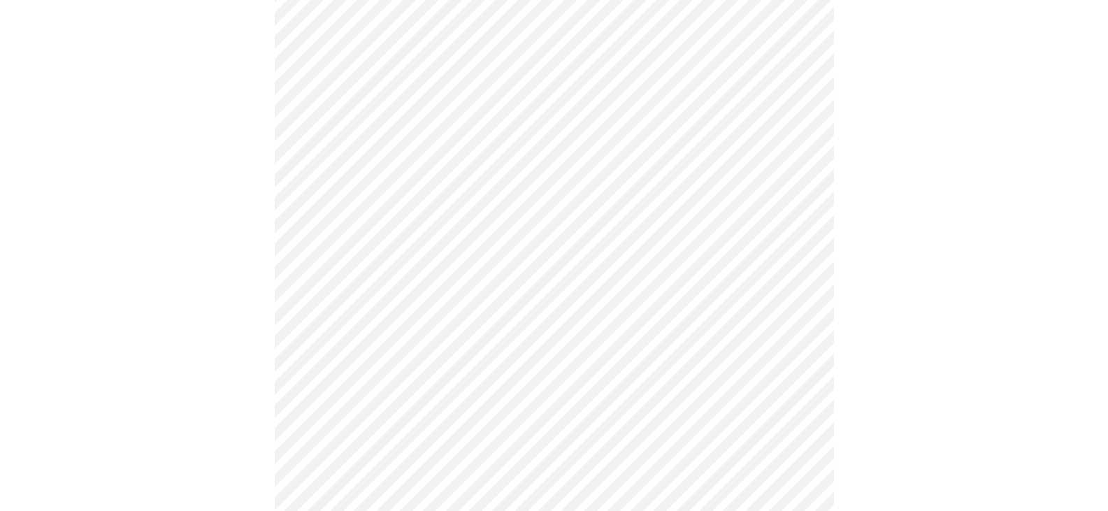
scroll to position [540, 0]
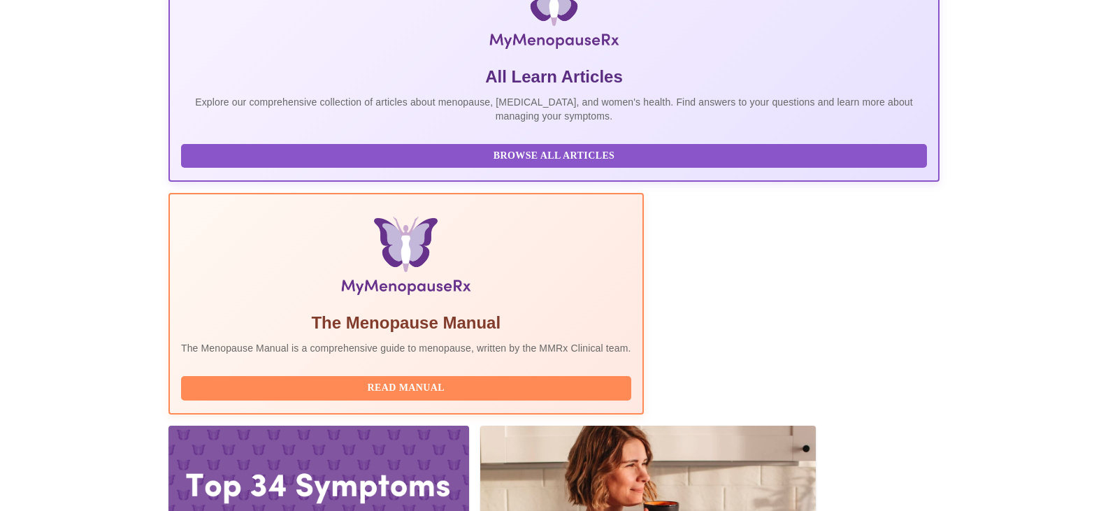
scroll to position [115, 0]
